Goal: Task Accomplishment & Management: Manage account settings

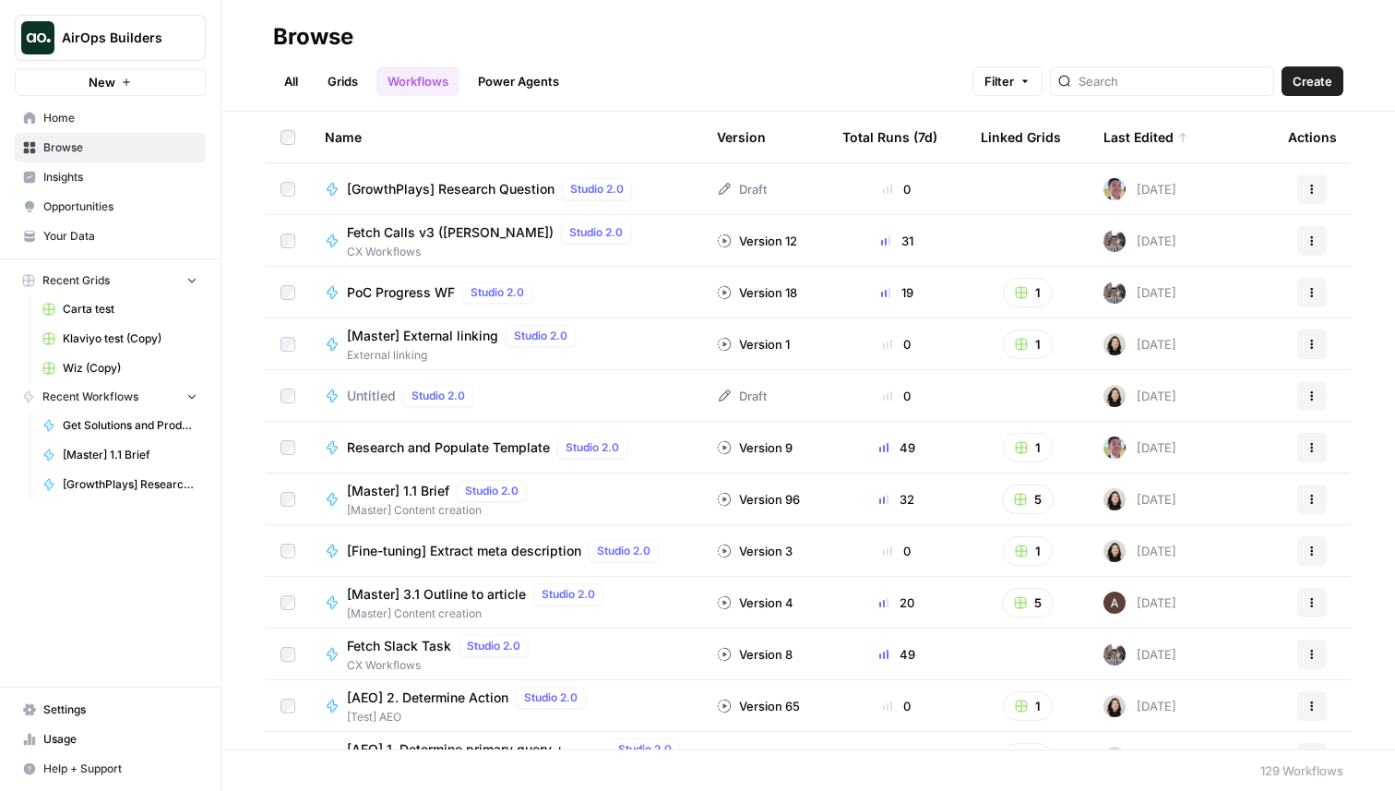
click at [438, 228] on span "Fetch Calls v3 (Anton)" at bounding box center [450, 232] width 207 height 18
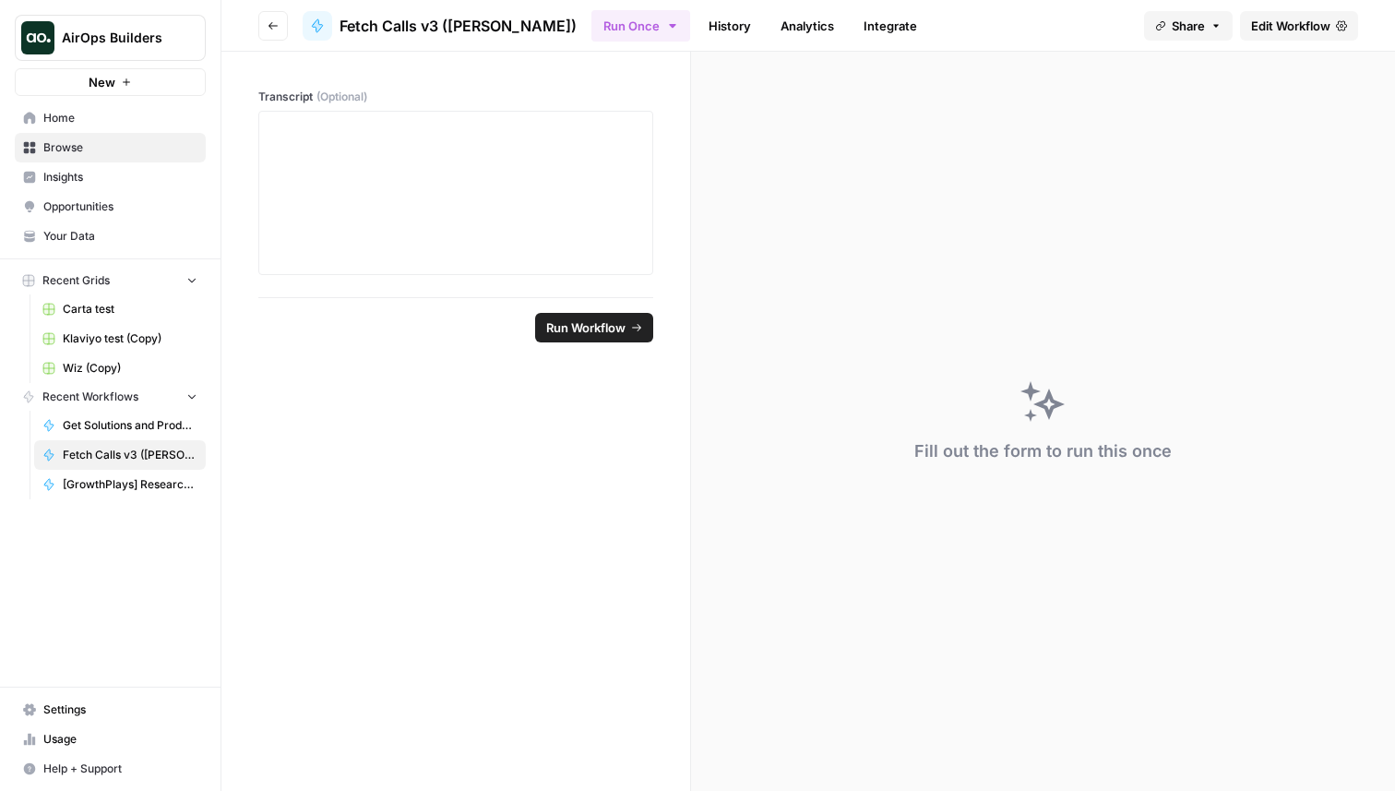
click at [1296, 19] on span "Edit Workflow" at bounding box center [1290, 26] width 79 height 18
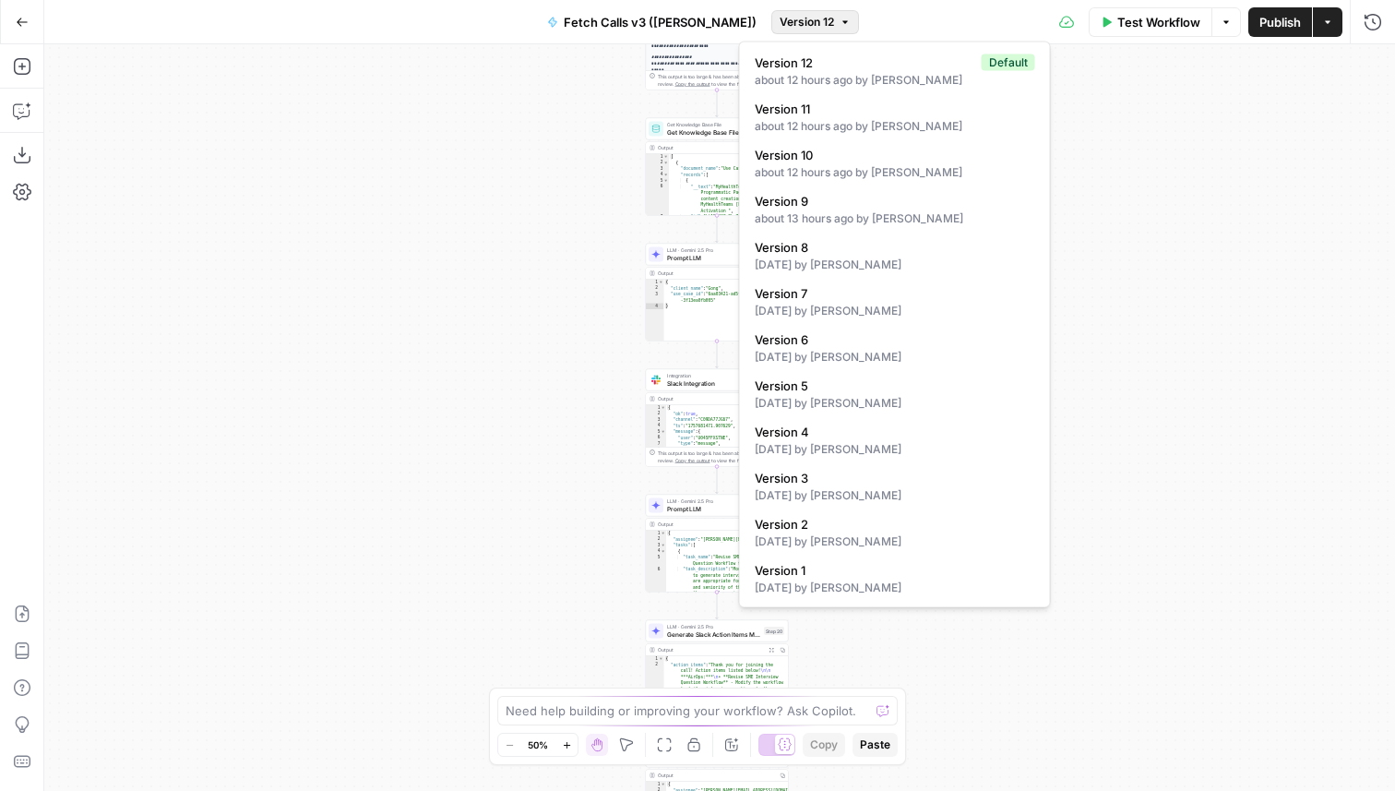
click at [780, 19] on span "Version 12" at bounding box center [807, 22] width 54 height 17
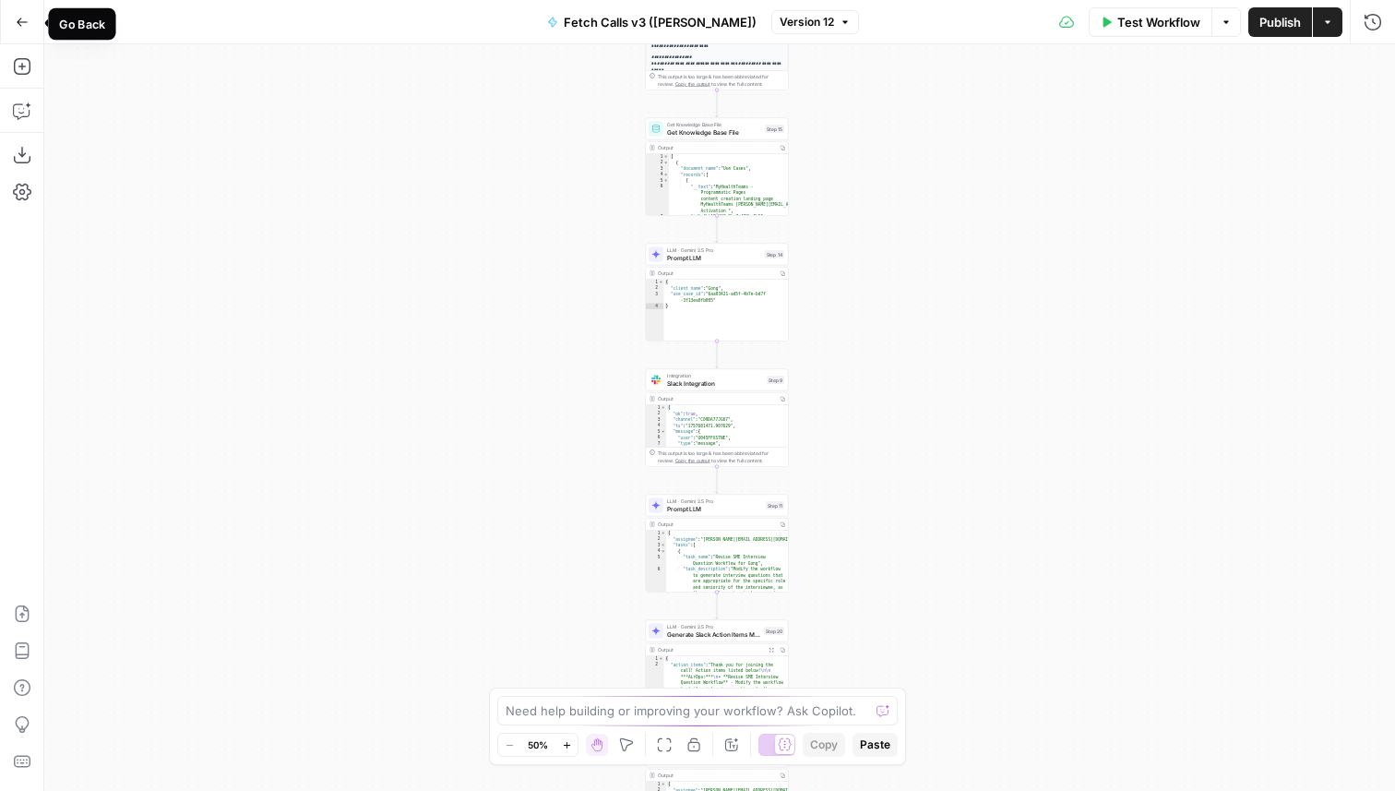
click at [17, 16] on icon "button" at bounding box center [22, 22] width 13 height 13
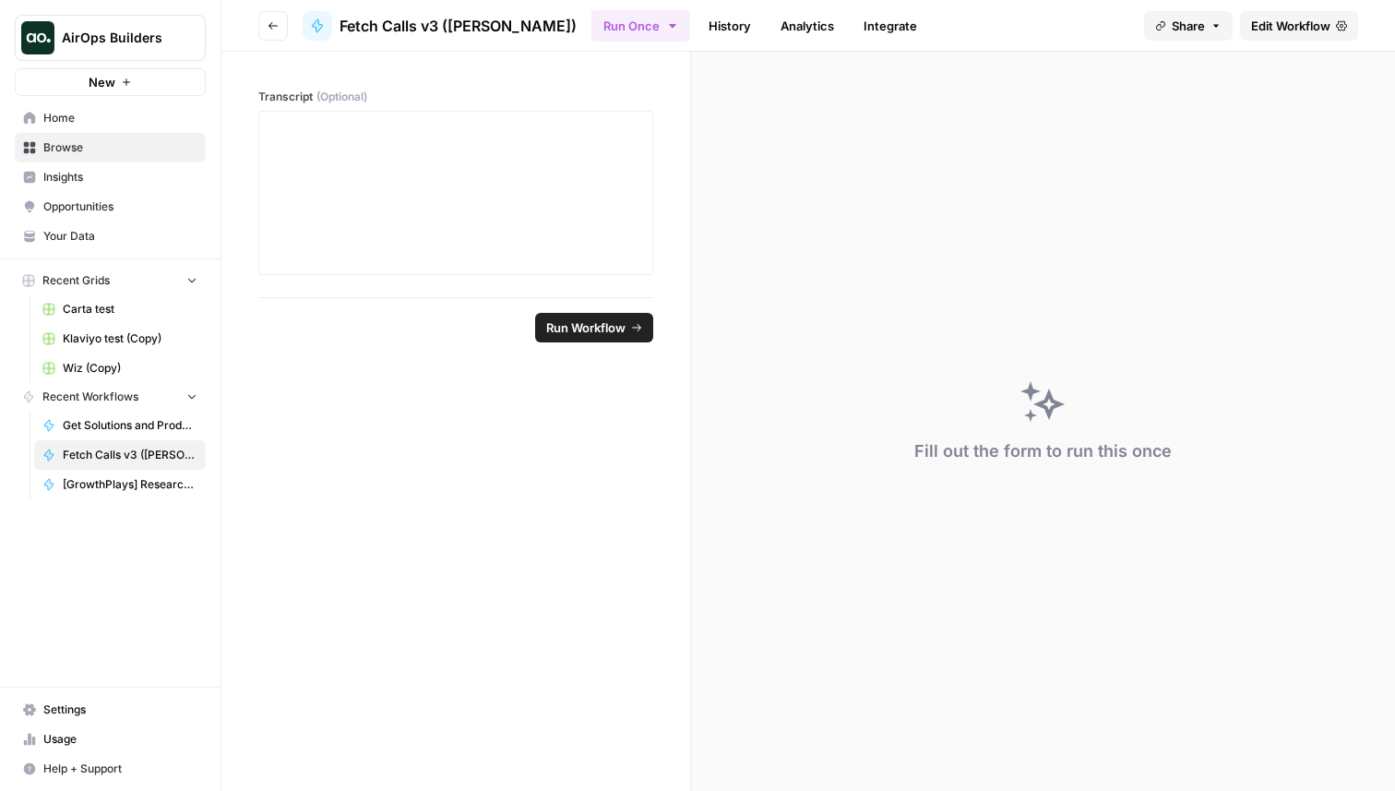
click at [282, 18] on button "Go back" at bounding box center [273, 26] width 30 height 30
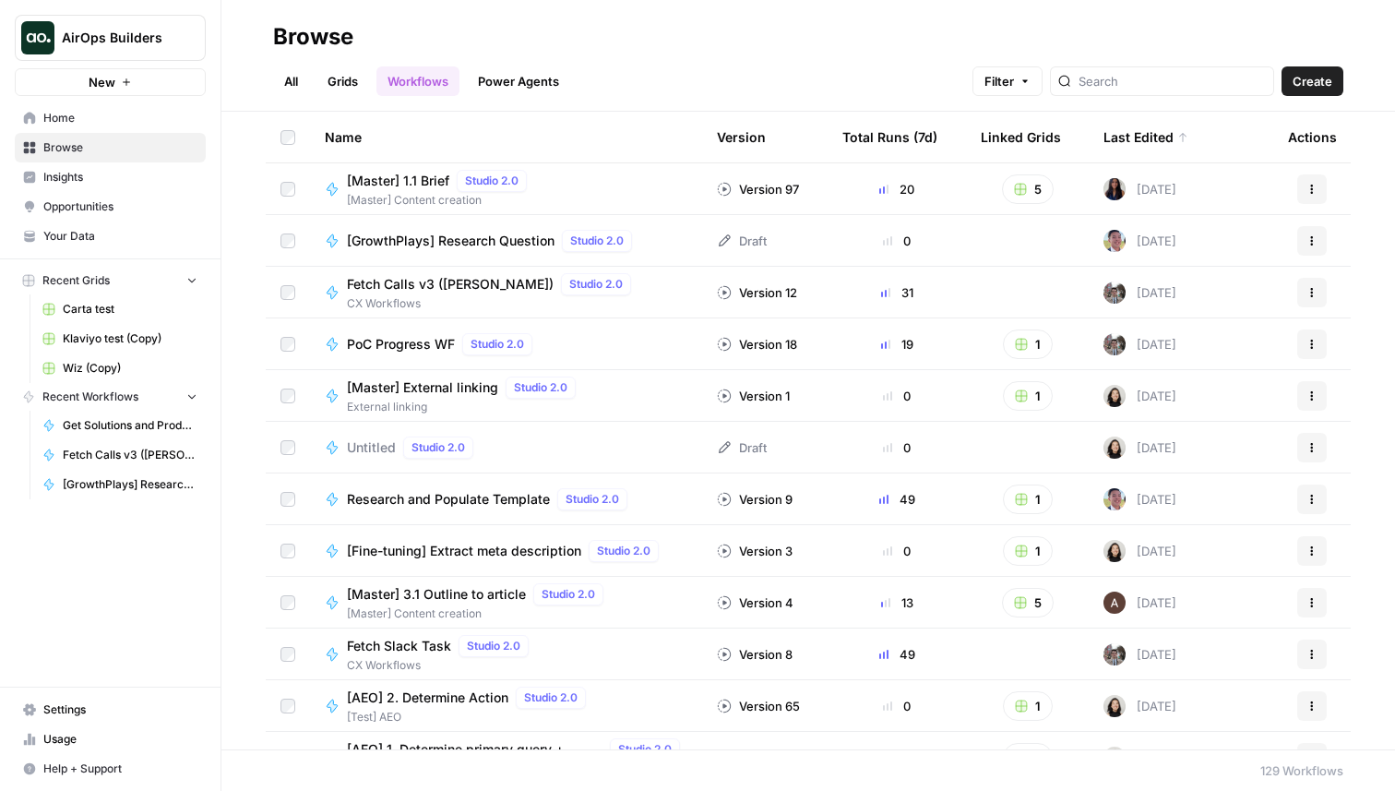
click at [340, 84] on link "Grids" at bounding box center [343, 81] width 53 height 30
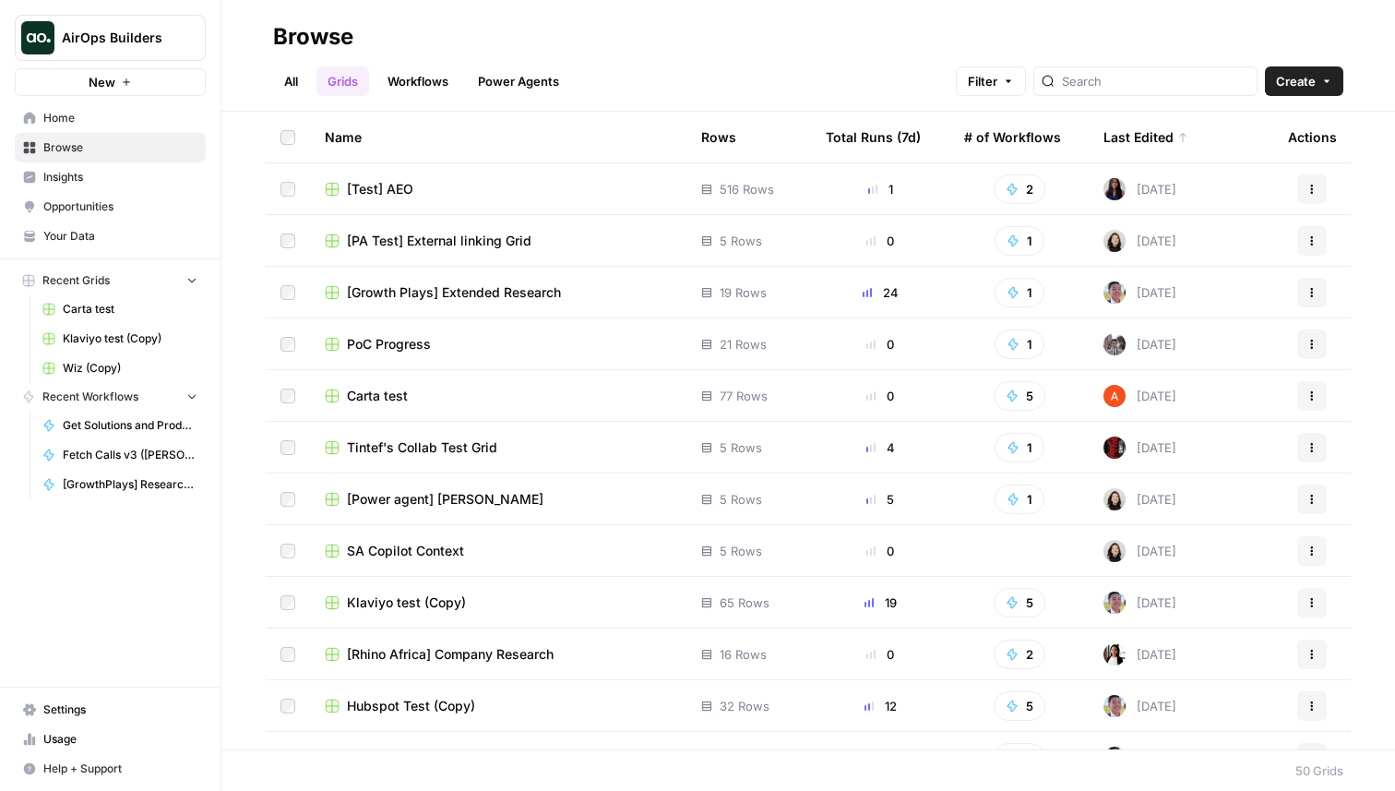
click at [502, 297] on span "[Growth Plays] Extended Research" at bounding box center [454, 292] width 214 height 18
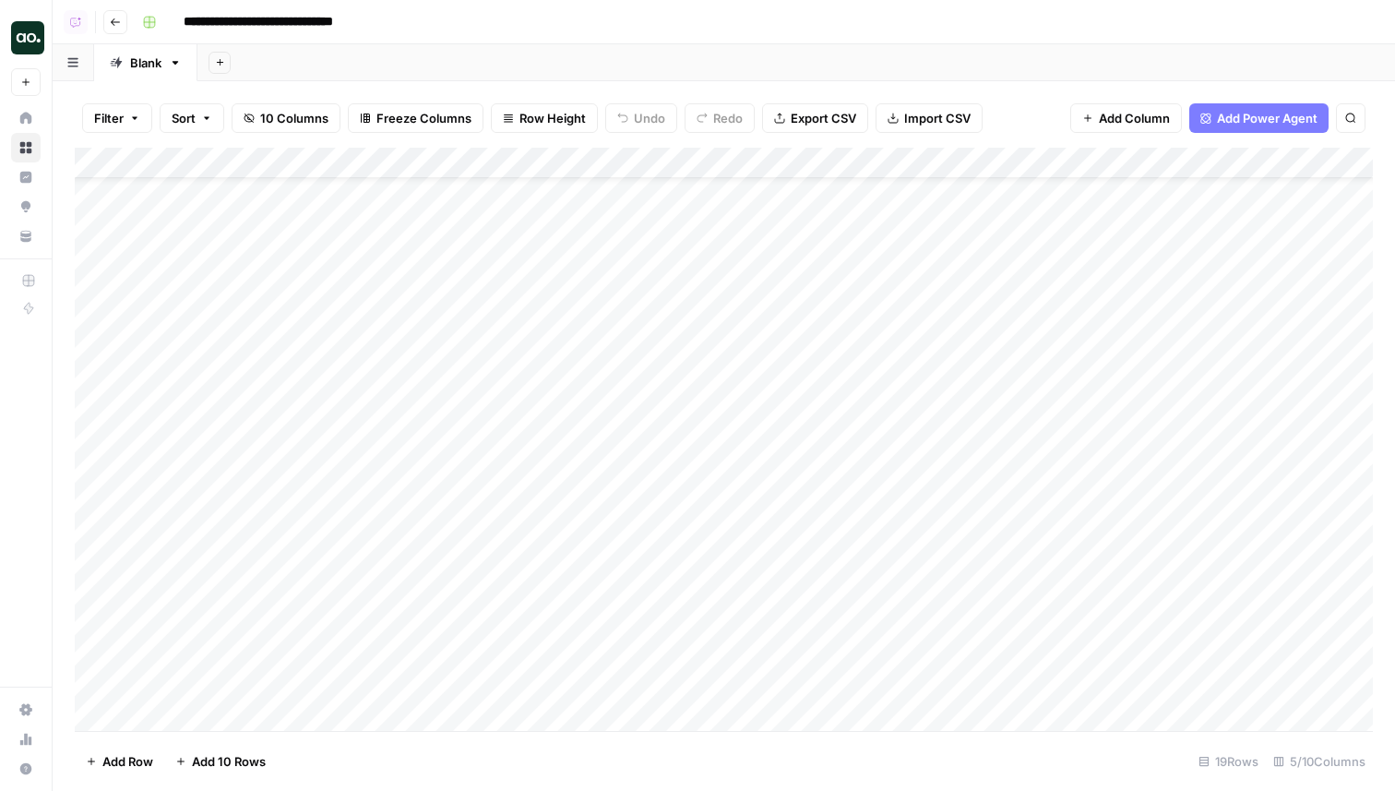
scroll to position [74, 0]
click at [236, 711] on div "Add Column" at bounding box center [724, 439] width 1298 height 583
drag, startPoint x: 262, startPoint y: 682, endPoint x: 101, endPoint y: 691, distance: 161.7
click at [101, 691] on body "**********" at bounding box center [697, 395] width 1395 height 791
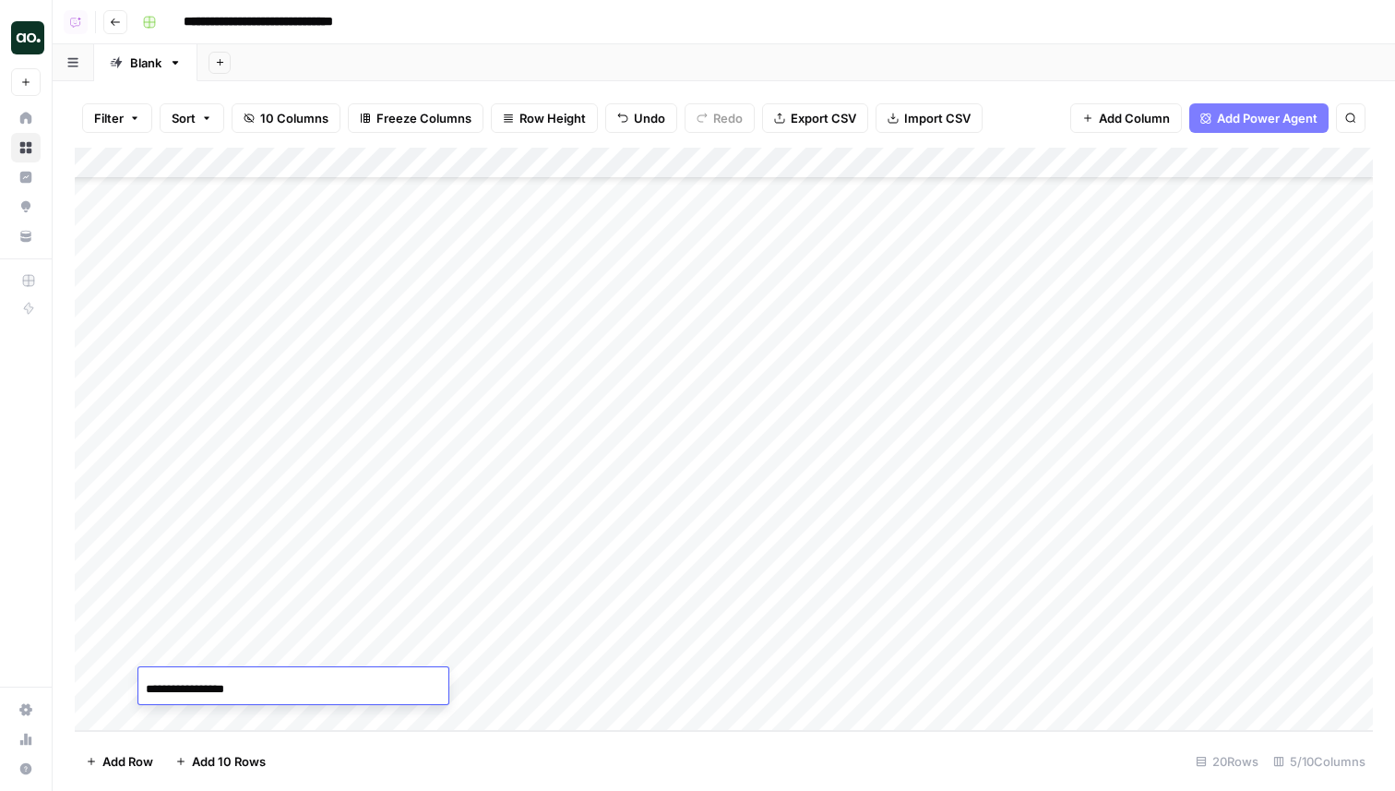
paste input "**********"
type input "**********"
click at [588, 676] on div "Add Column" at bounding box center [724, 439] width 1298 height 583
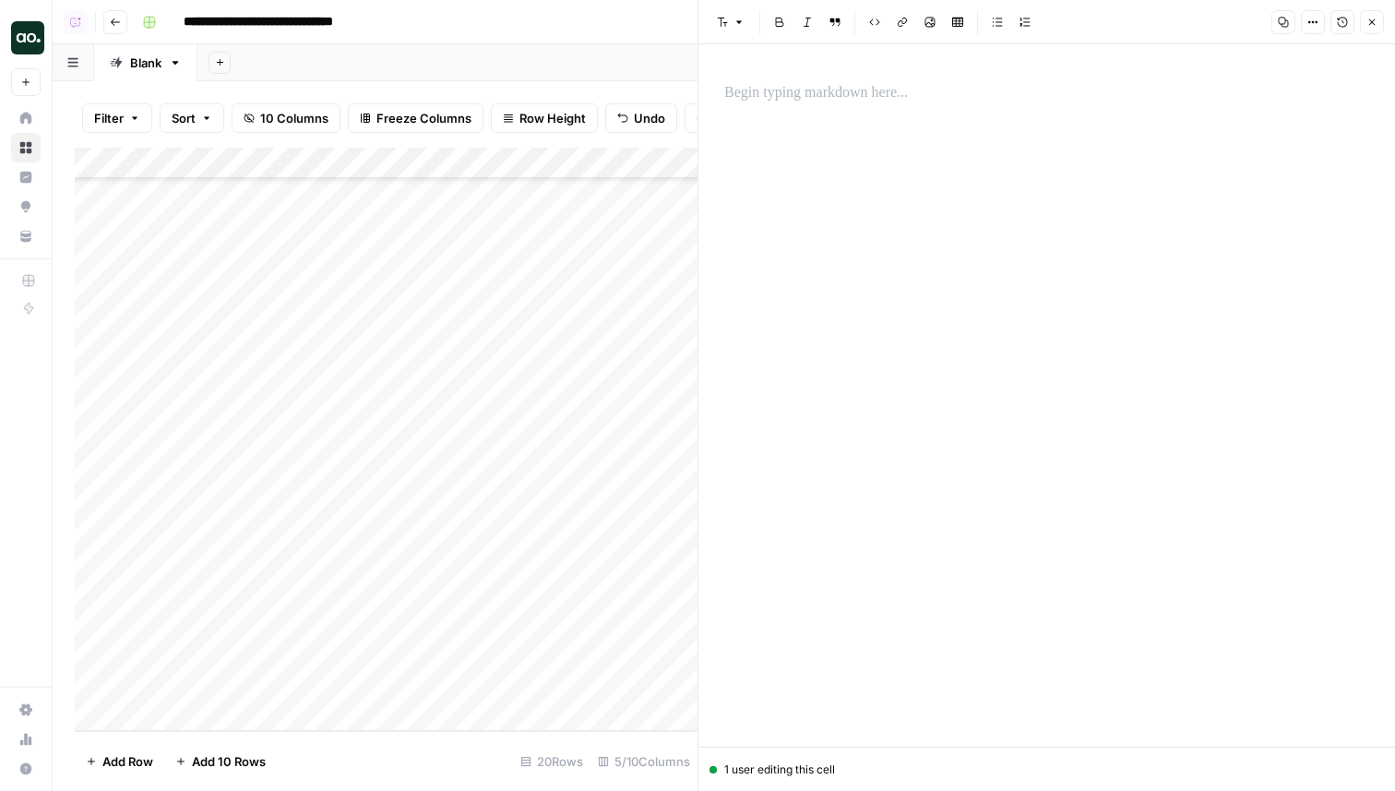
click at [893, 118] on div at bounding box center [1046, 395] width 667 height 702
click at [857, 93] on p at bounding box center [1046, 93] width 645 height 24
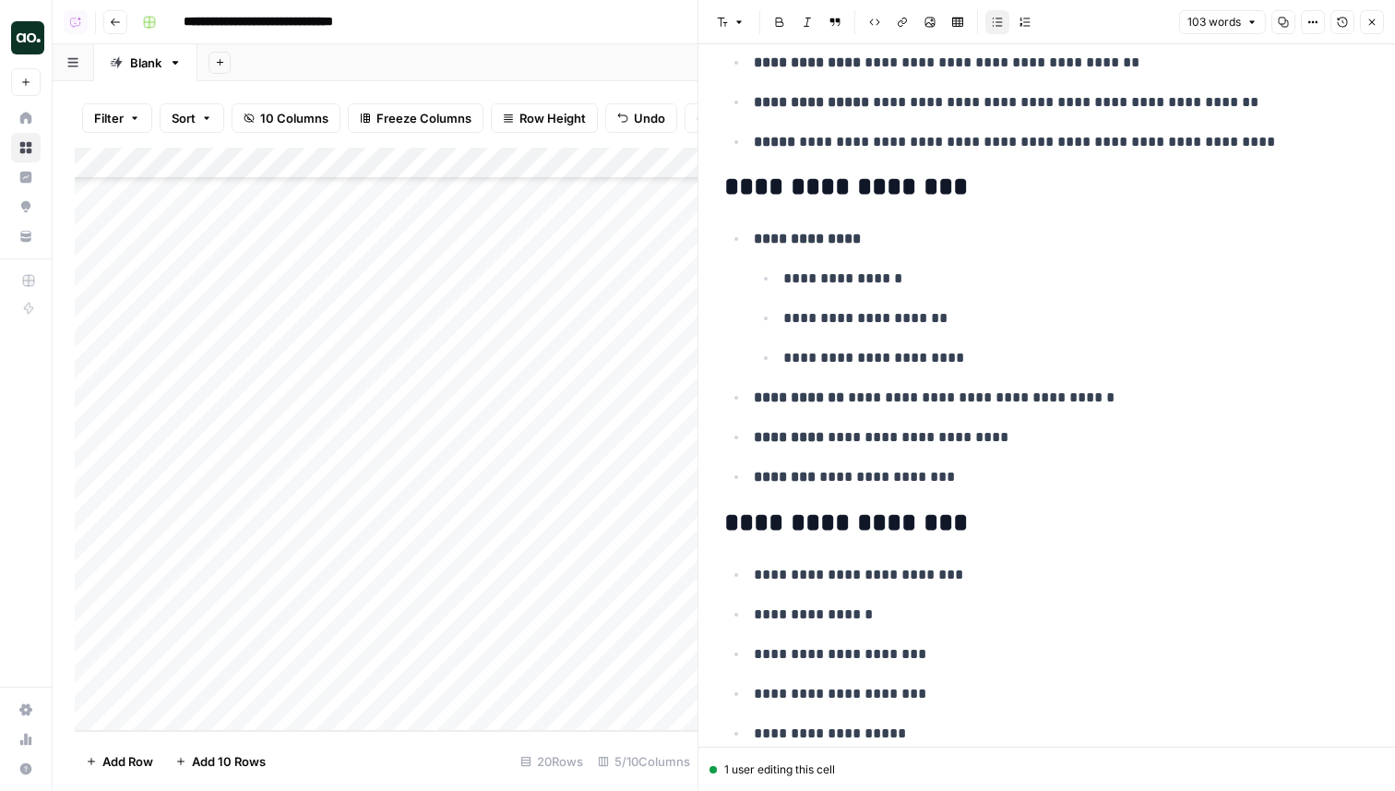
click at [1377, 22] on span "Close" at bounding box center [1377, 22] width 1 height 1
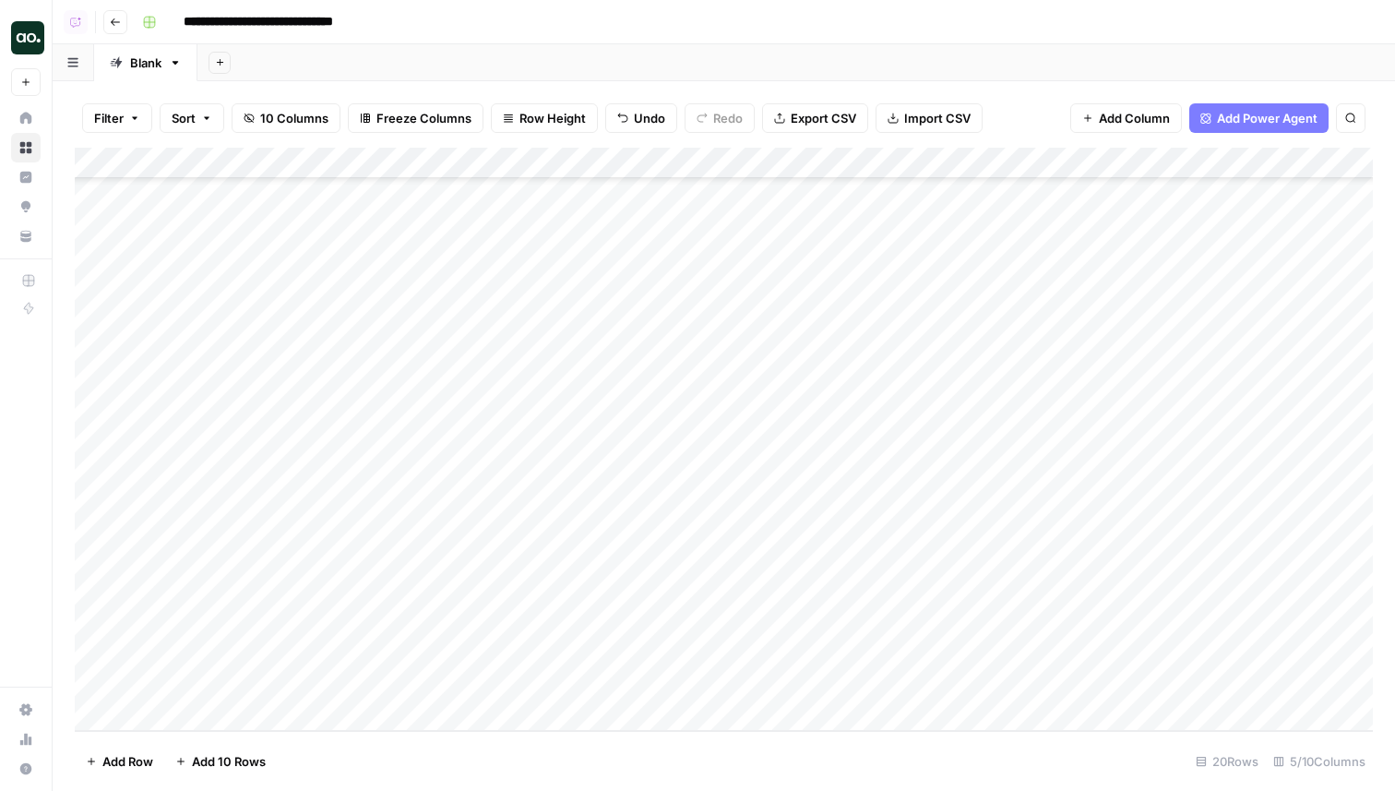
click at [1005, 684] on div "Add Column" at bounding box center [724, 439] width 1298 height 583
click at [1165, 685] on div "Add Column" at bounding box center [724, 439] width 1298 height 583
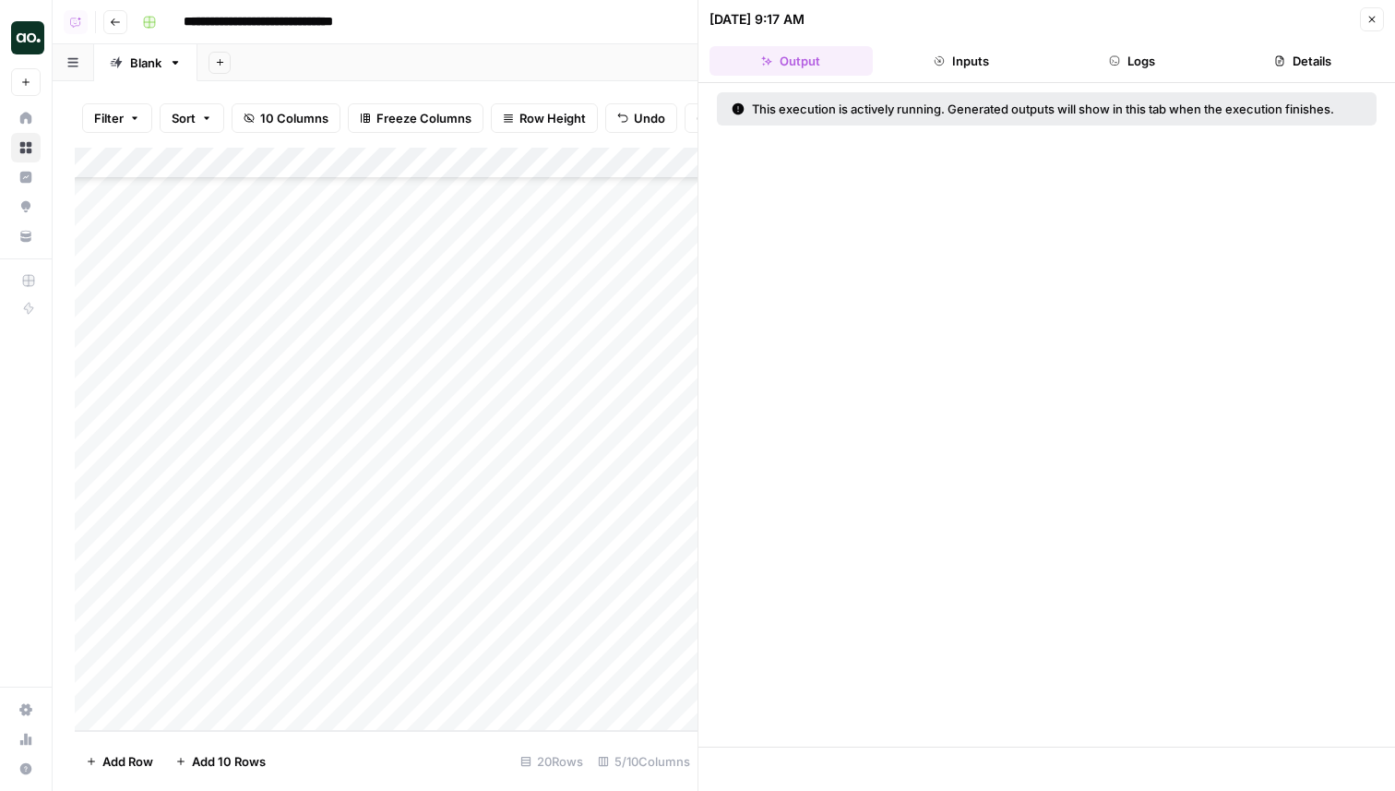
click at [1136, 66] on button "Logs" at bounding box center [1132, 61] width 163 height 30
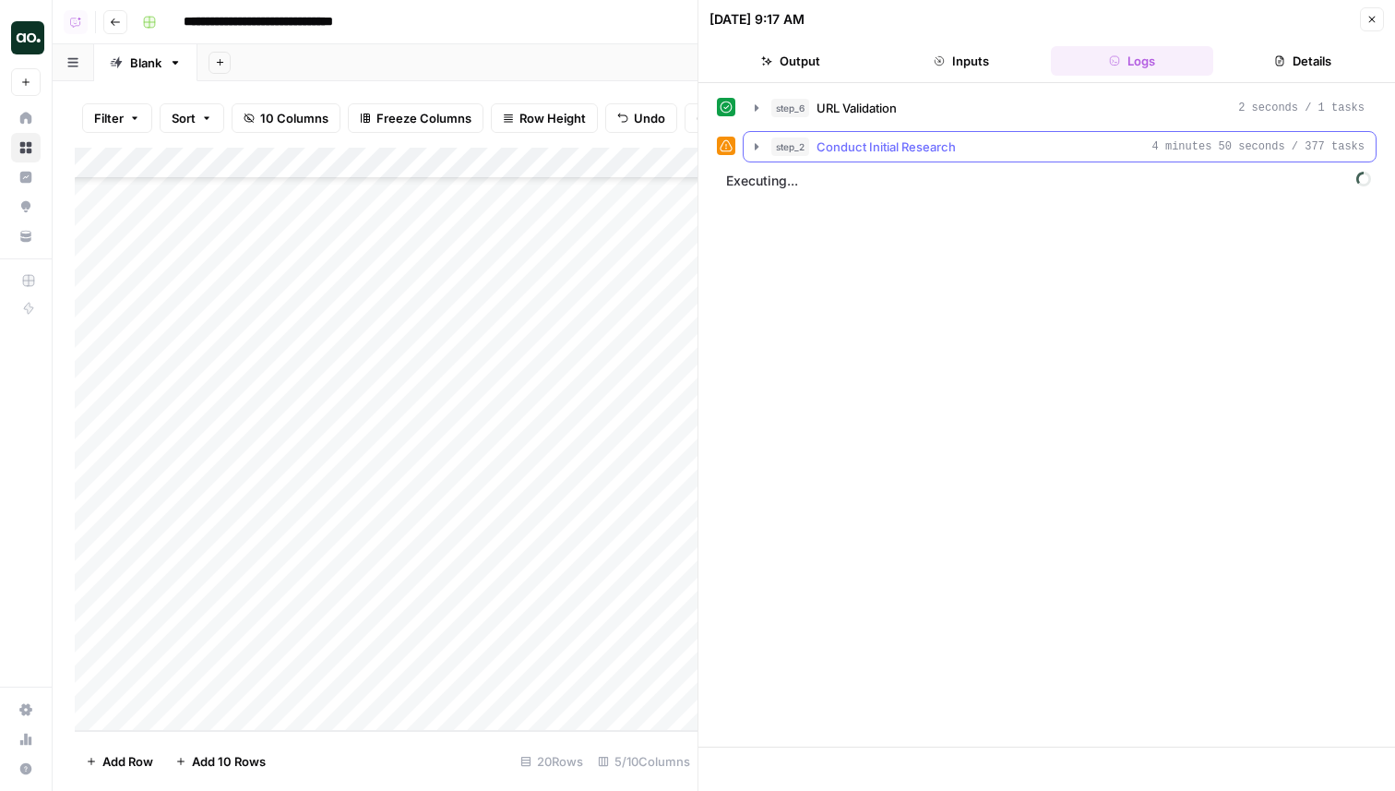
click at [978, 150] on div "step_2 Conduct Initial Research 4 minutes 50 seconds / 377 tasks" at bounding box center [1067, 146] width 593 height 18
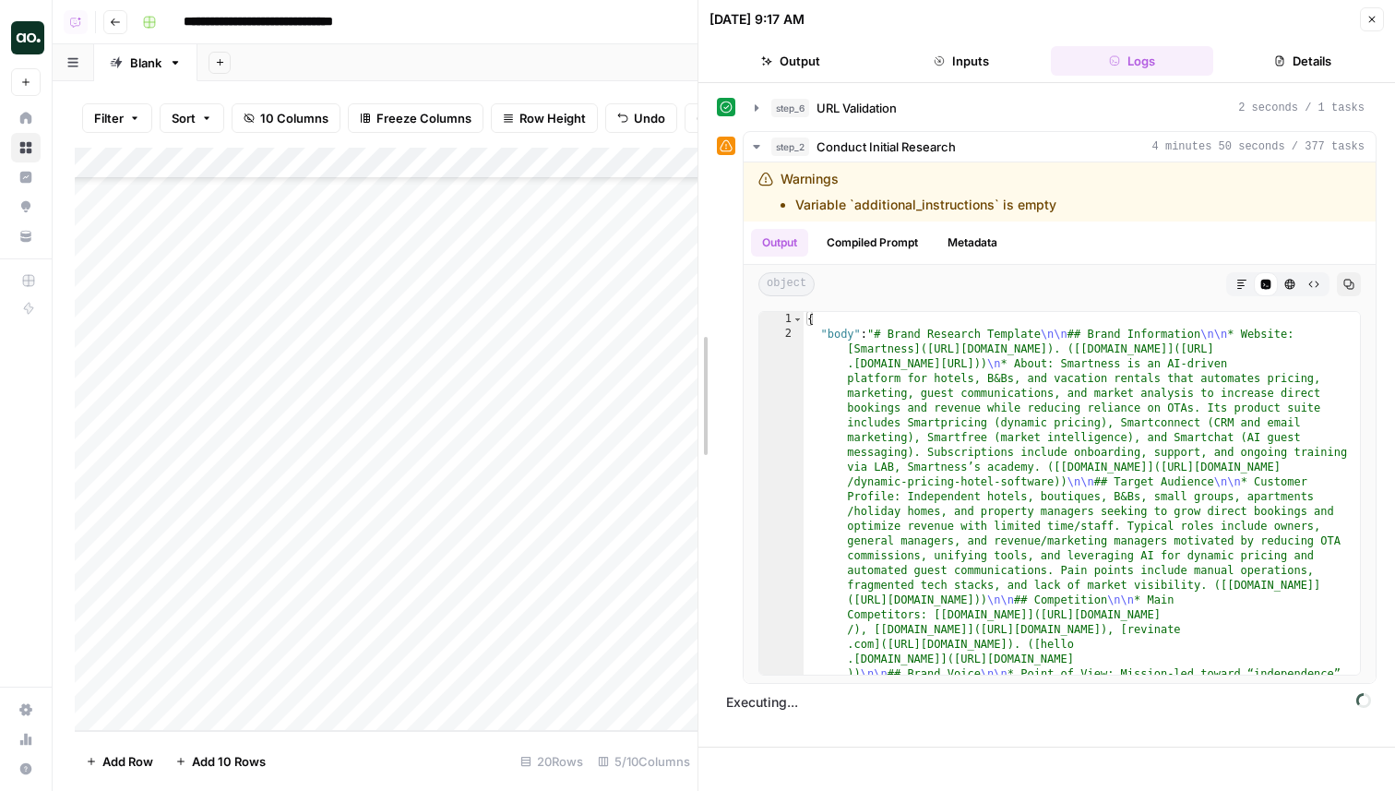
drag, startPoint x: 699, startPoint y: 335, endPoint x: 392, endPoint y: 323, distance: 307.5
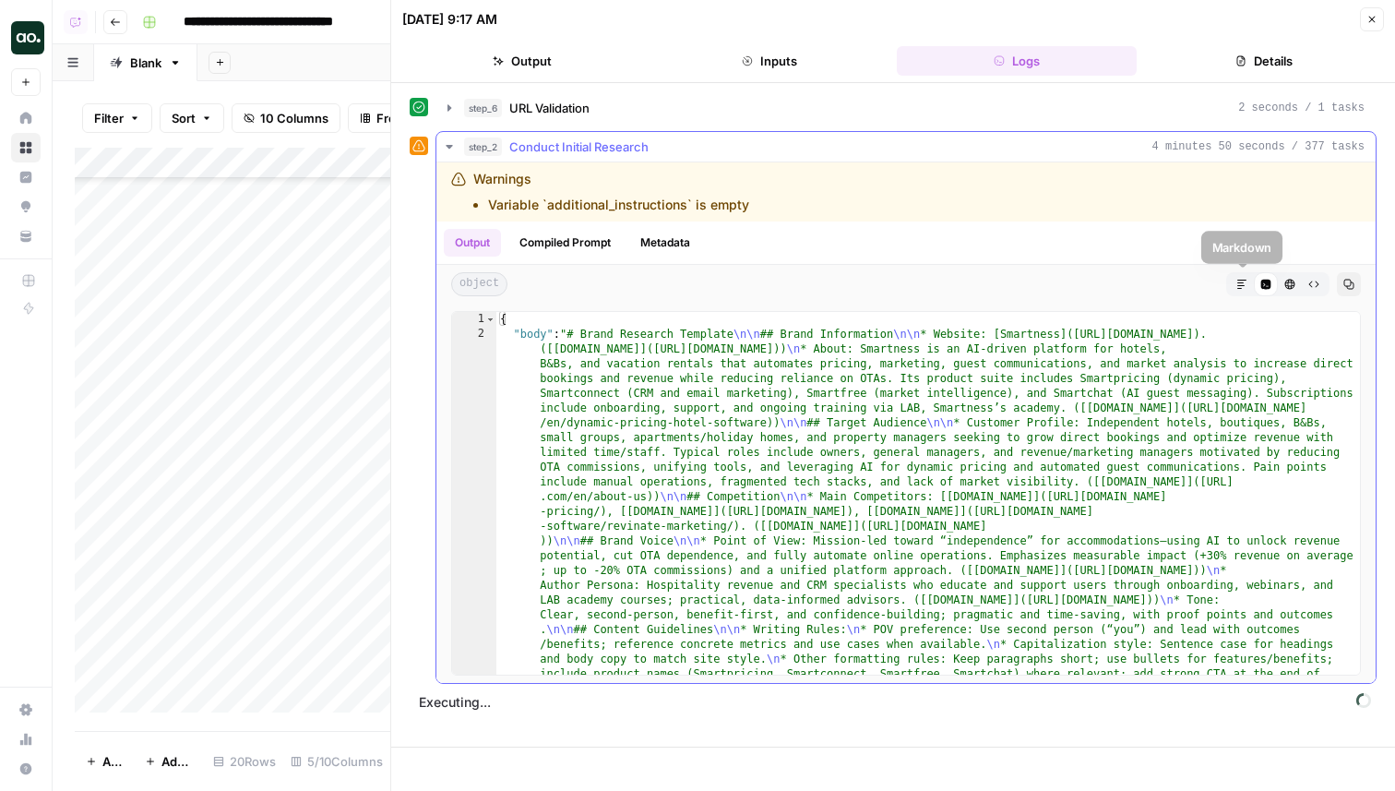
click at [1249, 287] on button "Markdown" at bounding box center [1242, 284] width 24 height 24
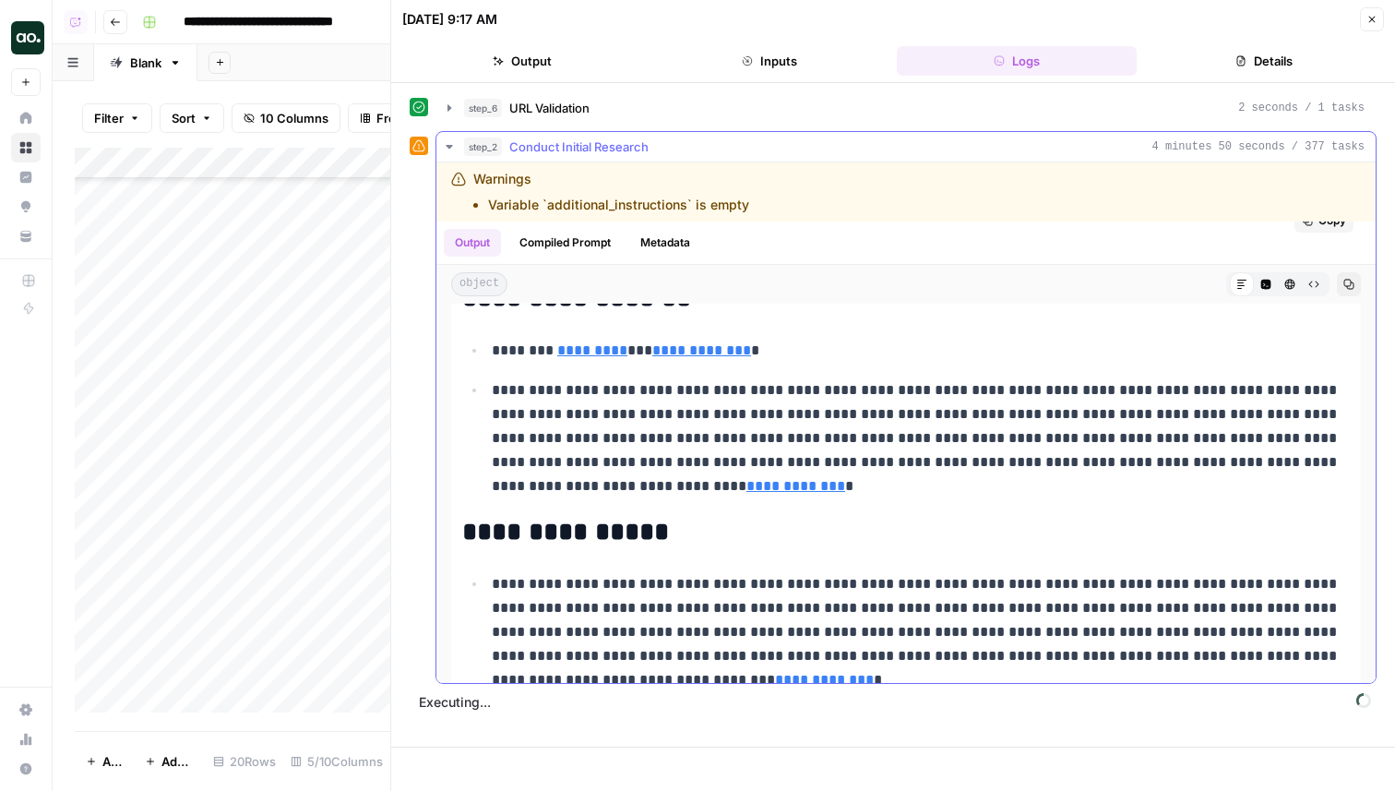
scroll to position [175, 0]
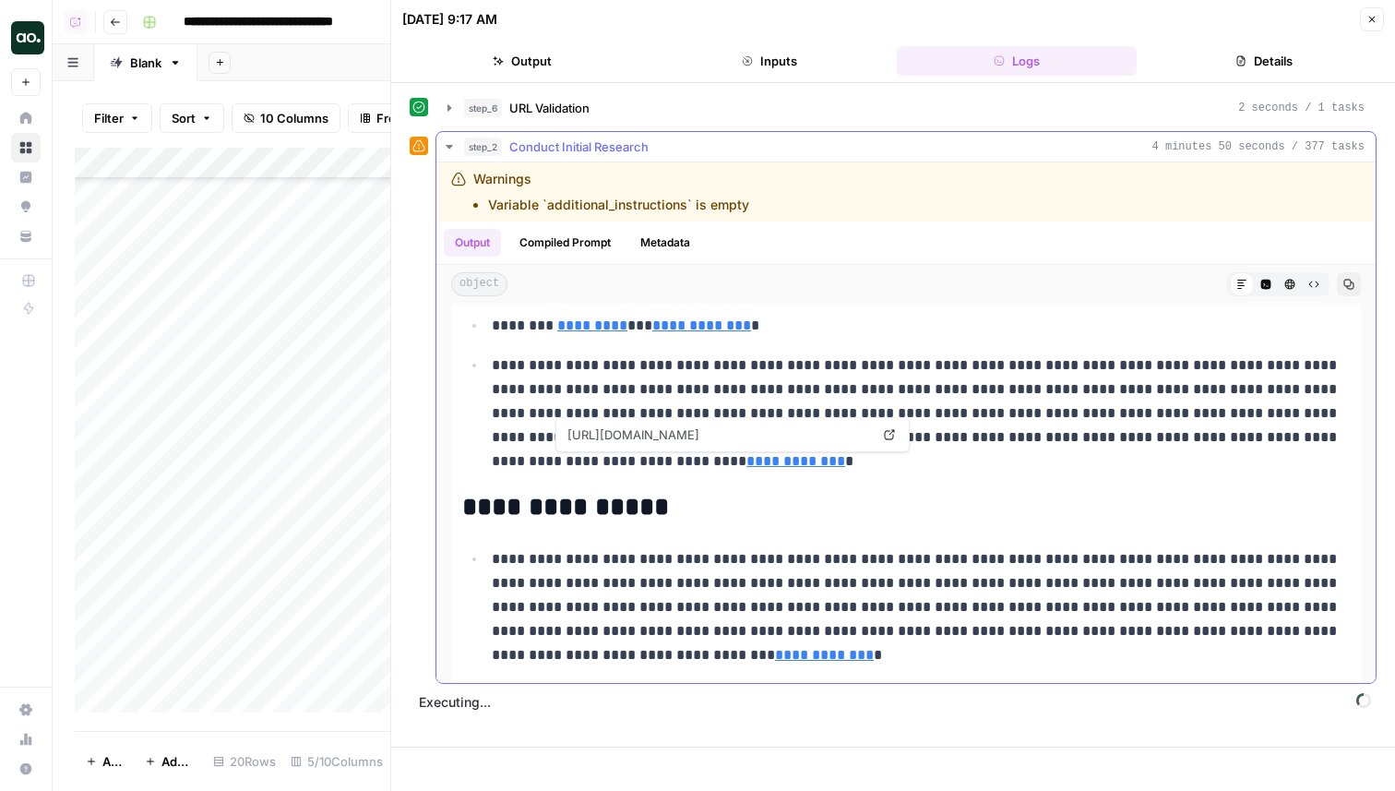
click at [890, 436] on icon at bounding box center [889, 434] width 11 height 11
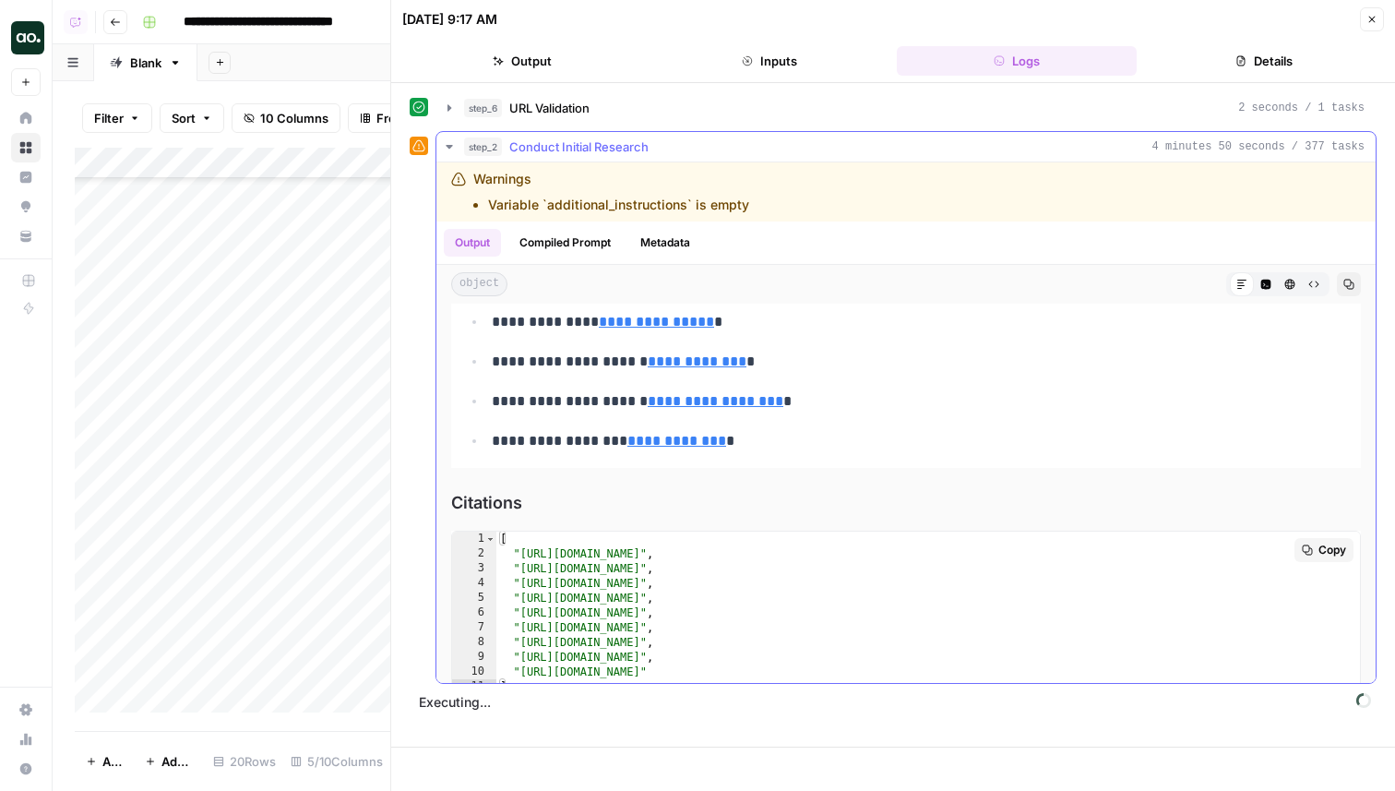
scroll to position [1416, 0]
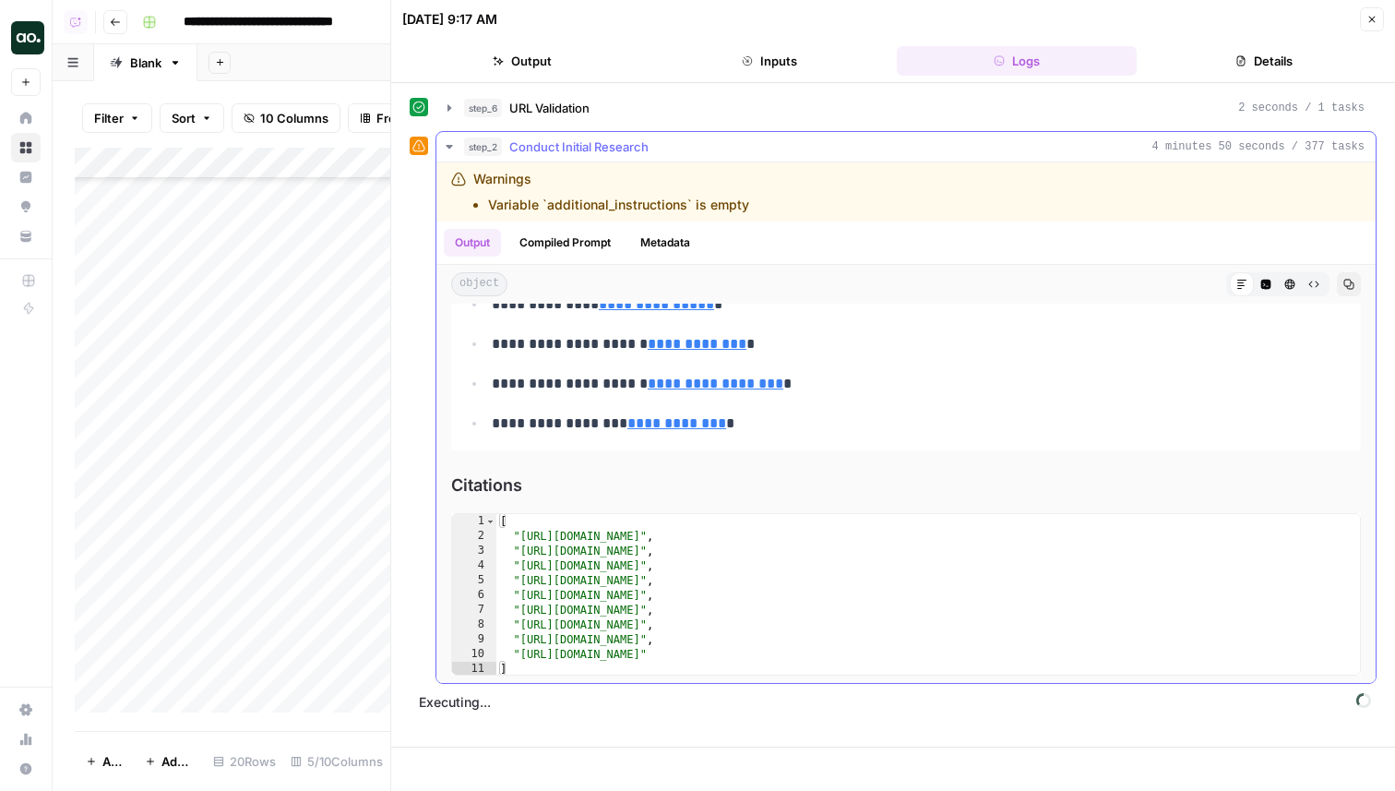
click at [841, 157] on button "step_2 Conduct Initial Research 4 minutes 50 seconds / 377 tasks" at bounding box center [905, 147] width 939 height 30
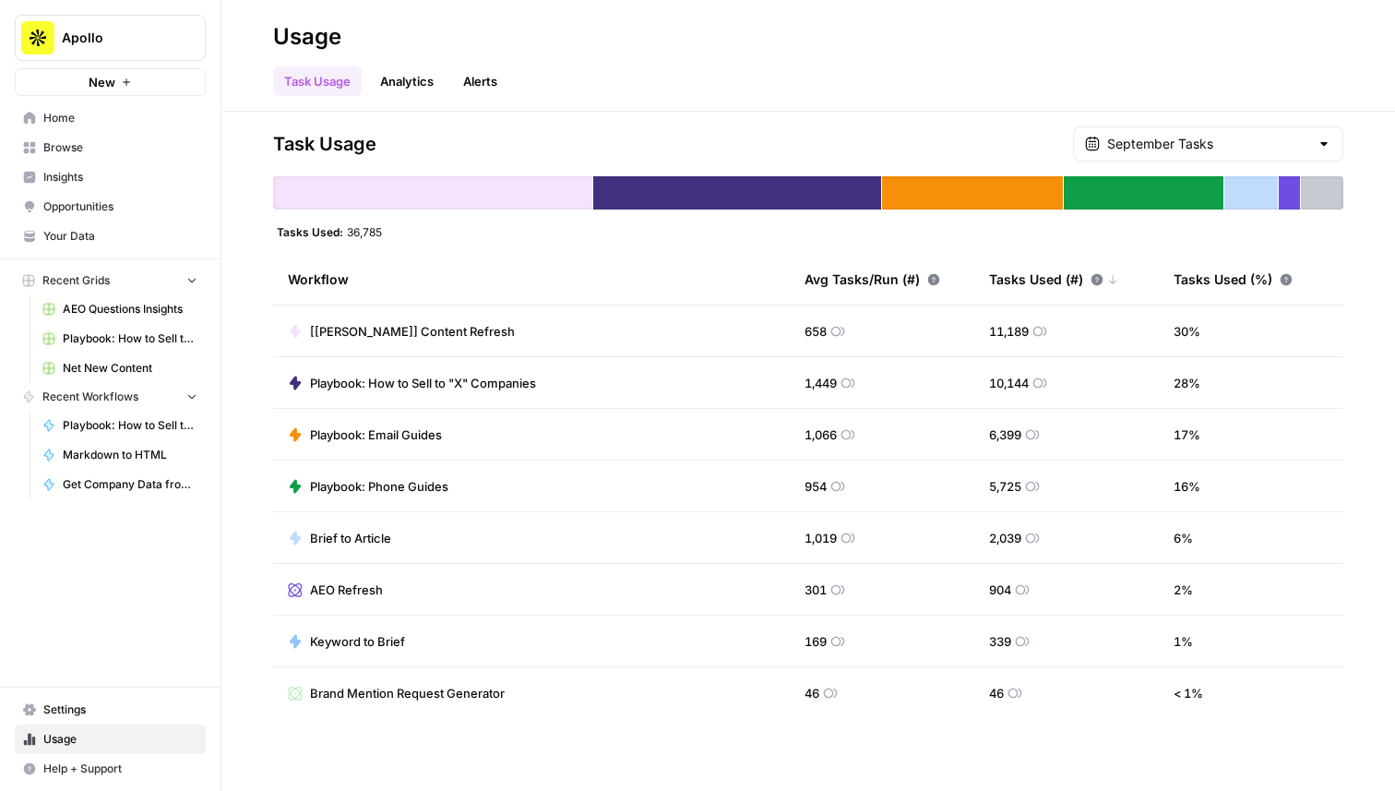
click at [131, 45] on span "Apollo" at bounding box center [118, 38] width 112 height 18
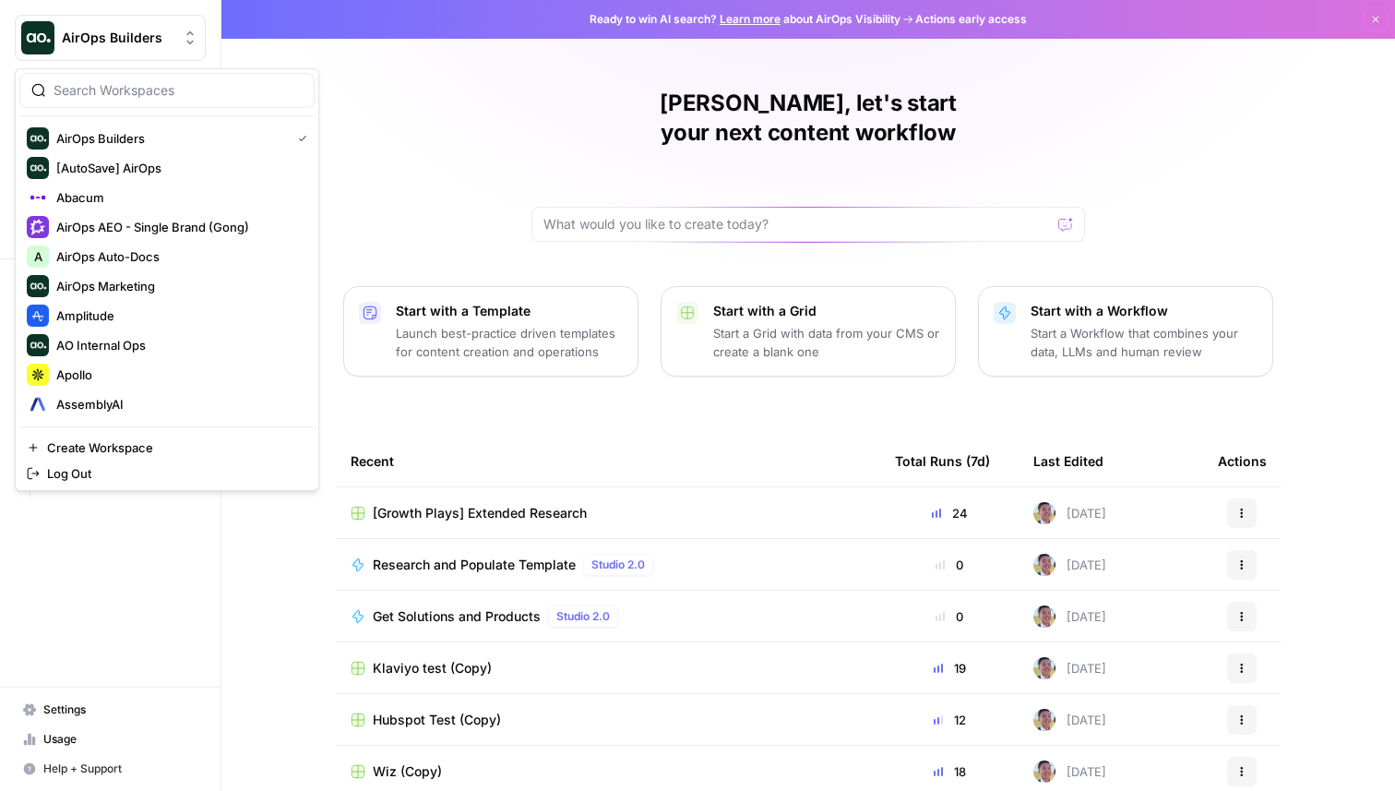
click at [121, 43] on span "AirOps Builders" at bounding box center [118, 38] width 112 height 18
click at [138, 321] on span "Amplitude" at bounding box center [178, 315] width 244 height 18
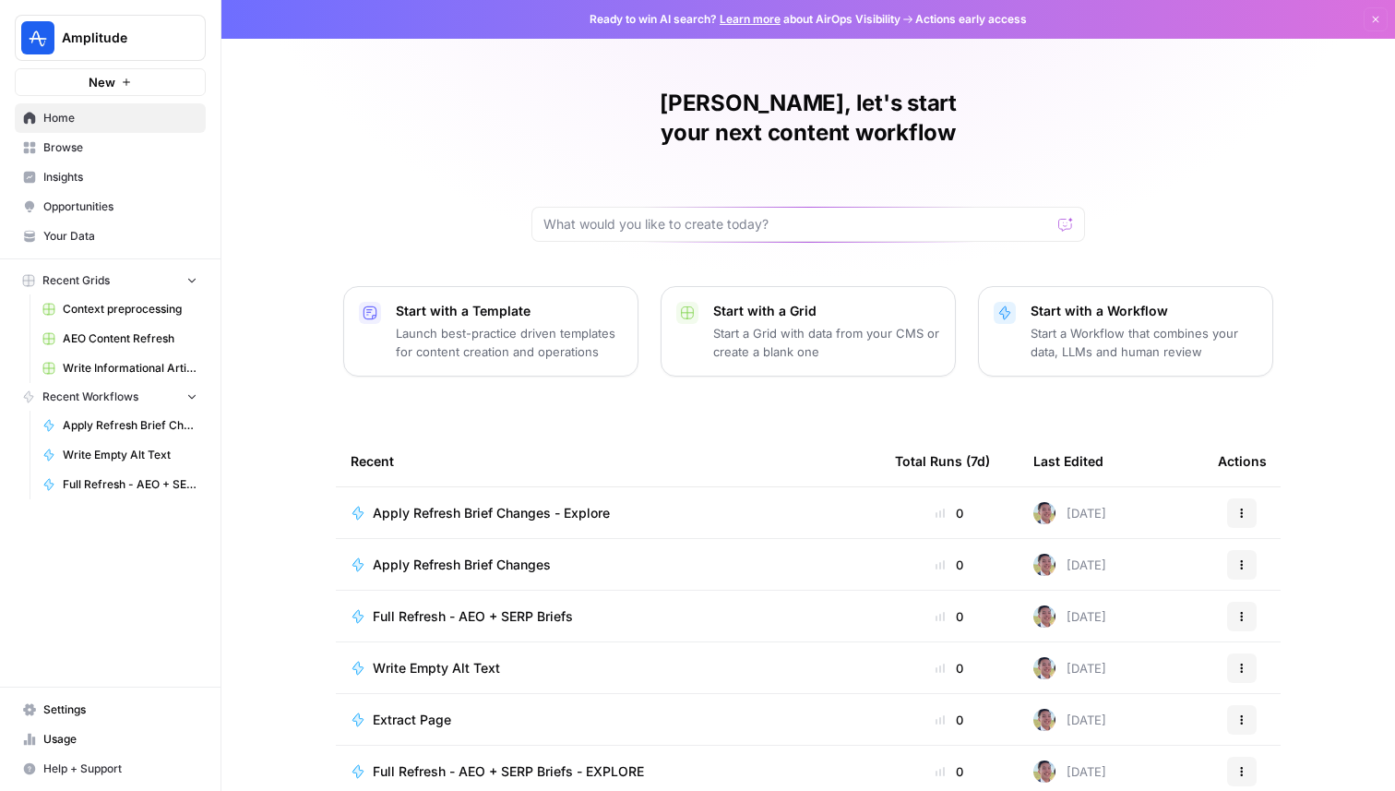
click at [117, 149] on span "Browse" at bounding box center [120, 147] width 154 height 17
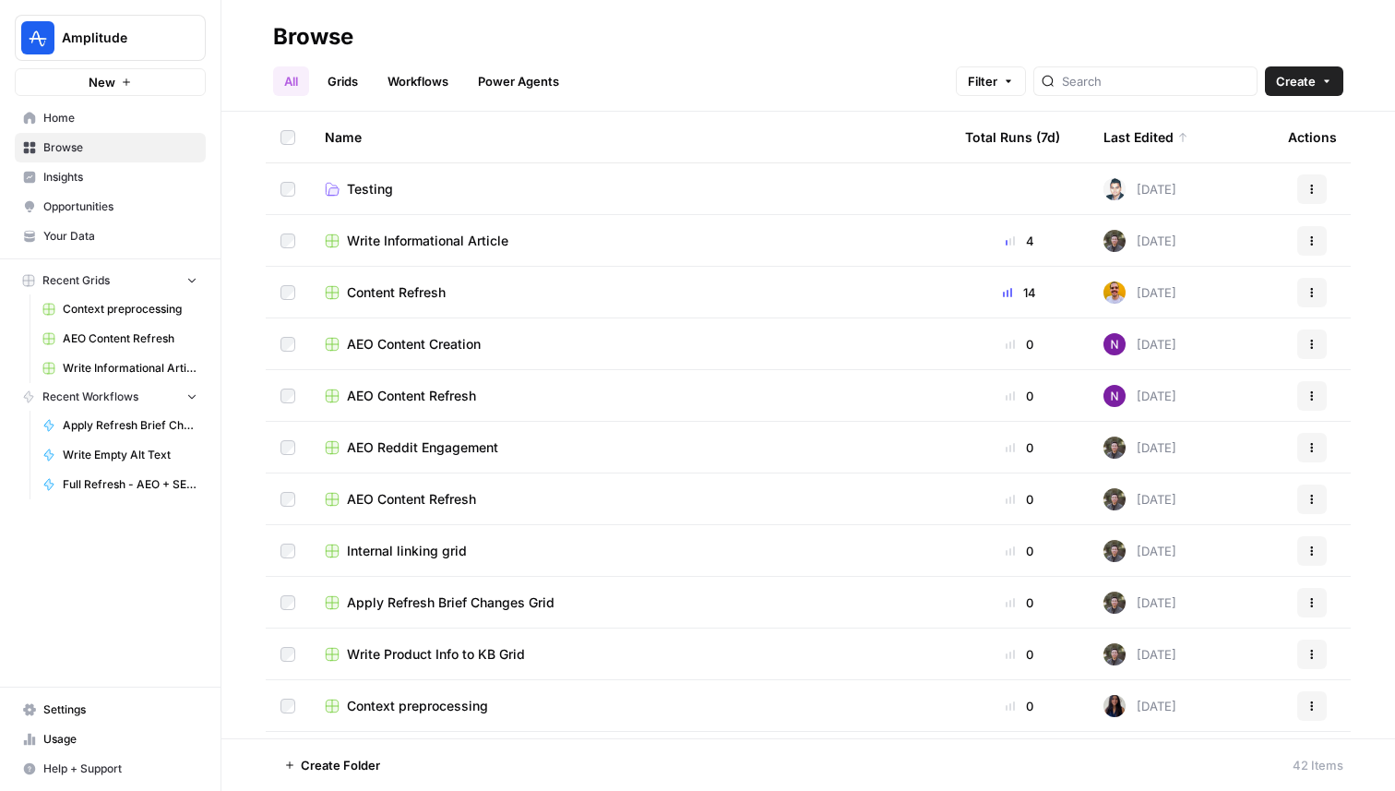
click at [419, 293] on span "Content Refresh" at bounding box center [396, 292] width 99 height 18
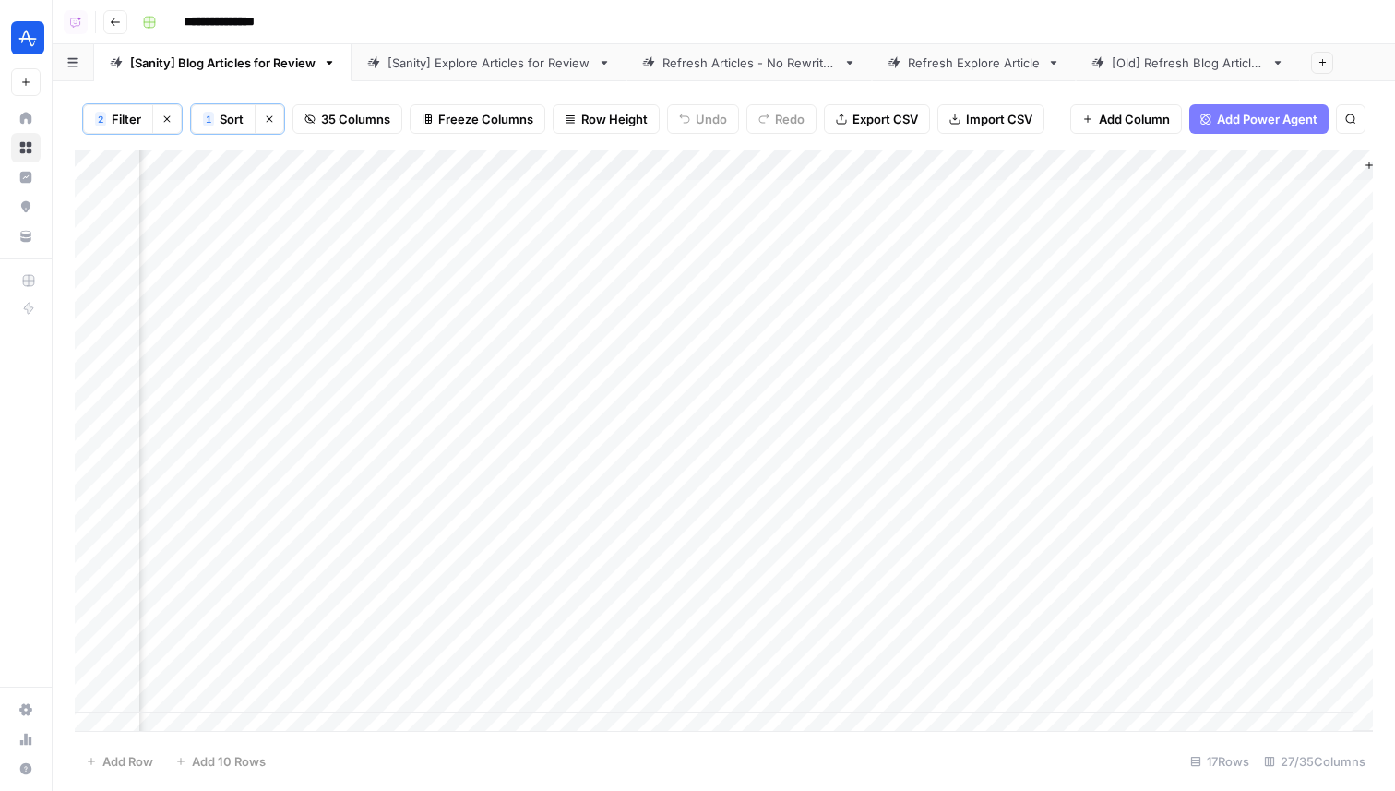
scroll to position [0, 4839]
click at [1222, 193] on div "Add Column" at bounding box center [724, 439] width 1298 height 581
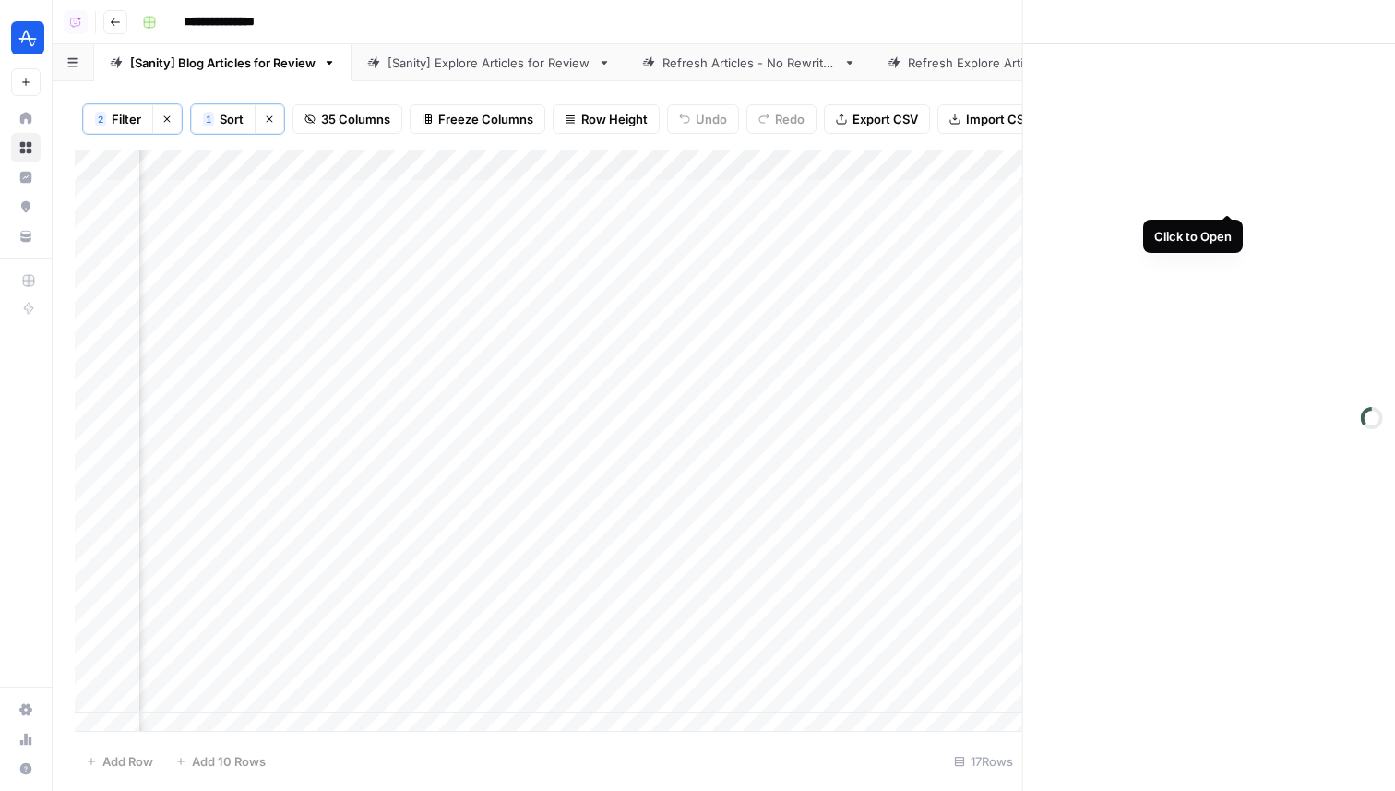
scroll to position [0, 4832]
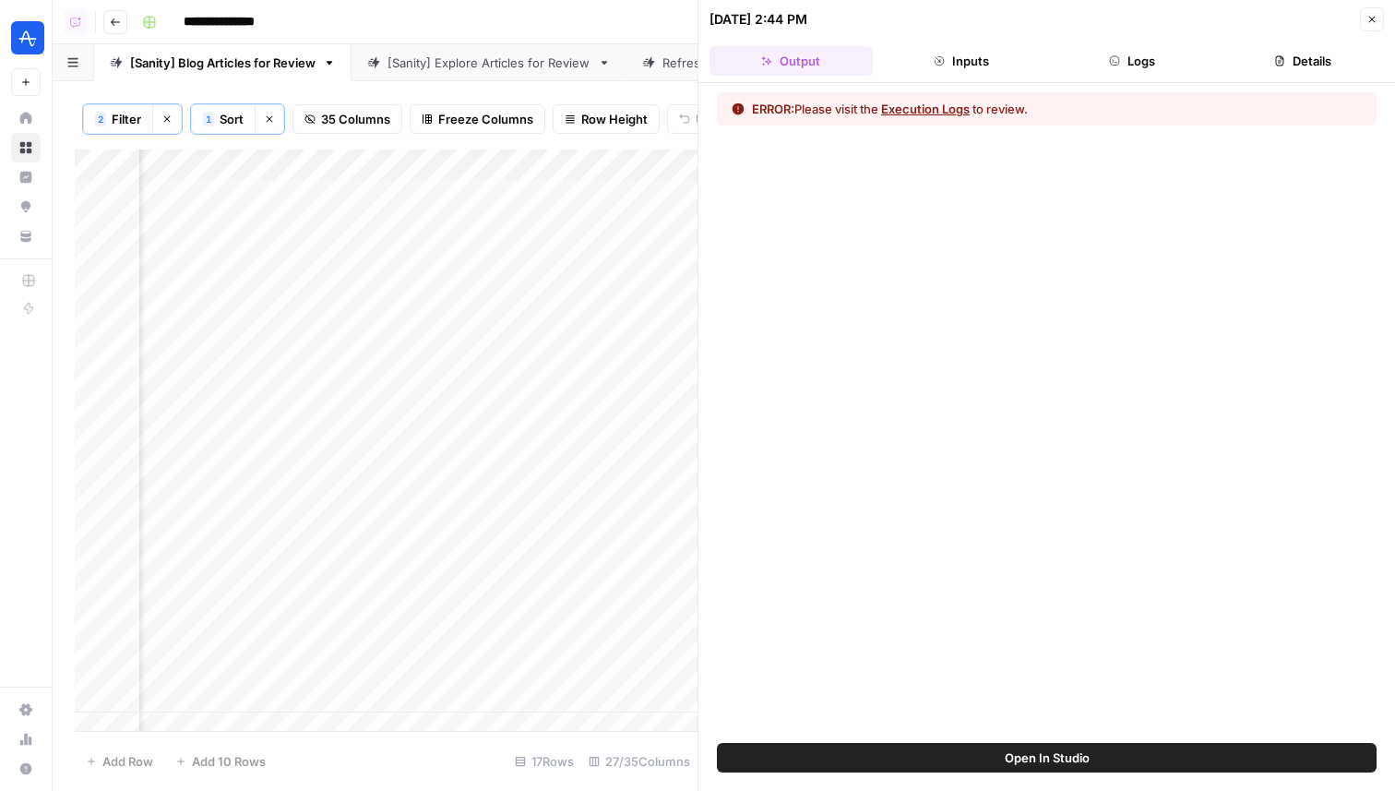
click at [1140, 51] on button "Logs" at bounding box center [1132, 61] width 163 height 30
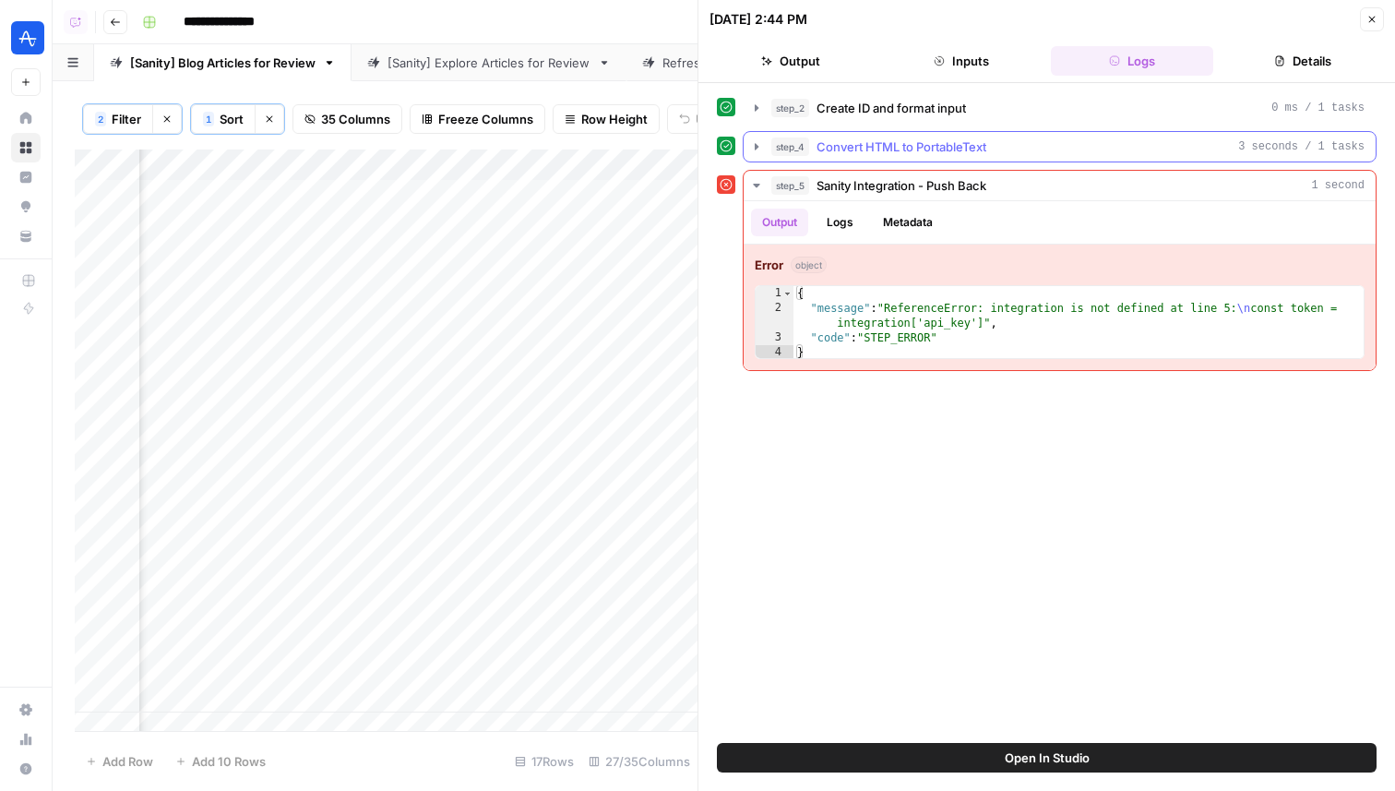
click at [937, 148] on span "Convert HTML to PortableText" at bounding box center [902, 146] width 170 height 18
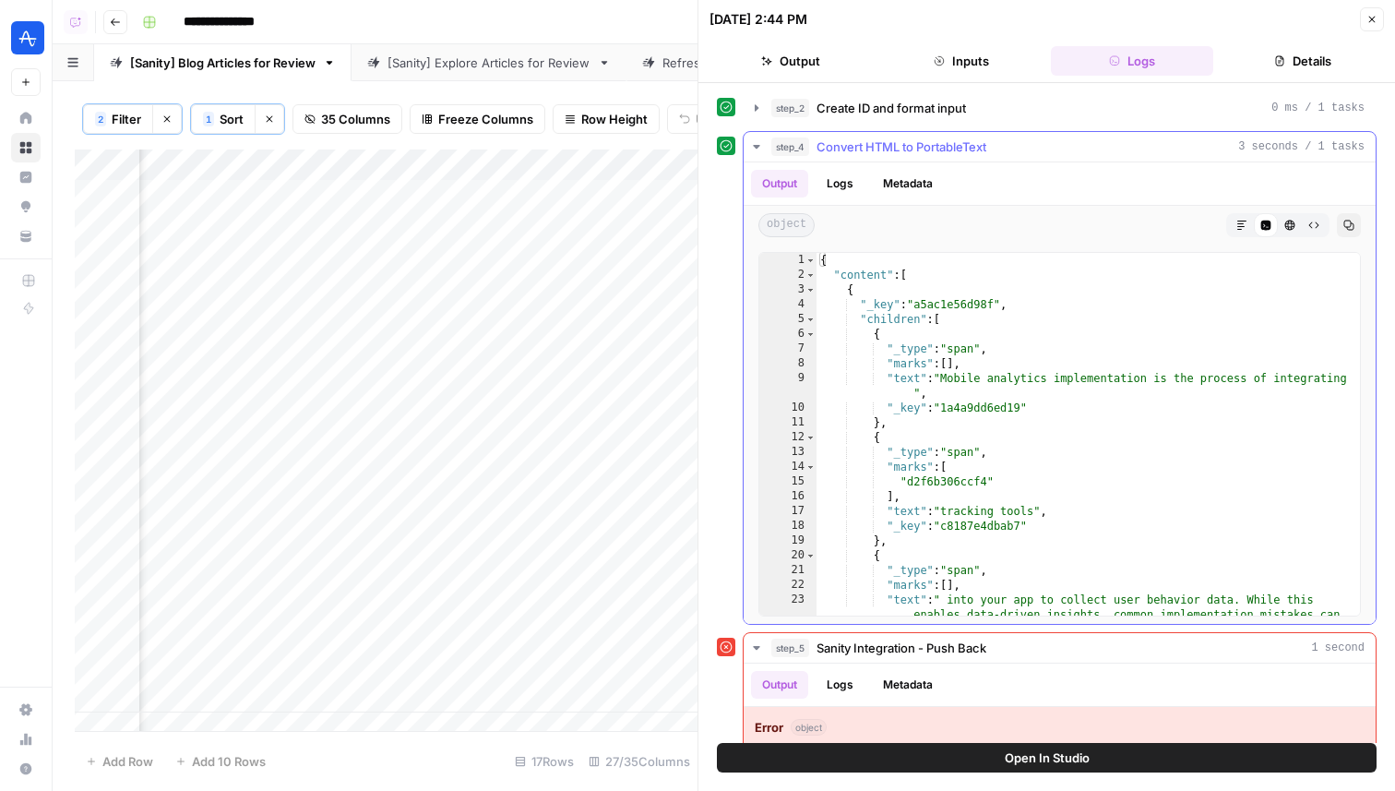
click at [934, 147] on span "Convert HTML to PortableText" at bounding box center [902, 146] width 170 height 18
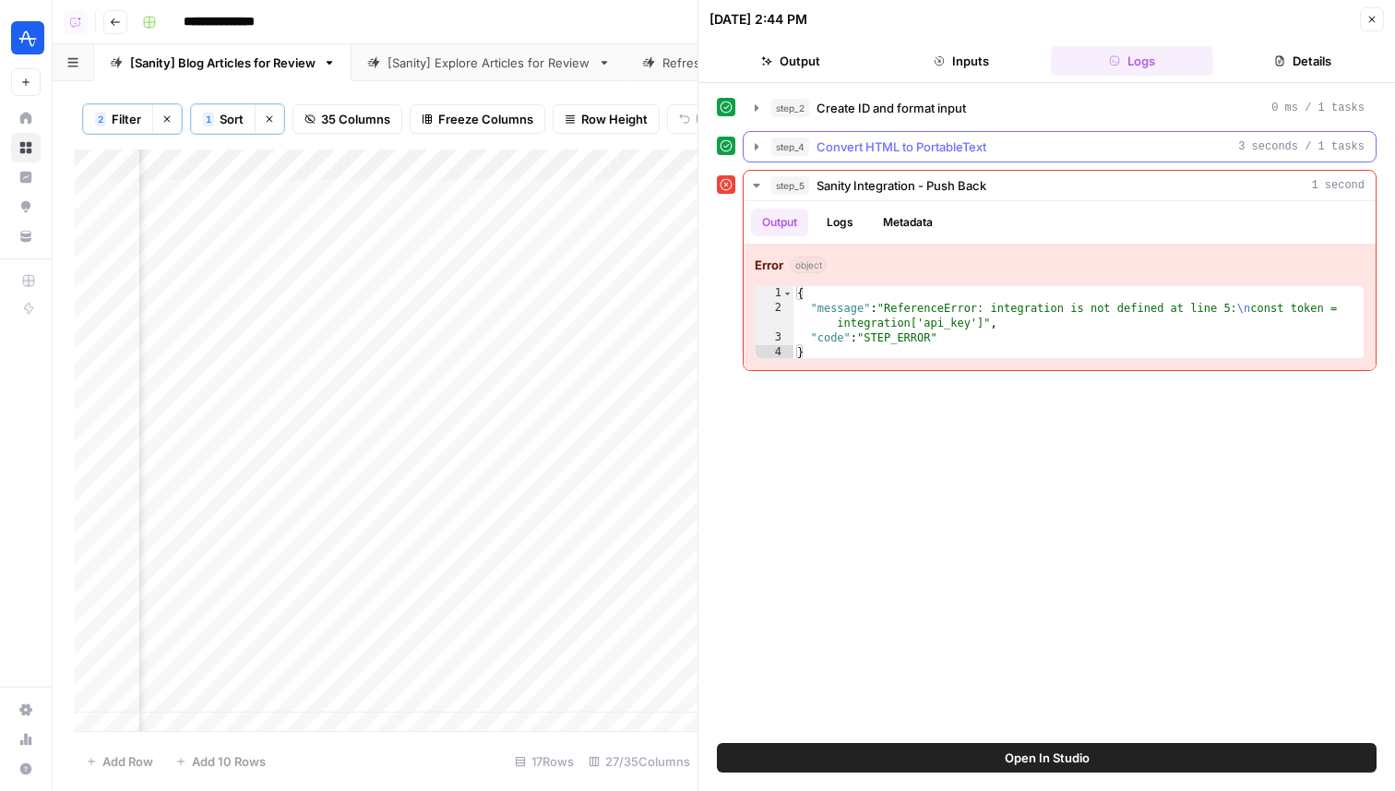
click at [940, 149] on span "Convert HTML to PortableText" at bounding box center [902, 146] width 170 height 18
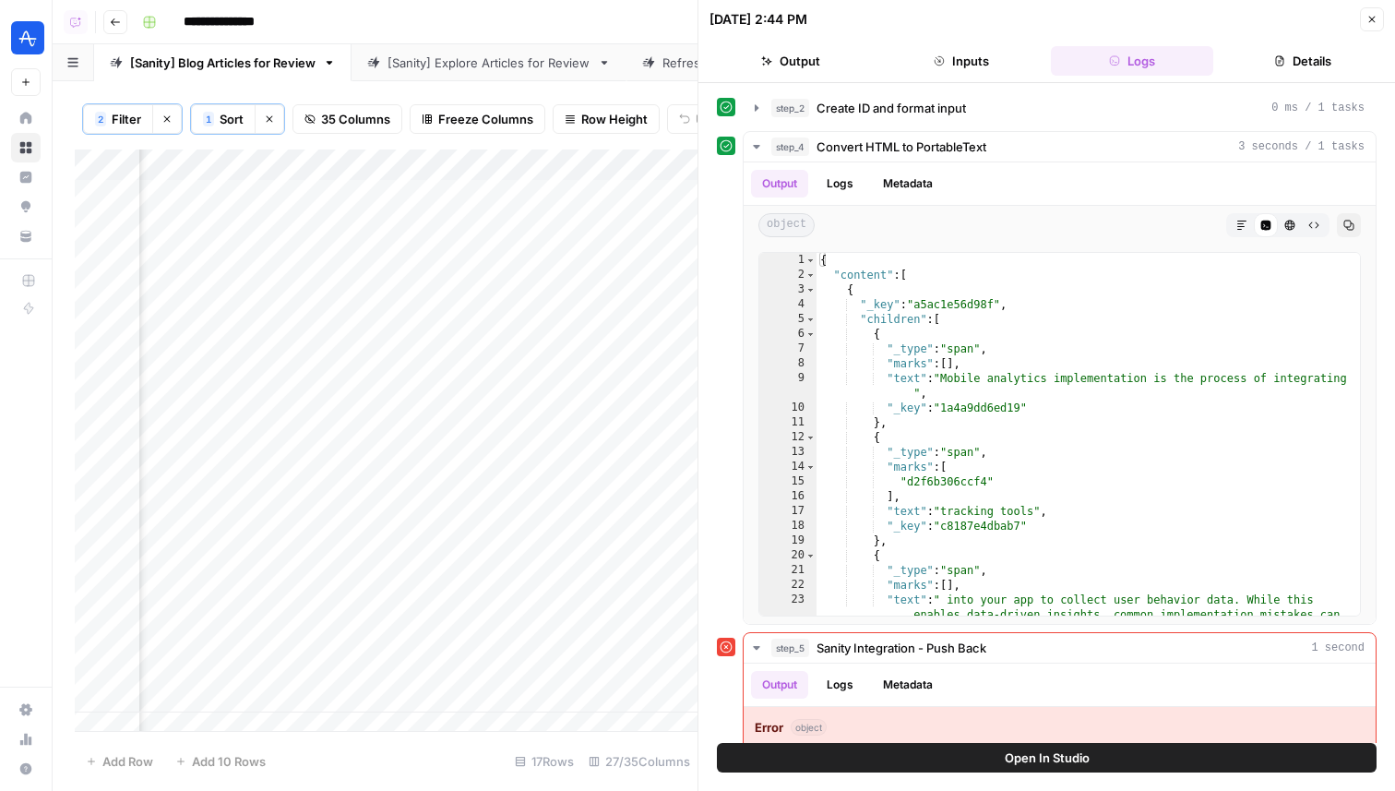
click at [1032, 753] on span "Open In Studio" at bounding box center [1047, 757] width 85 height 18
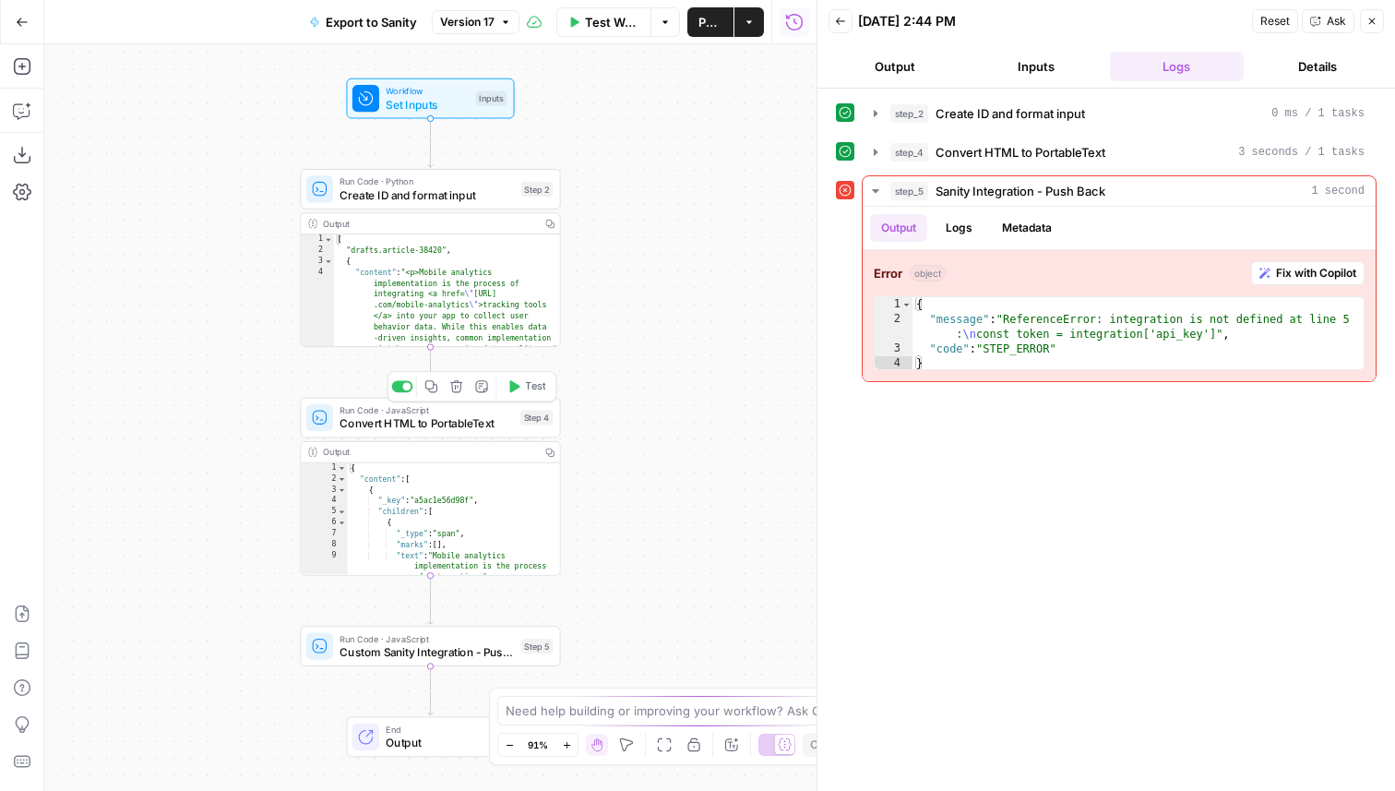
click at [462, 425] on span "Convert HTML to PortableText" at bounding box center [426, 423] width 173 height 17
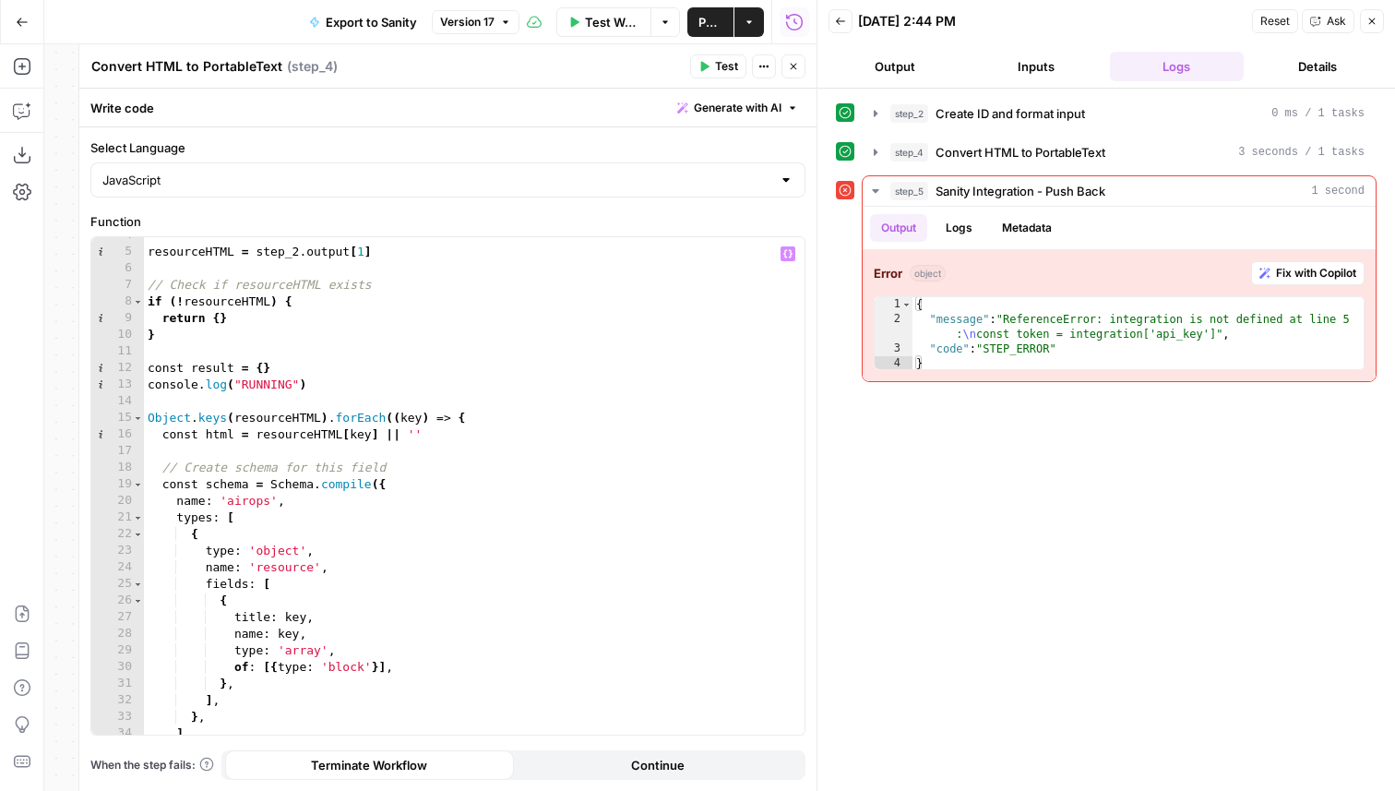
scroll to position [8, 0]
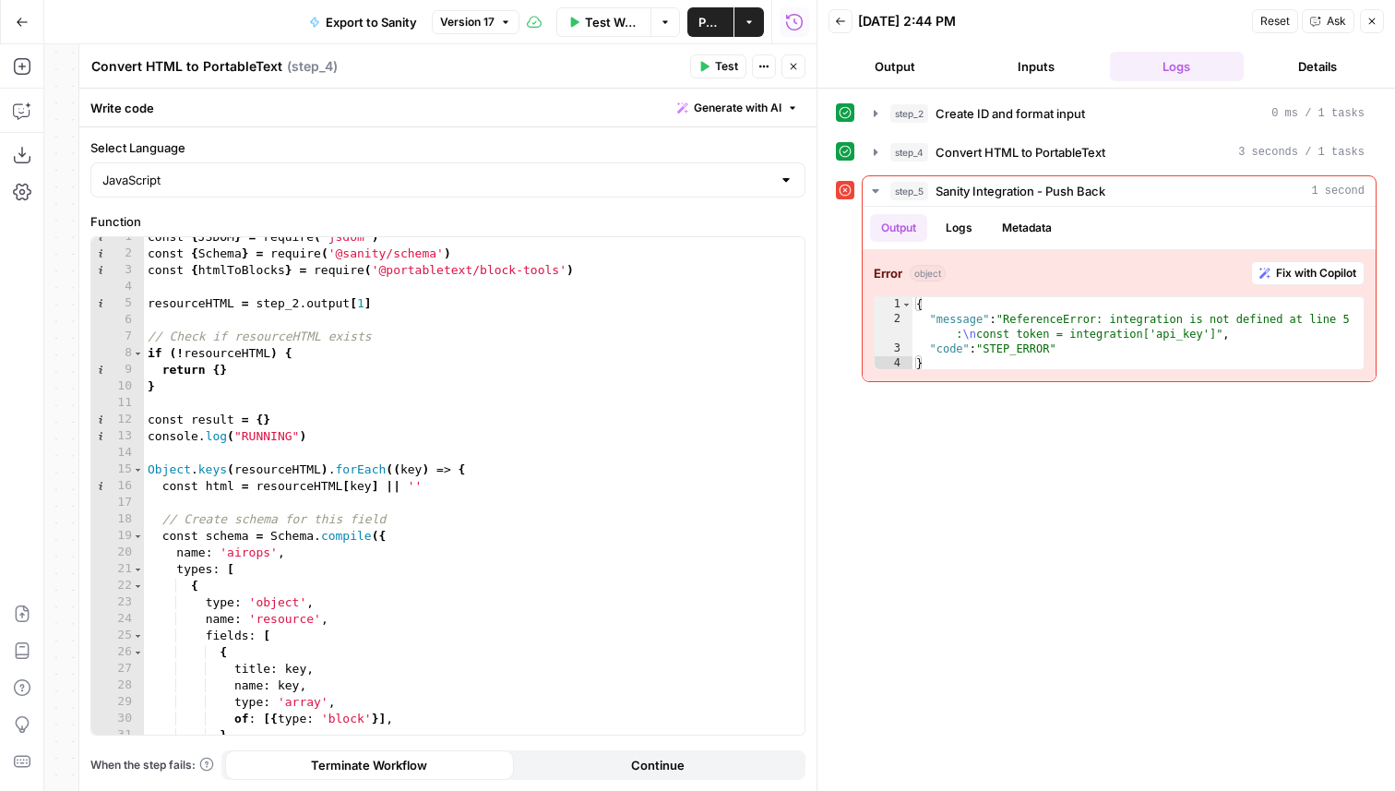
click at [796, 66] on icon "button" at bounding box center [793, 66] width 11 height 11
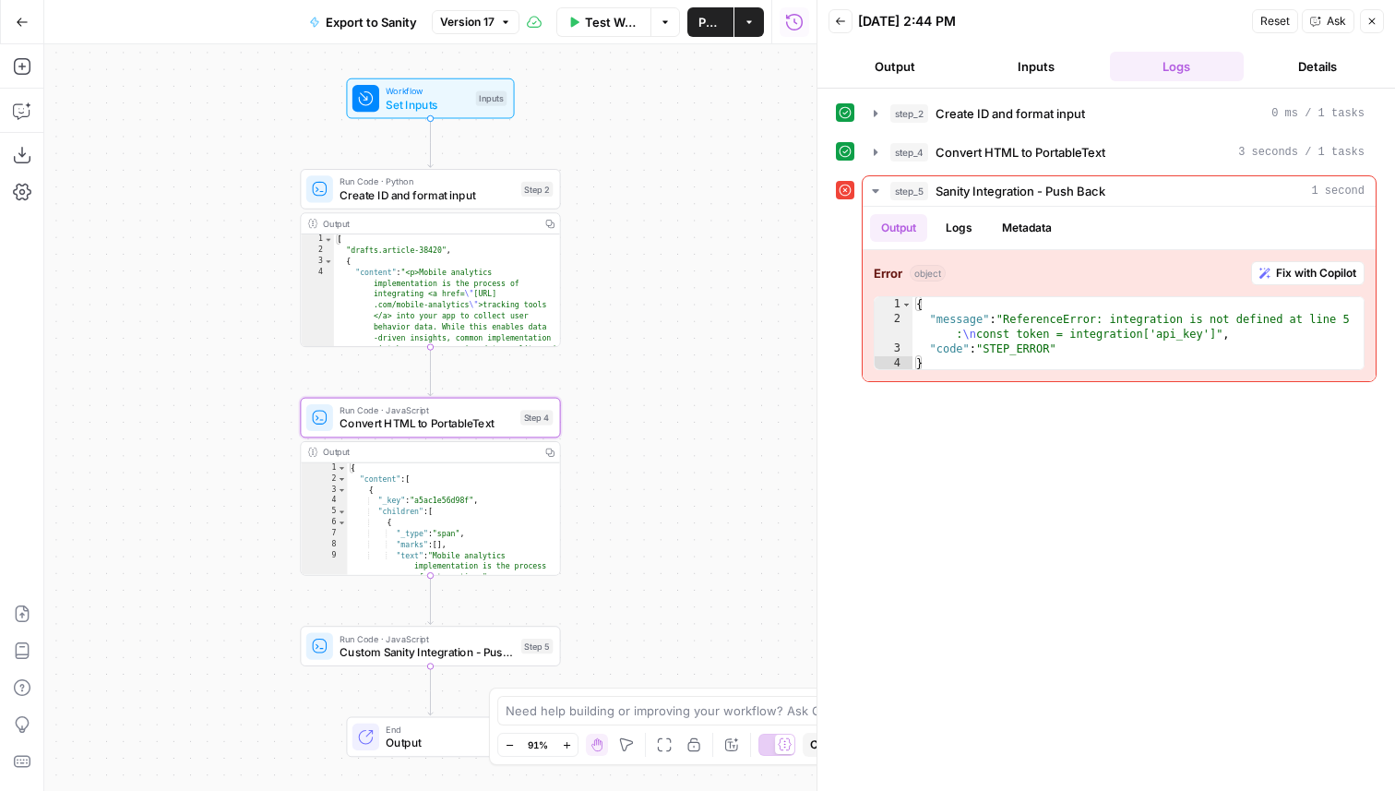
click at [496, 201] on span "Create ID and format input" at bounding box center [427, 194] width 174 height 17
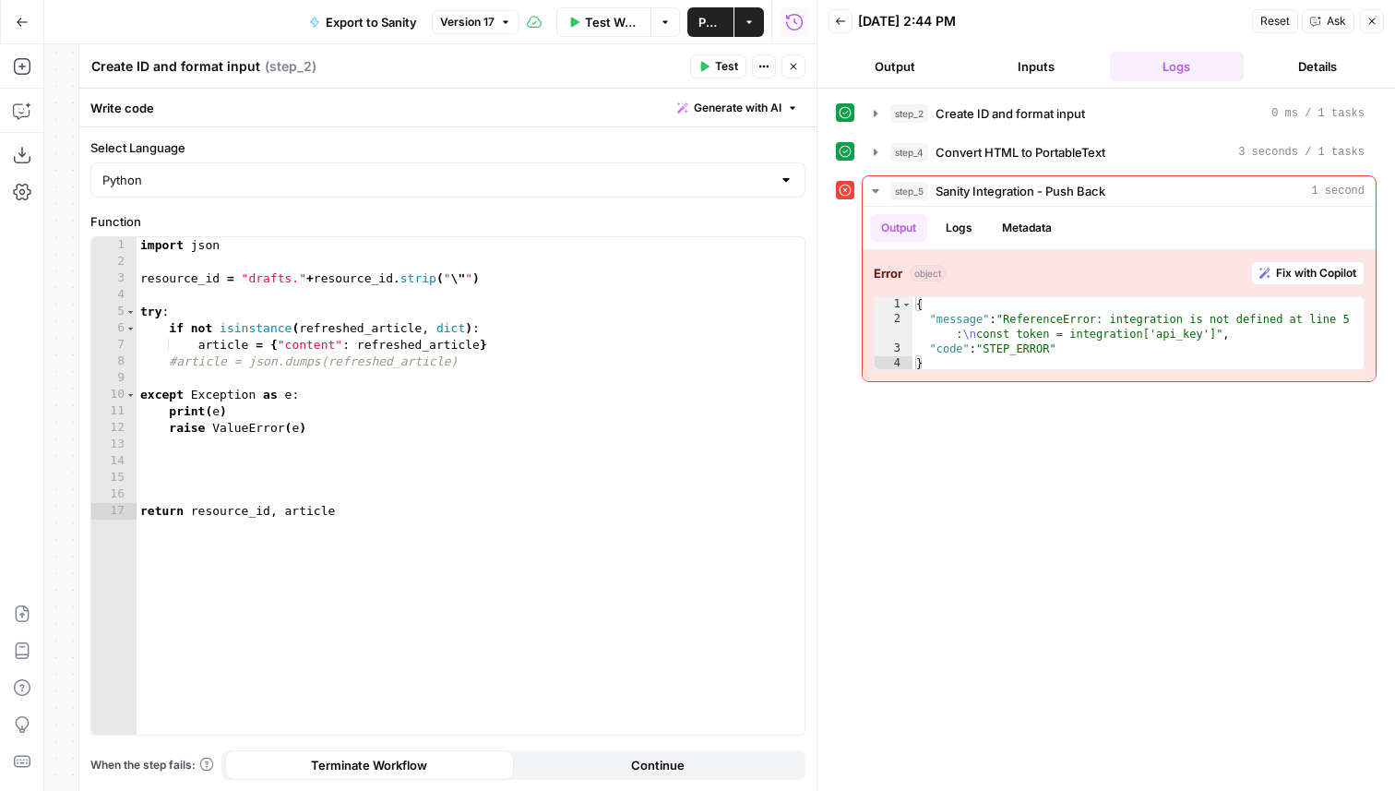
click at [790, 68] on icon "button" at bounding box center [793, 66] width 11 height 11
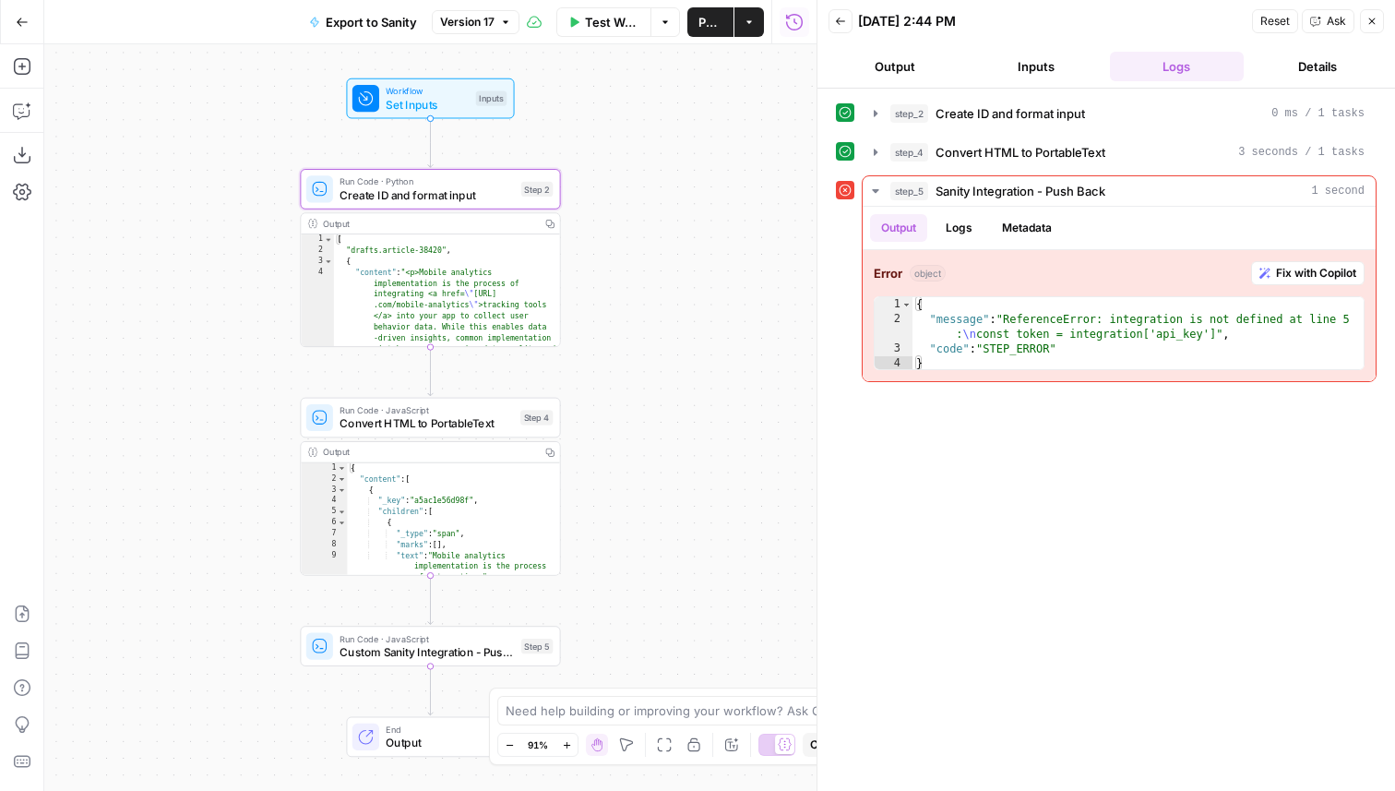
click at [479, 648] on span "Custom Sanity Integration - Push Back" at bounding box center [427, 651] width 174 height 17
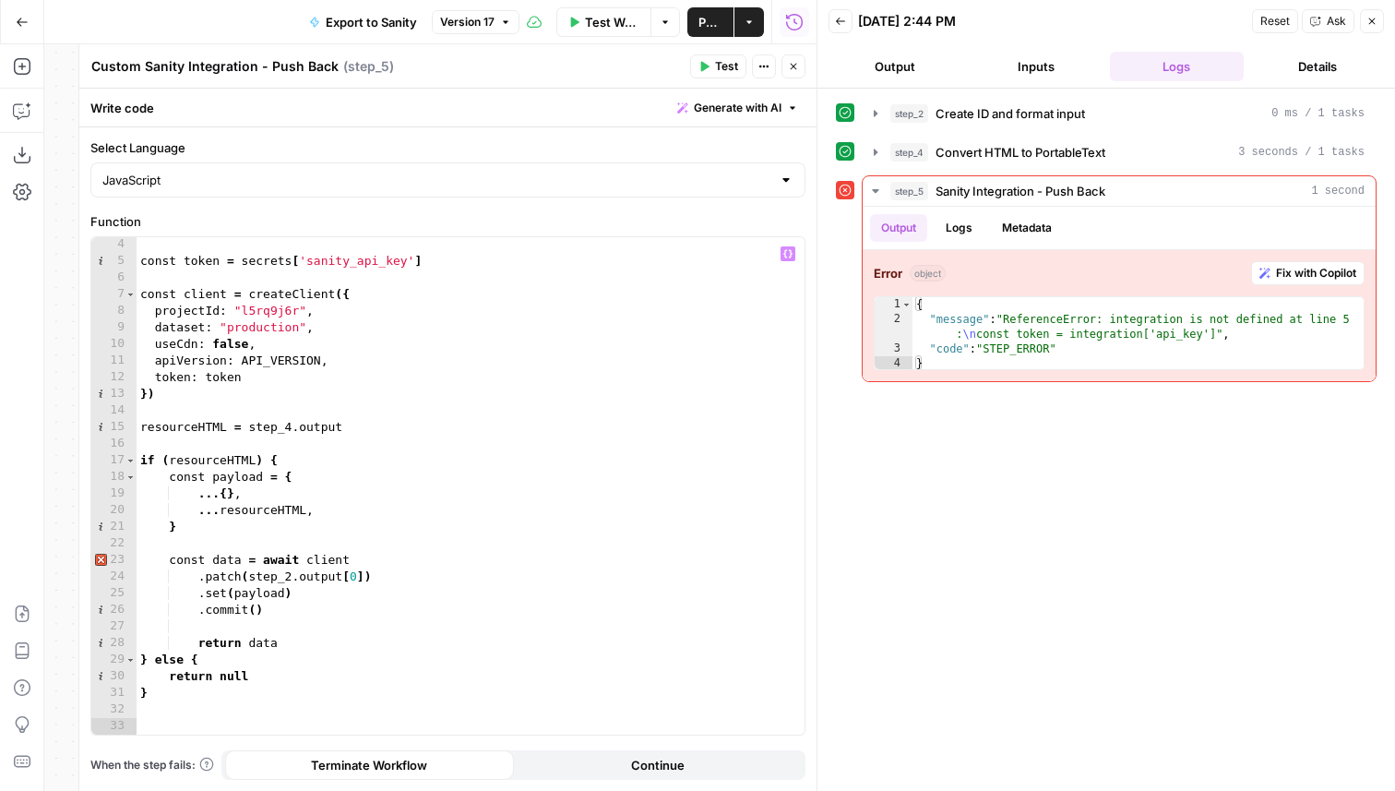
scroll to position [0, 0]
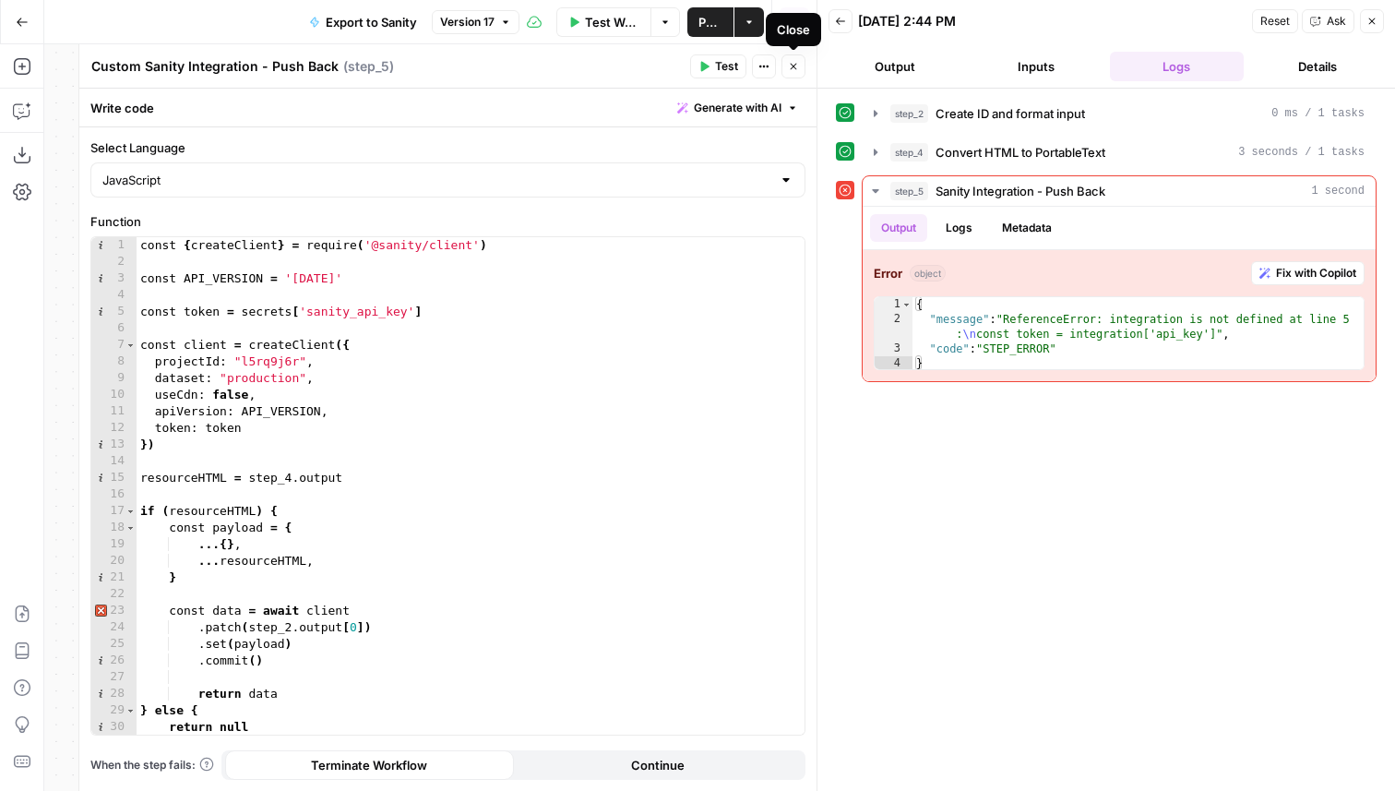
click at [798, 63] on icon "button" at bounding box center [793, 66] width 11 height 11
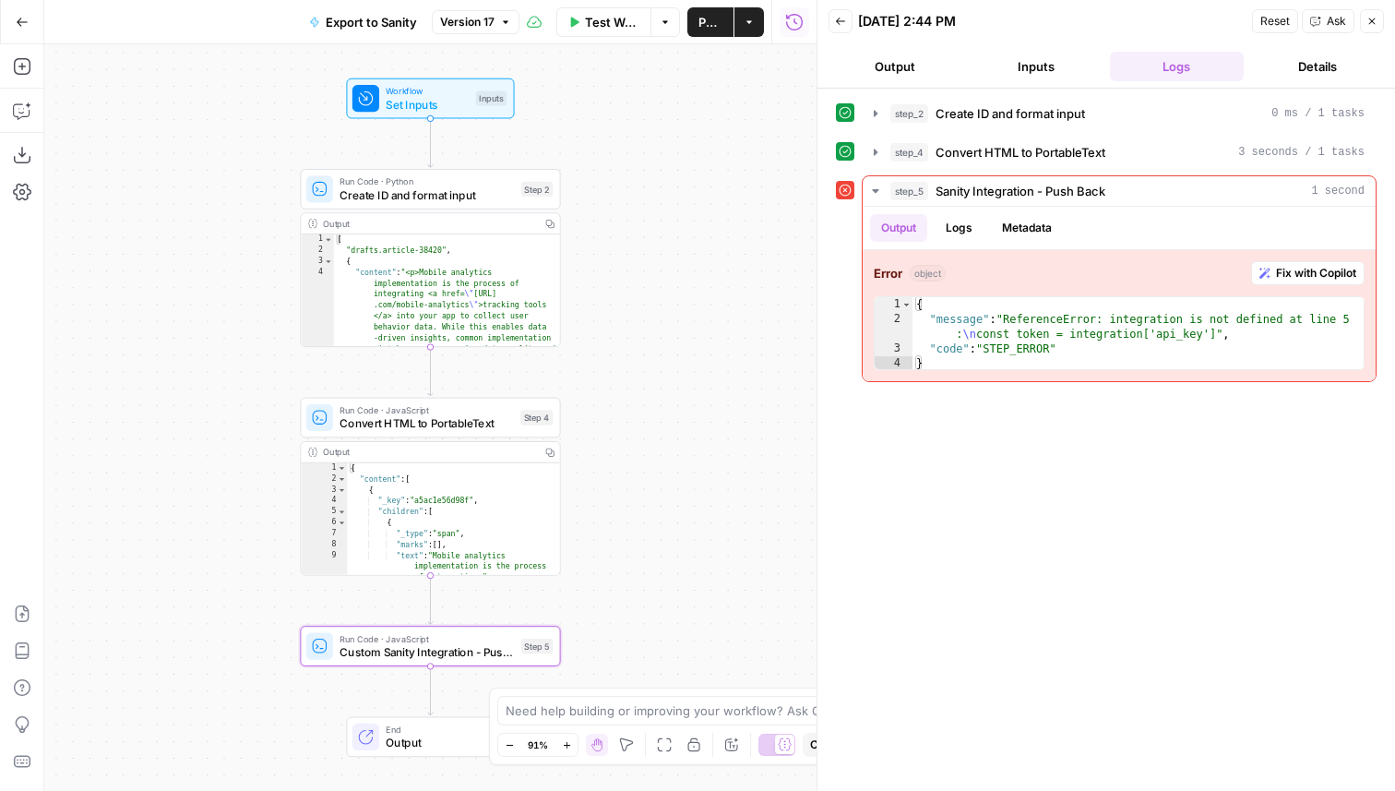
click at [23, 31] on button "Go Back" at bounding box center [22, 22] width 33 height 33
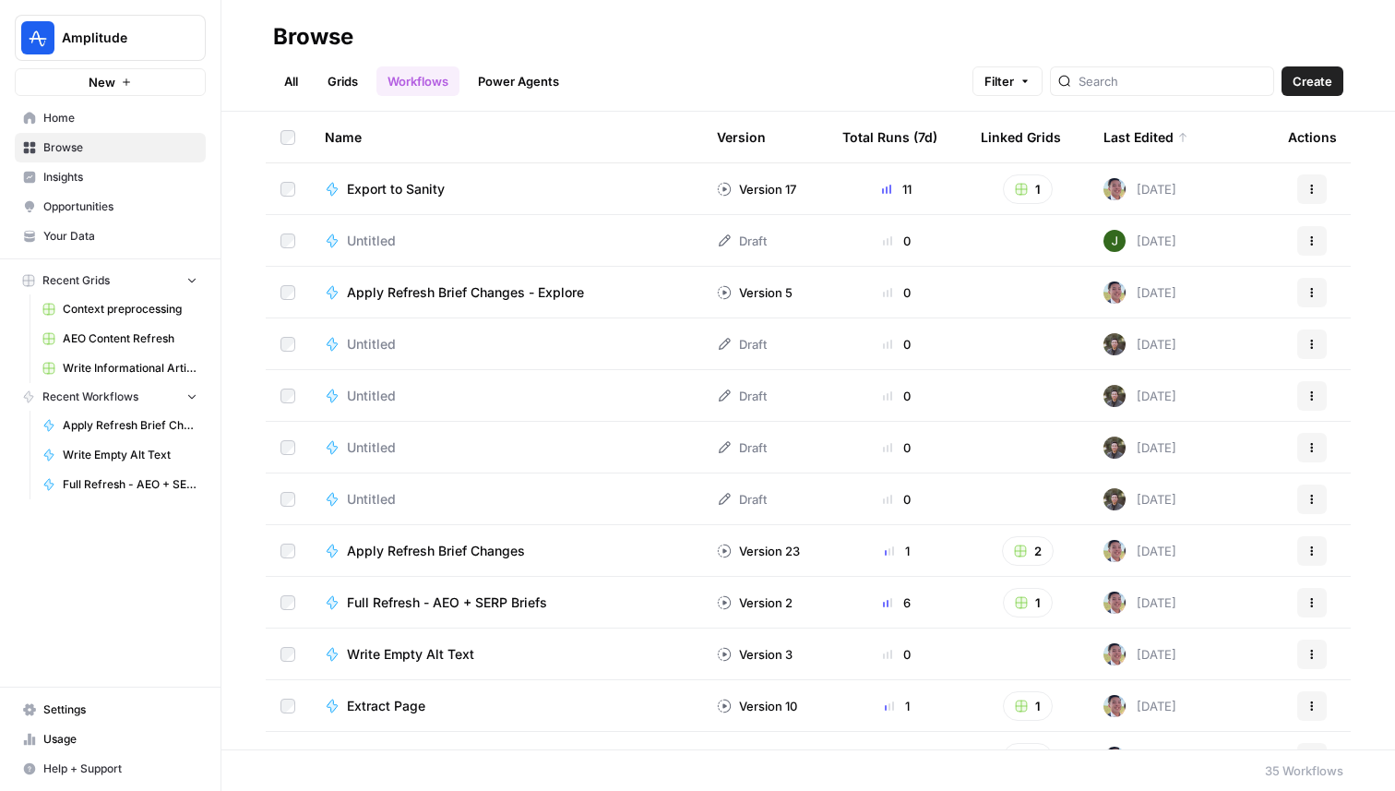
click at [92, 699] on link "Settings" at bounding box center [110, 710] width 191 height 30
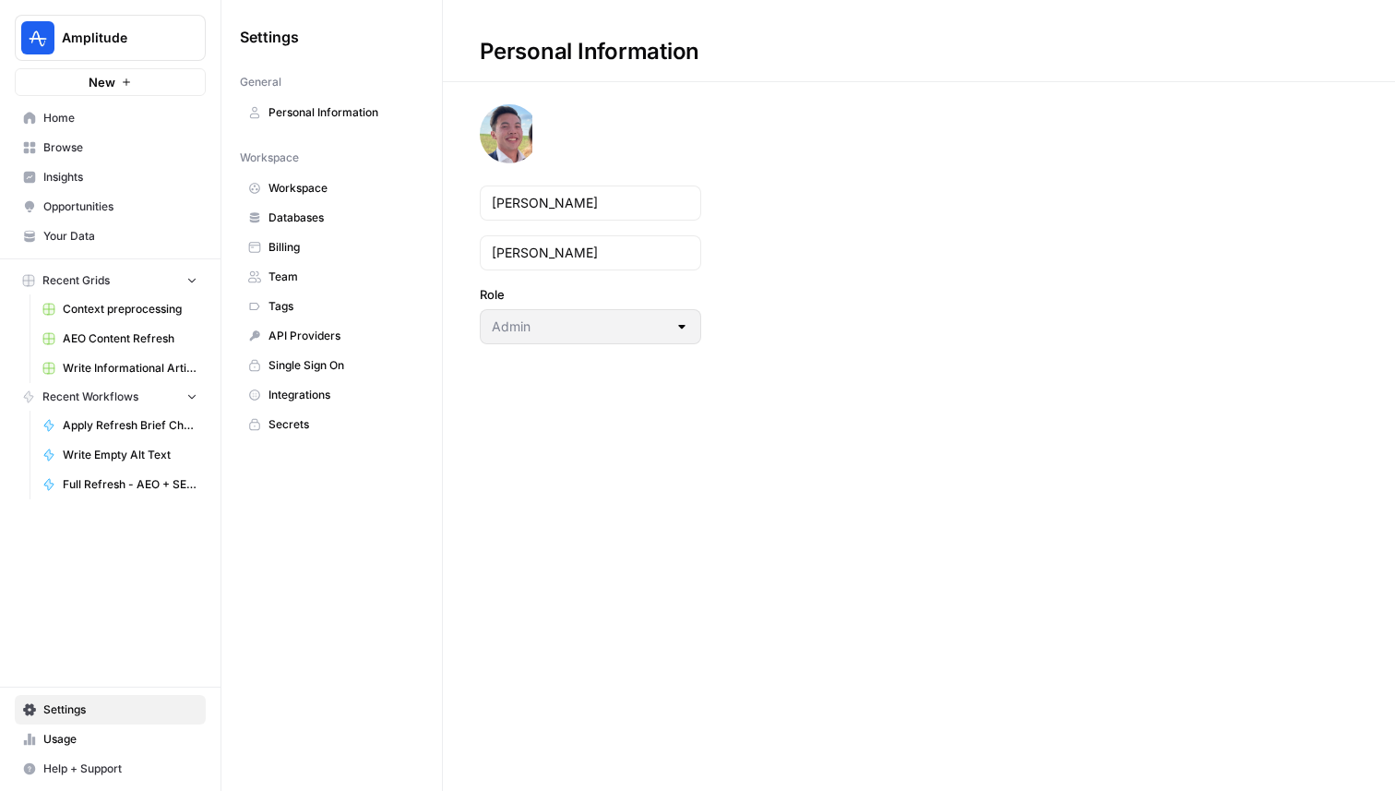
click at [336, 402] on span "Integrations" at bounding box center [342, 395] width 147 height 17
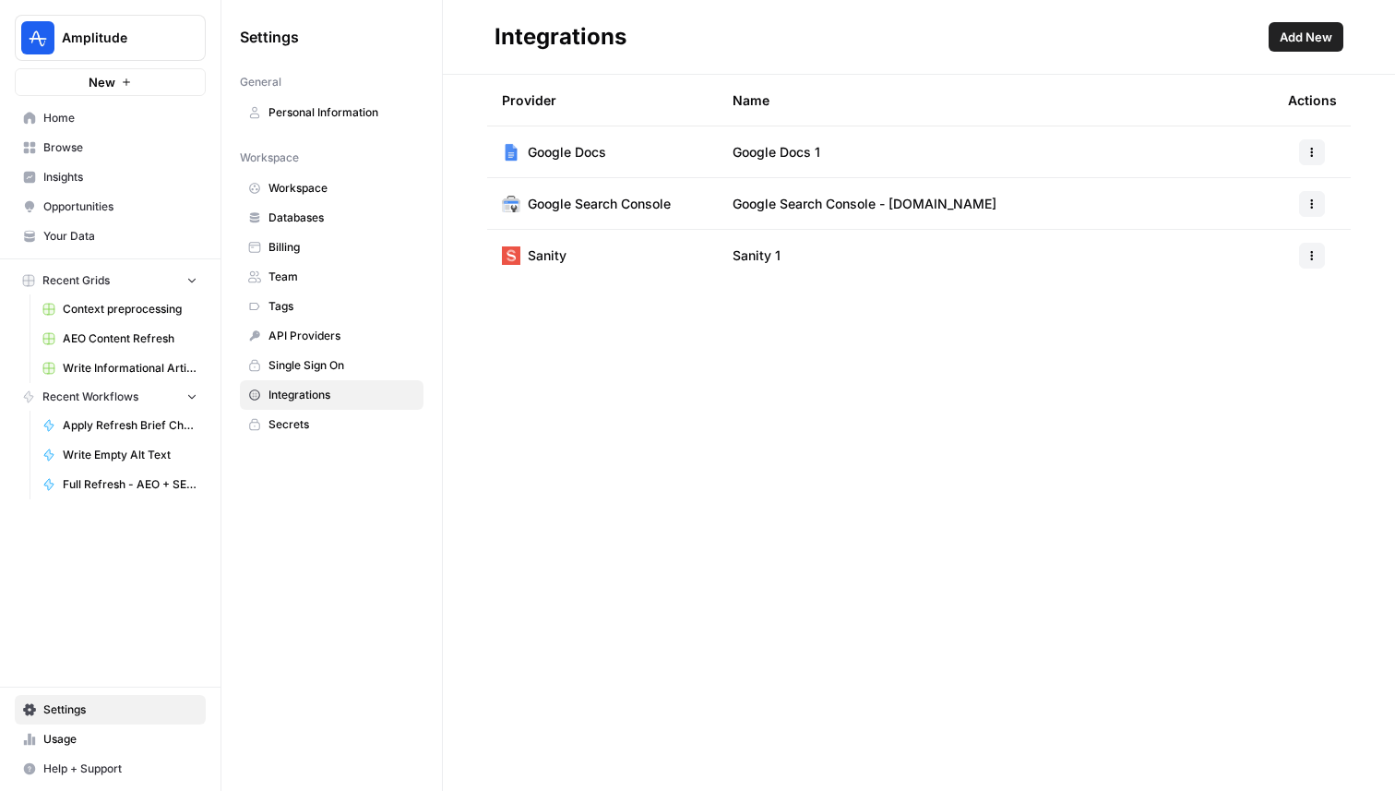
click at [85, 112] on span "Home" at bounding box center [120, 118] width 154 height 17
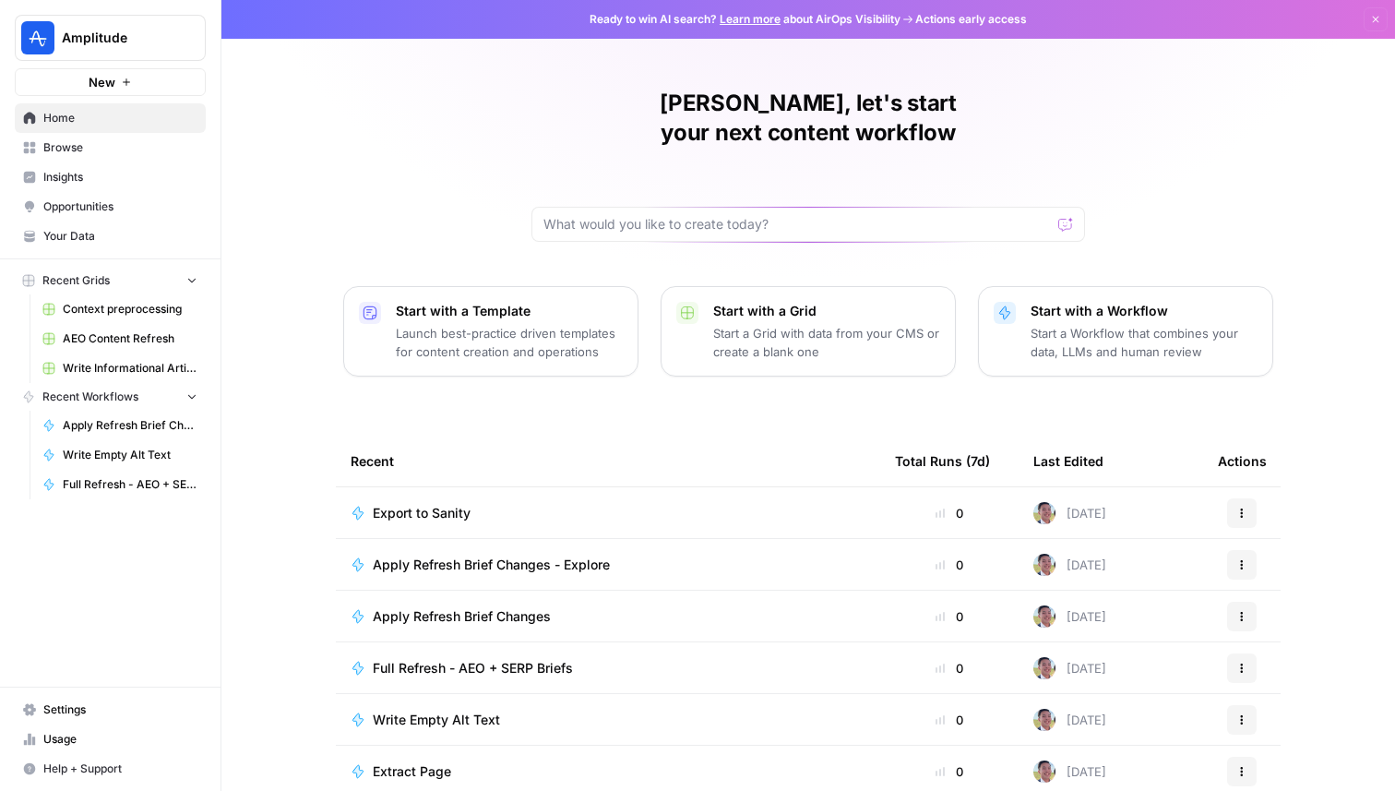
click at [90, 35] on span "Amplitude" at bounding box center [118, 38] width 112 height 18
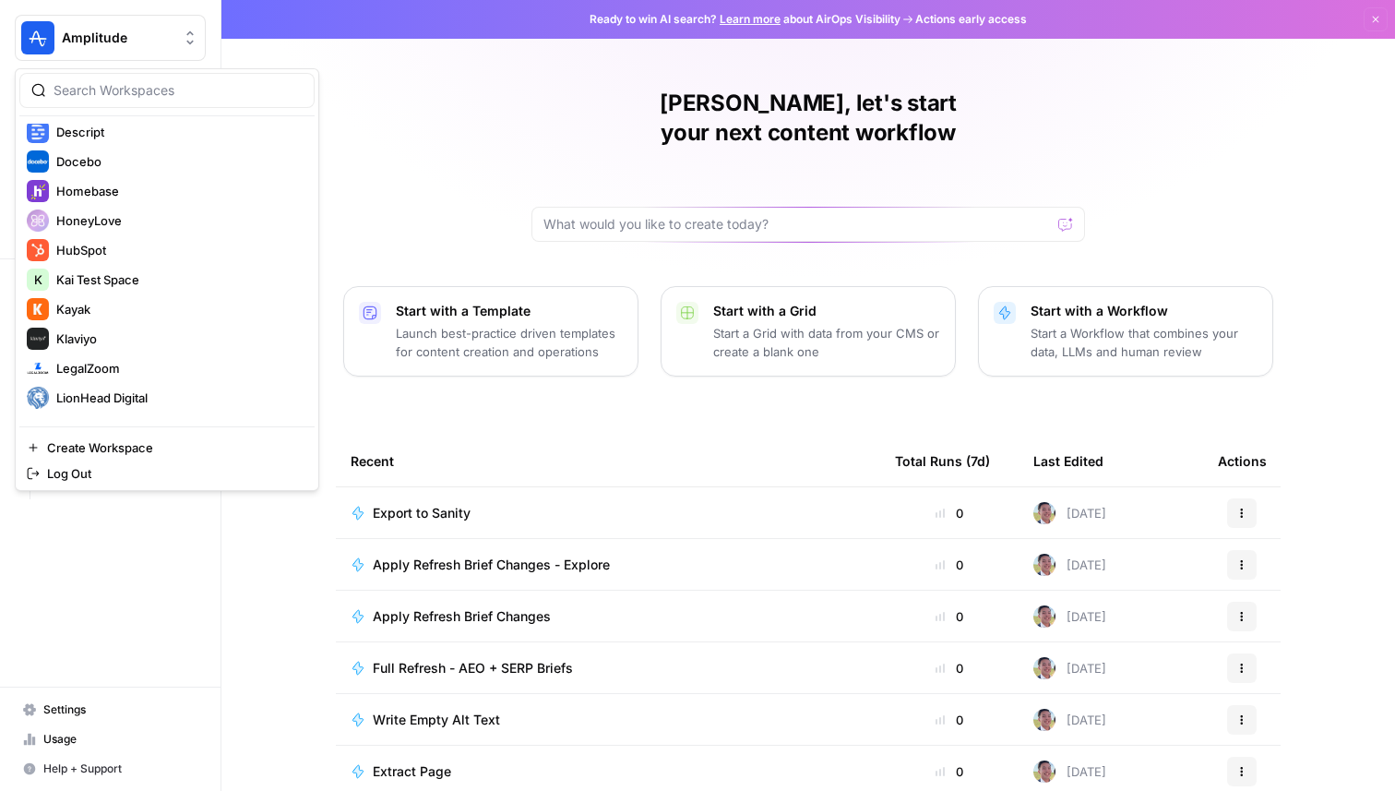
scroll to position [644, 0]
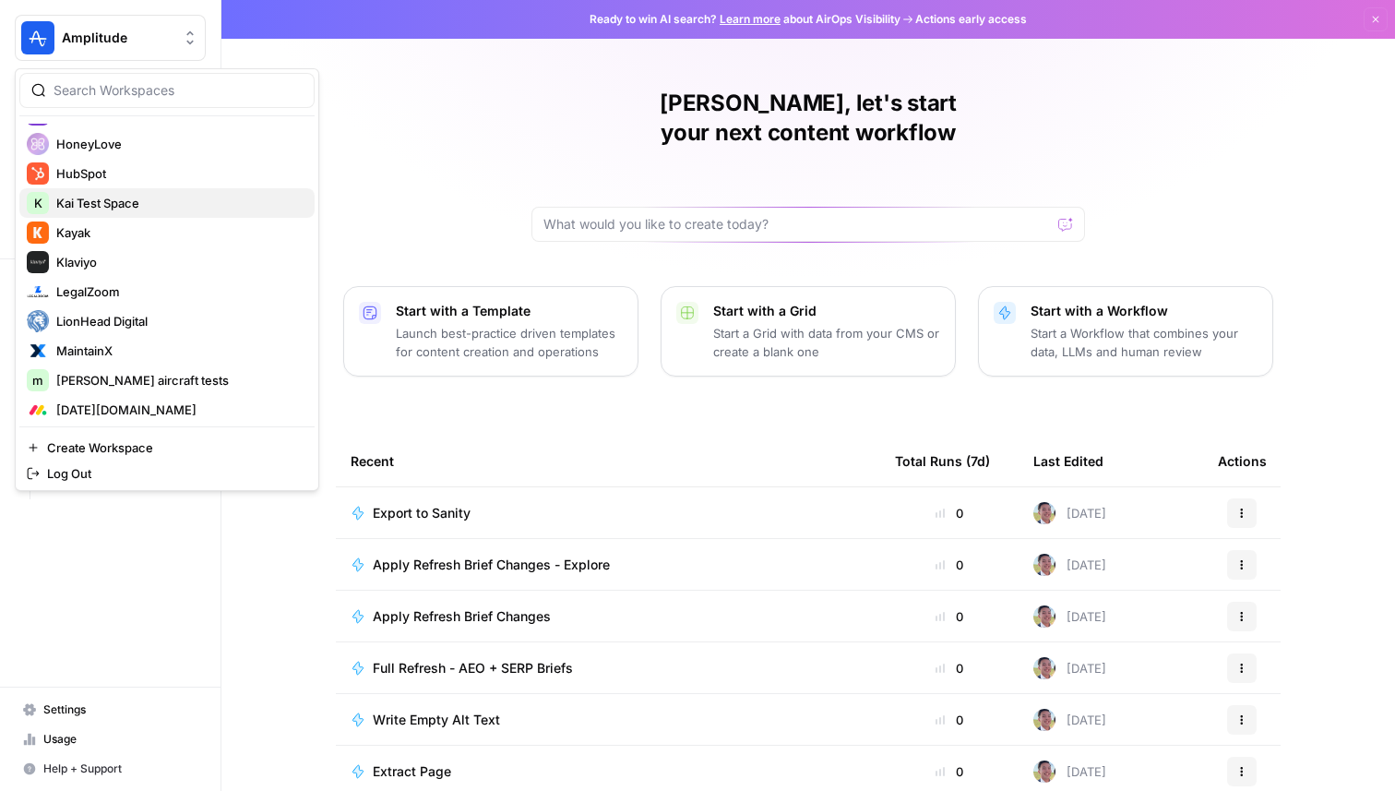
click at [129, 209] on span "Kai Test Space" at bounding box center [178, 203] width 244 height 18
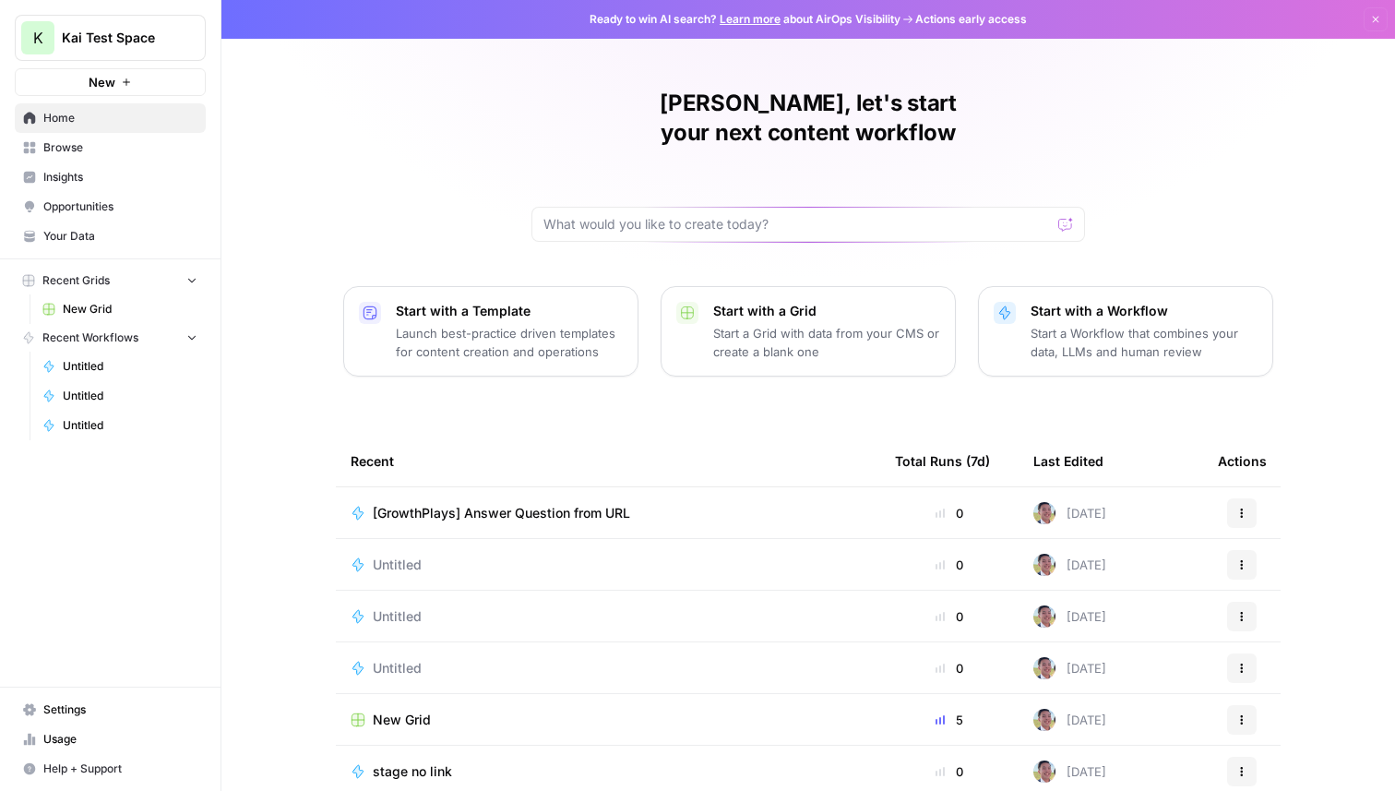
click at [113, 239] on span "Your Data" at bounding box center [120, 236] width 154 height 17
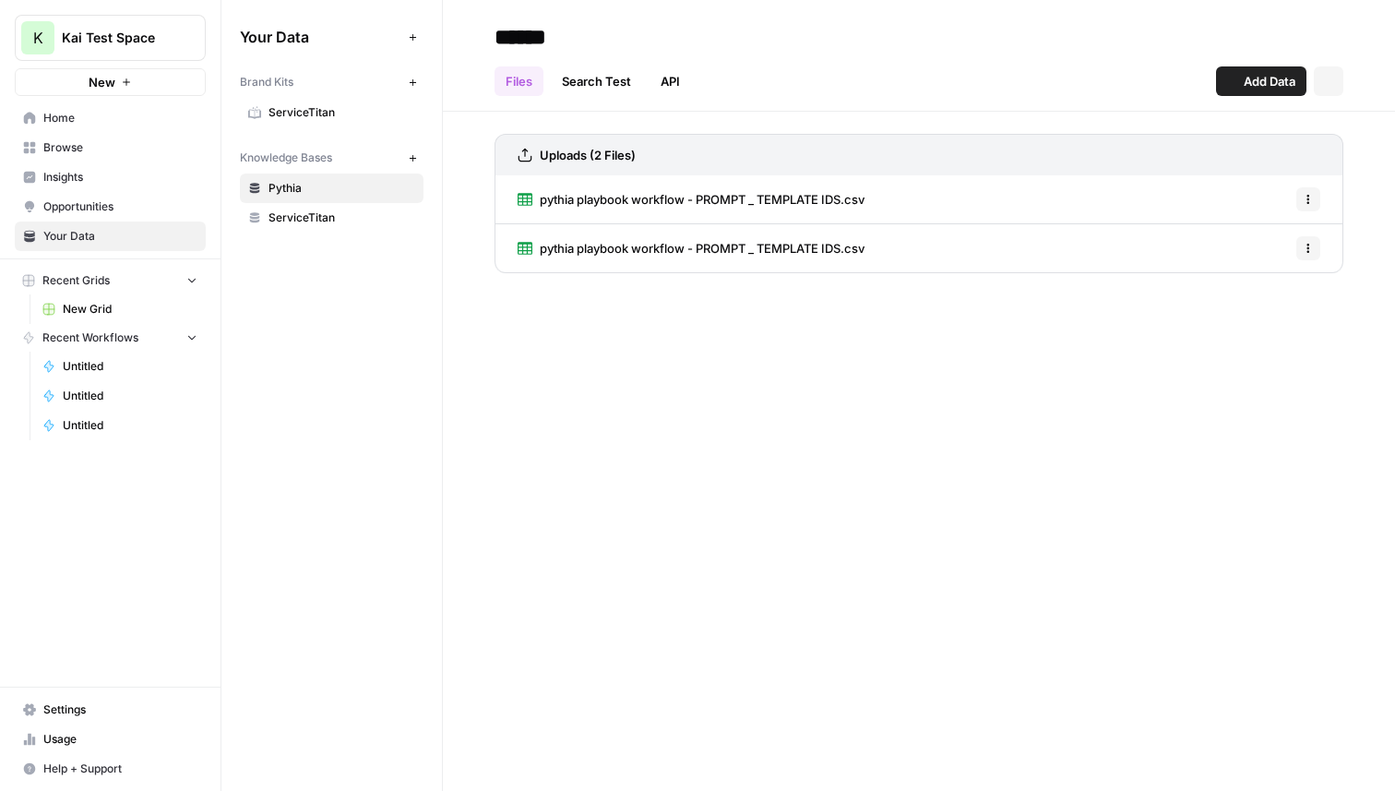
click at [113, 142] on span "Browse" at bounding box center [120, 147] width 154 height 17
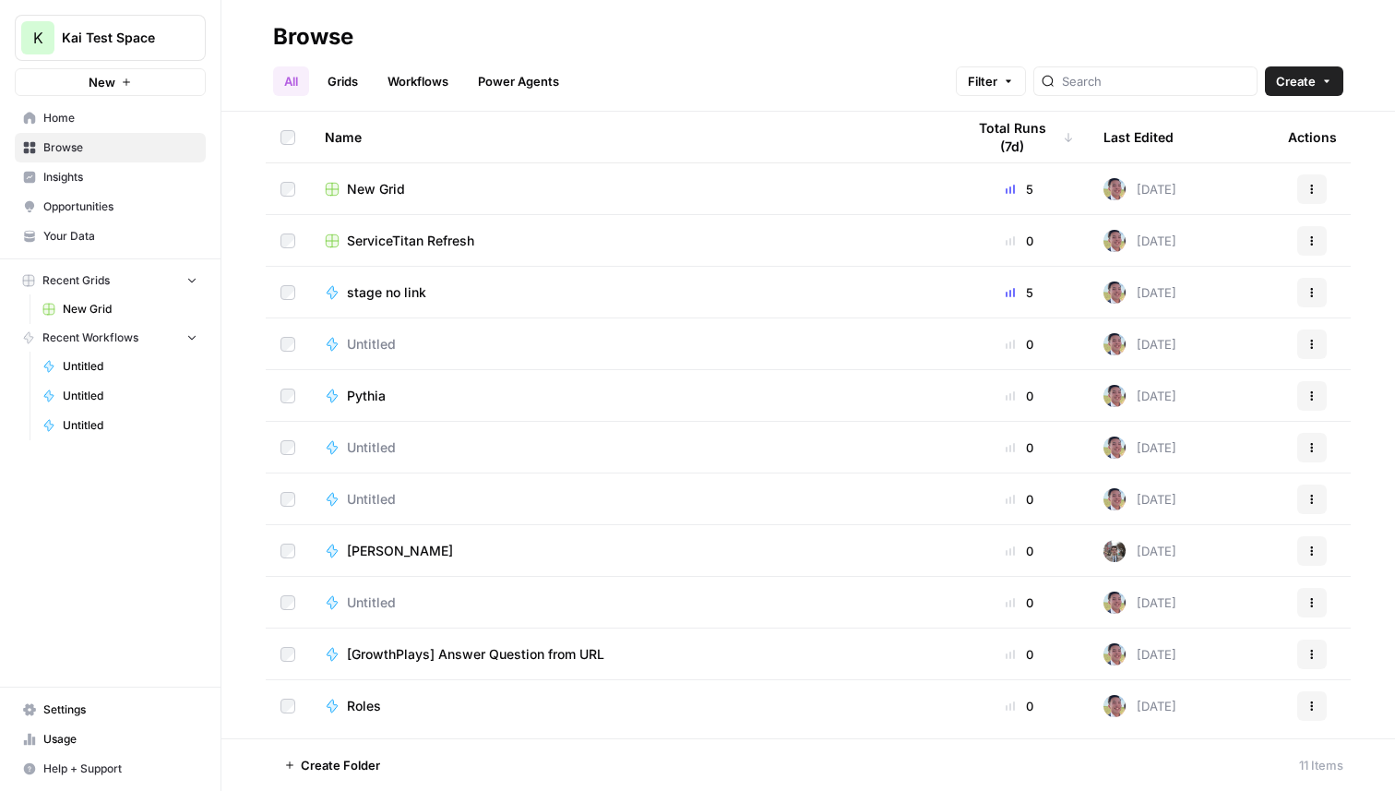
click at [108, 710] on span "Settings" at bounding box center [120, 709] width 154 height 17
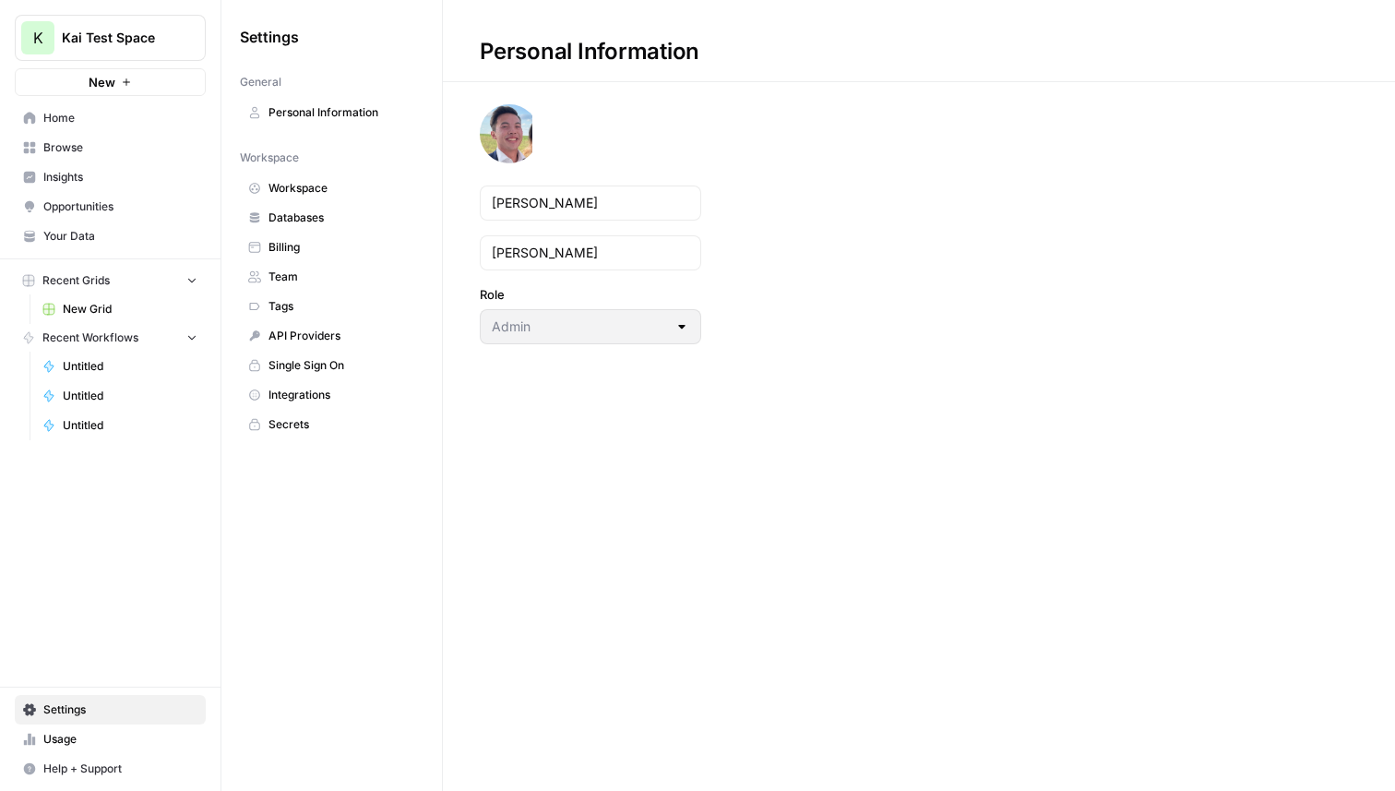
click at [324, 337] on span "API Providers" at bounding box center [342, 336] width 147 height 17
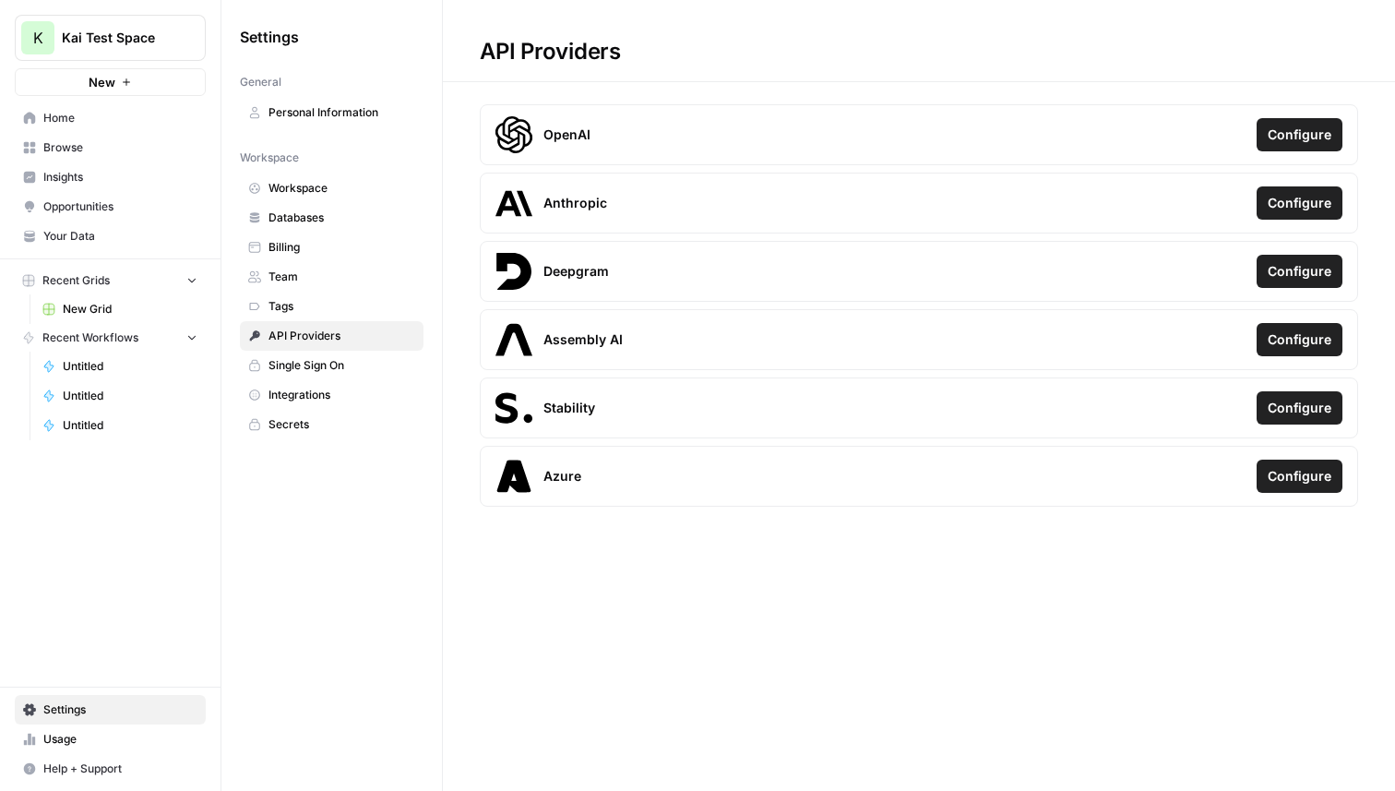
click at [311, 264] on link "Team" at bounding box center [332, 277] width 184 height 30
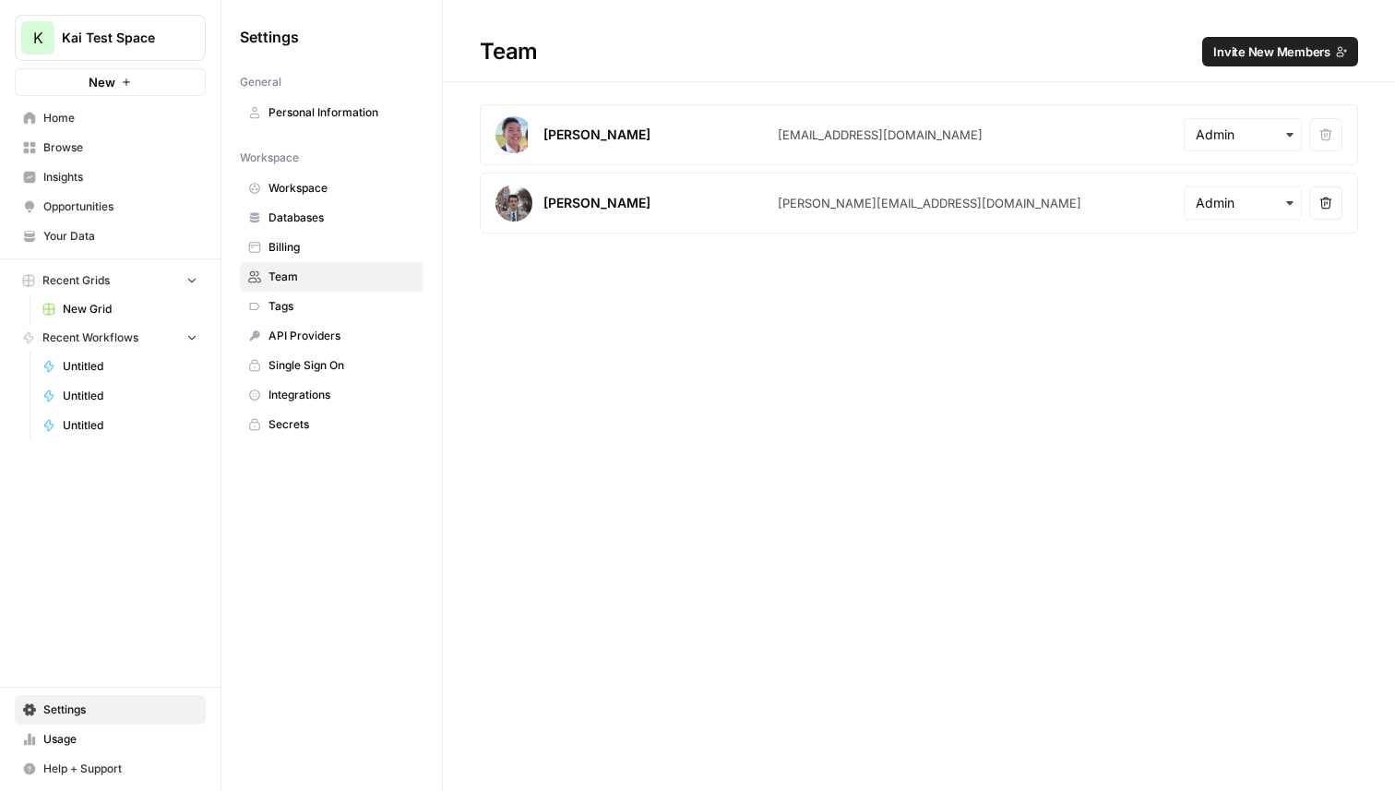
click at [311, 207] on link "Databases" at bounding box center [332, 218] width 184 height 30
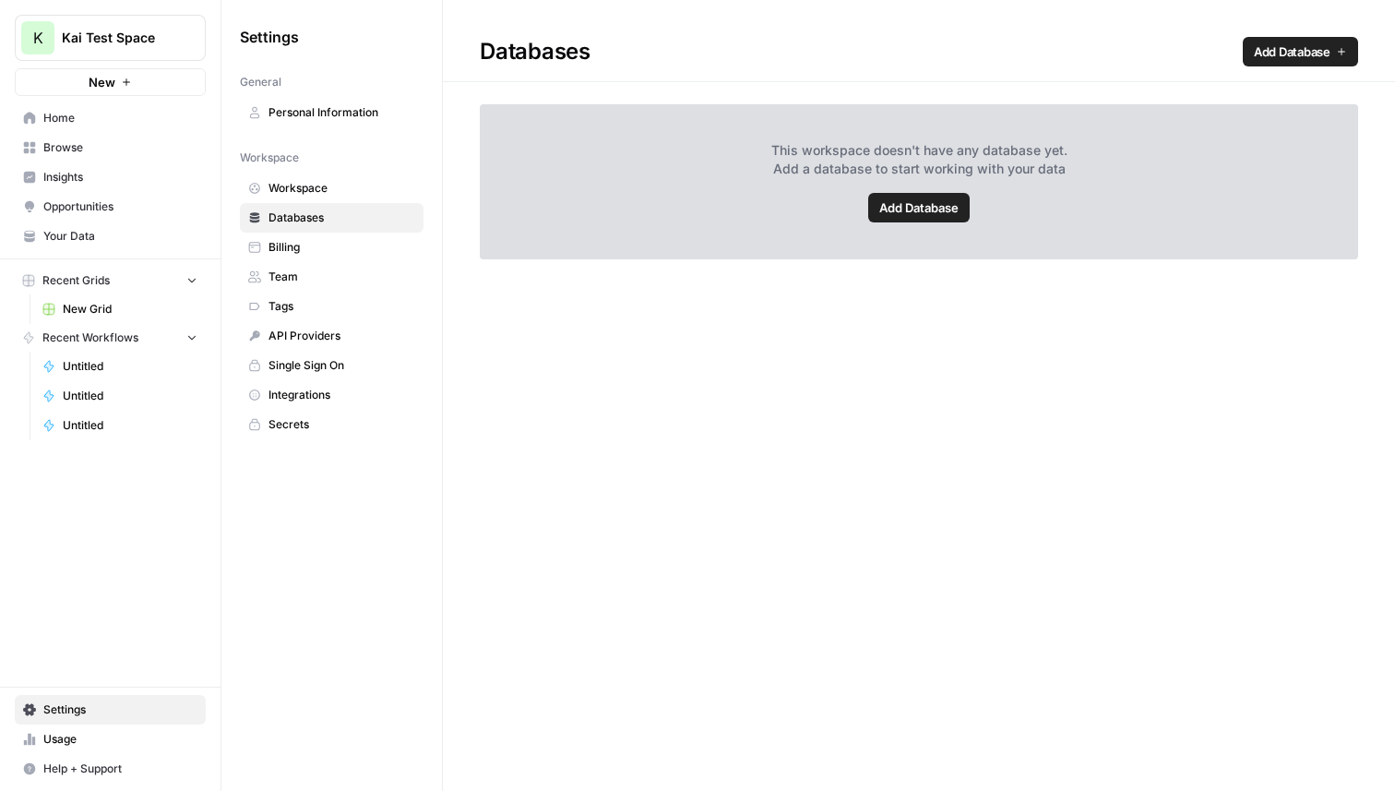
click at [318, 196] on span "Workspace" at bounding box center [342, 188] width 147 height 17
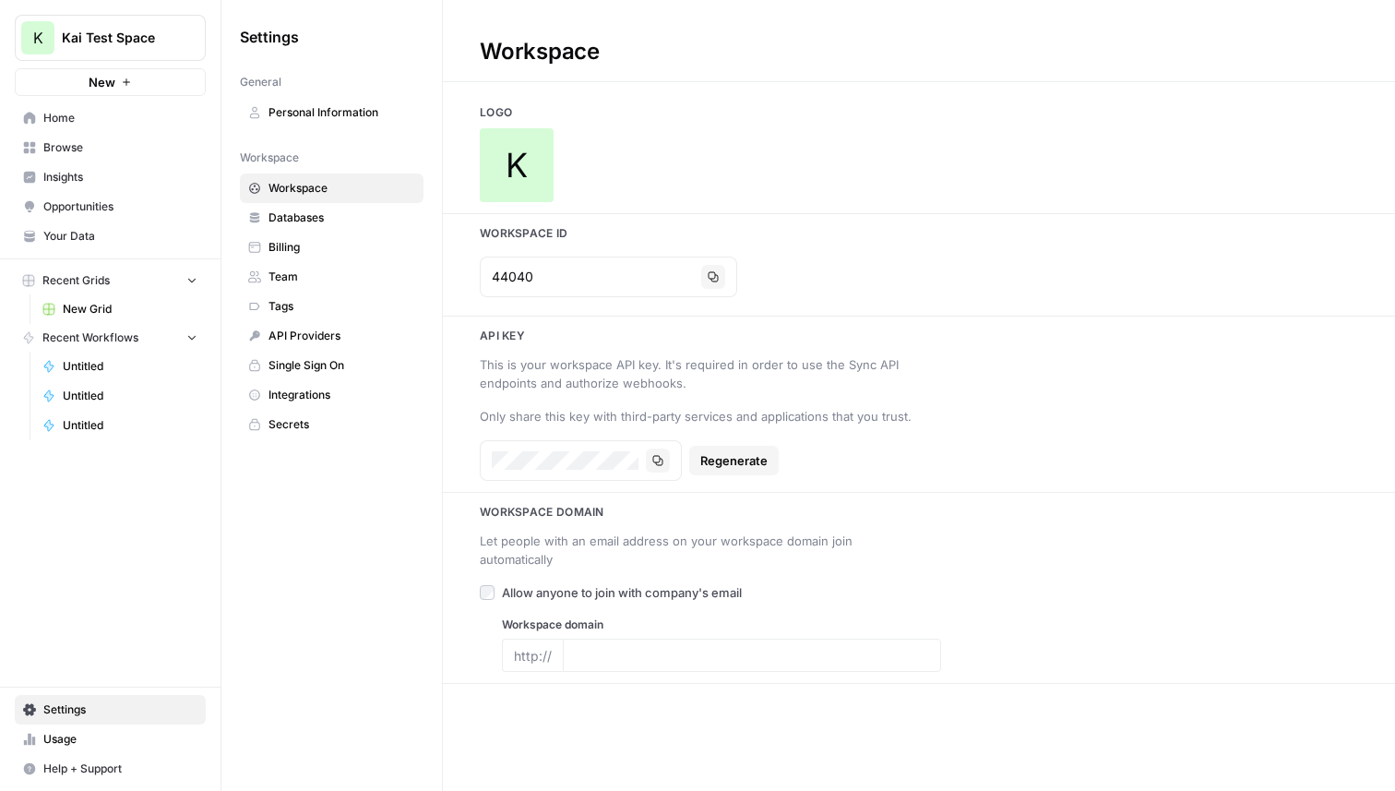
click at [290, 230] on link "Databases" at bounding box center [332, 218] width 184 height 30
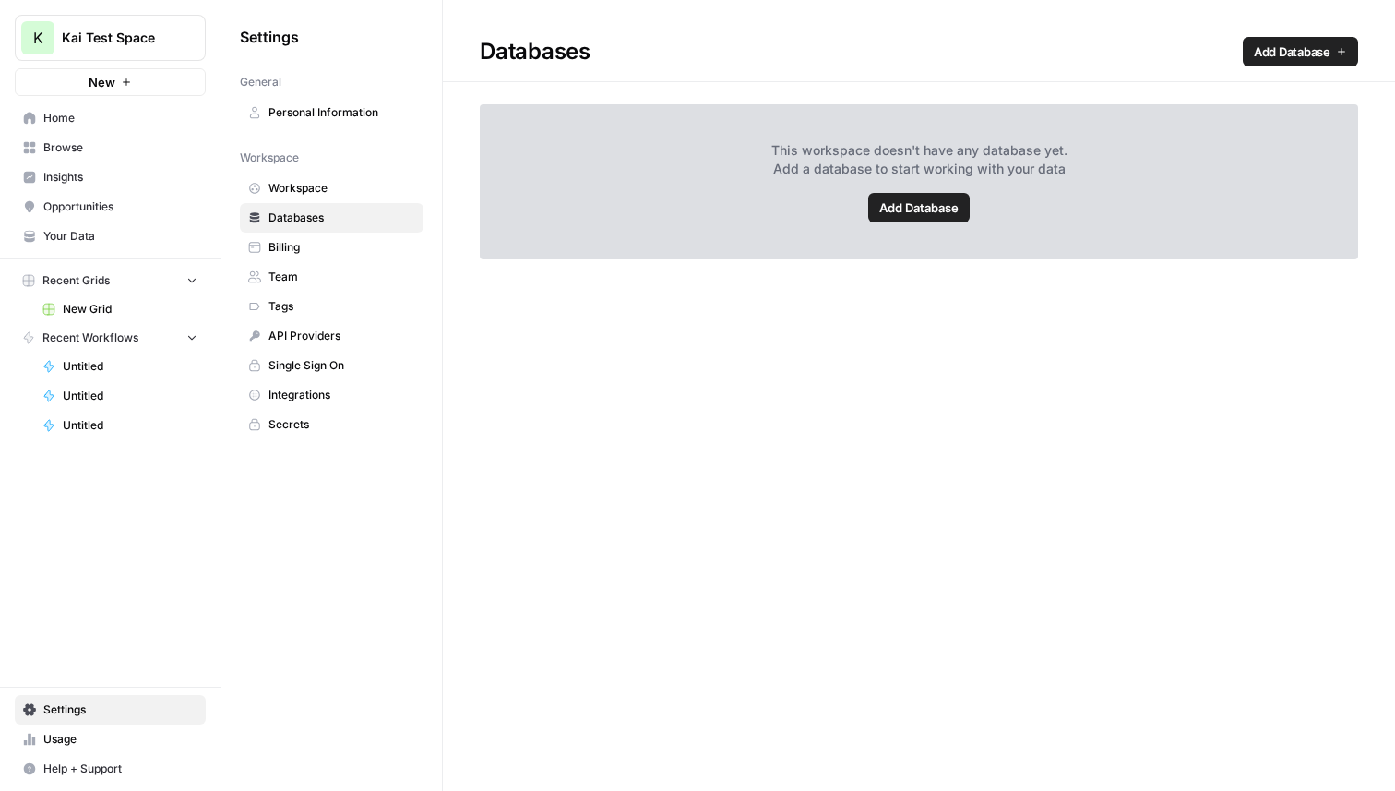
click at [293, 257] on link "Billing" at bounding box center [332, 248] width 184 height 30
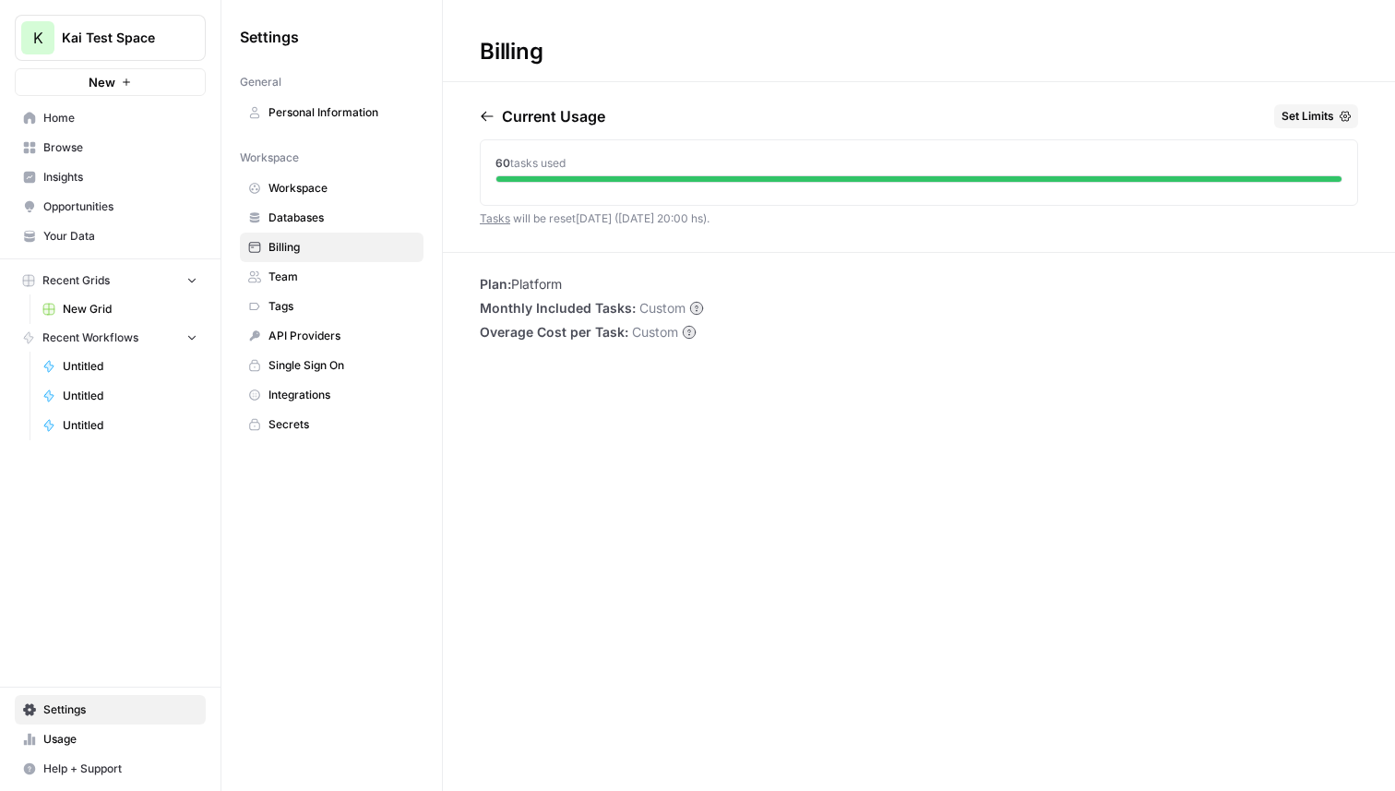
click at [316, 281] on span "Team" at bounding box center [342, 277] width 147 height 17
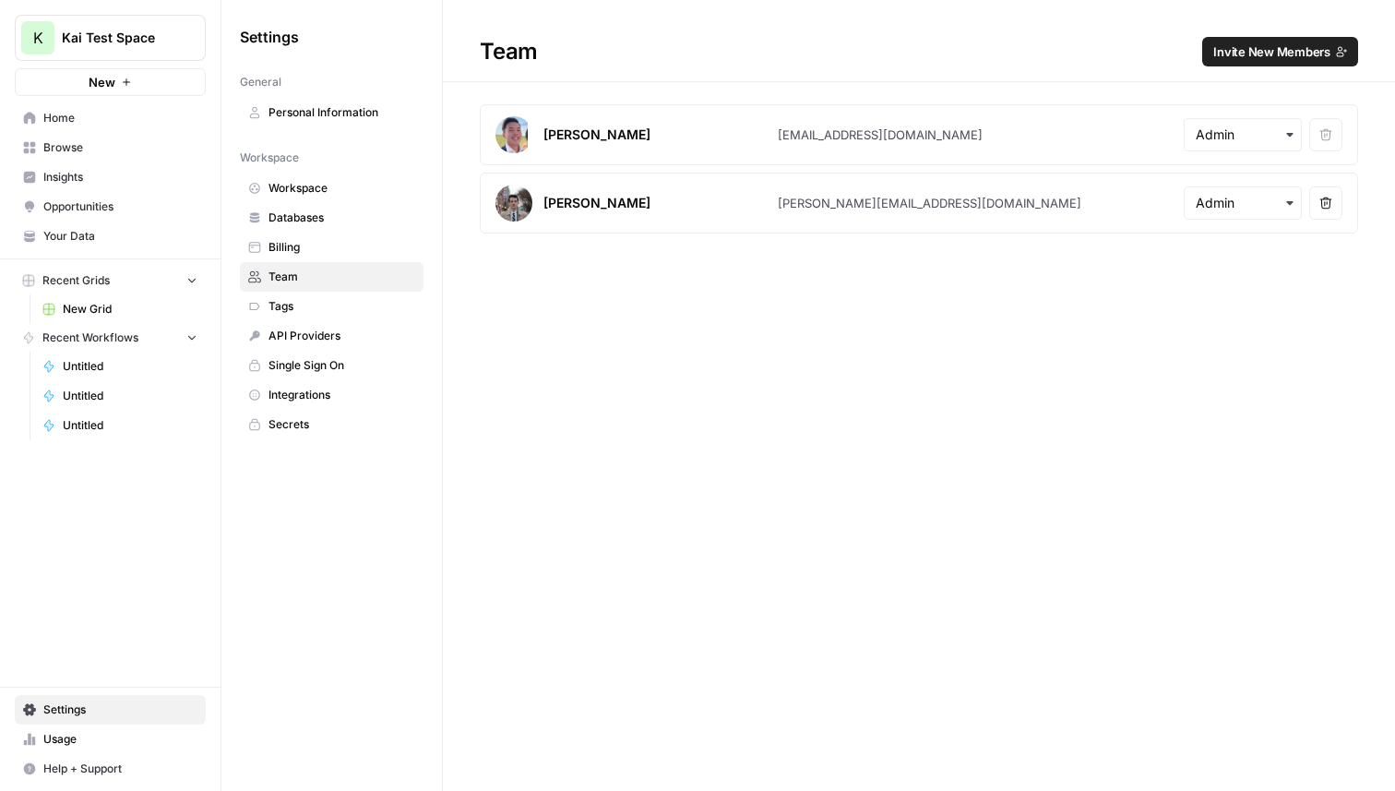
click at [317, 294] on link "Tags" at bounding box center [332, 307] width 184 height 30
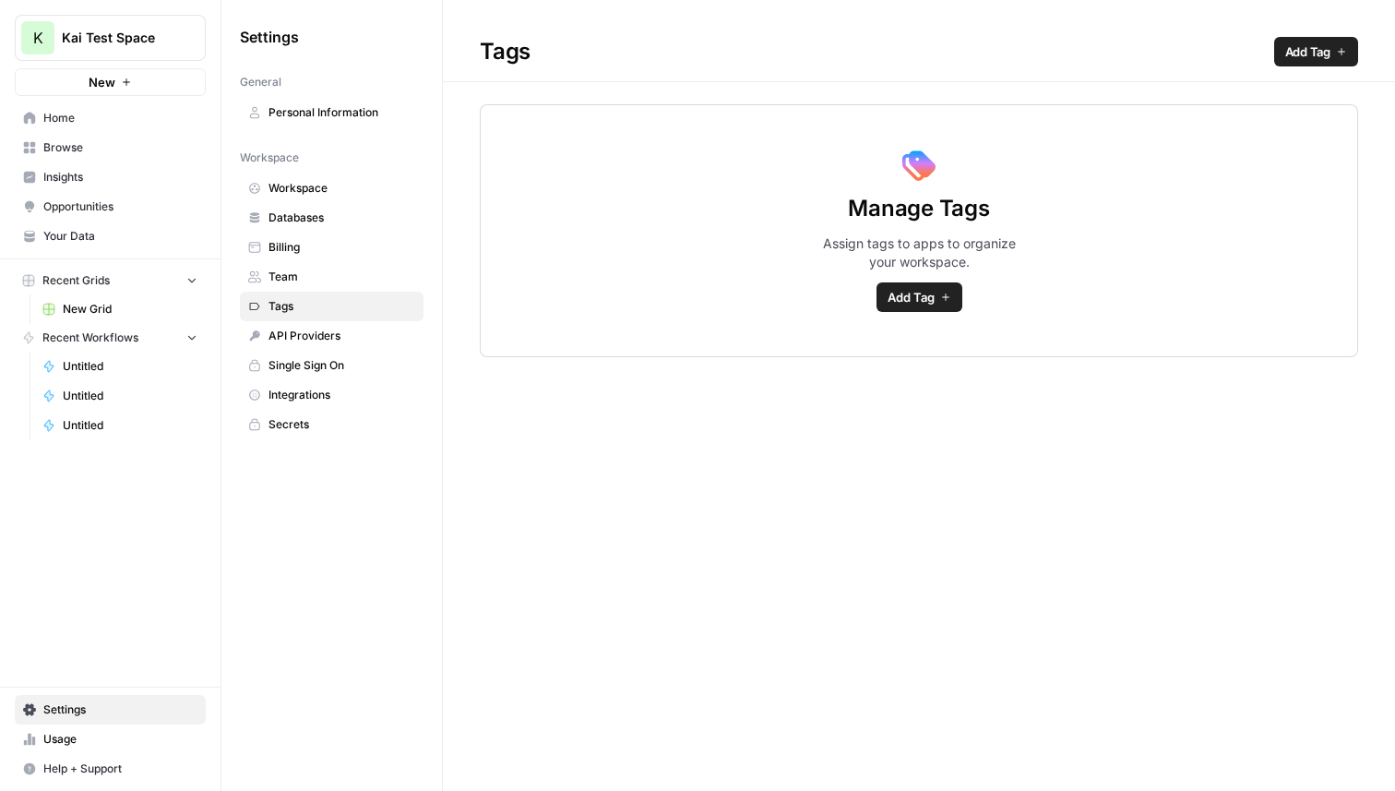
click at [329, 335] on span "API Providers" at bounding box center [342, 336] width 147 height 17
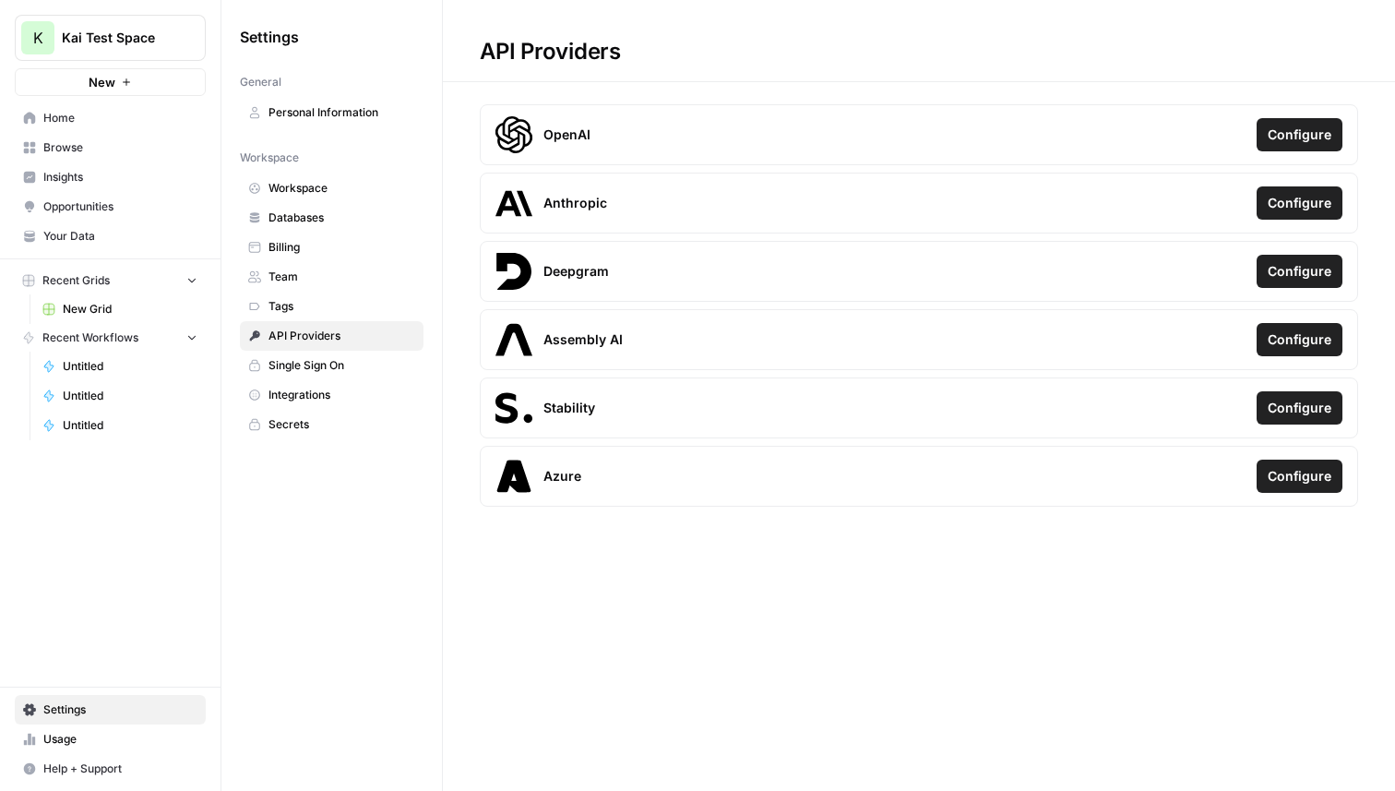
click at [329, 370] on span "Single Sign On" at bounding box center [342, 365] width 147 height 17
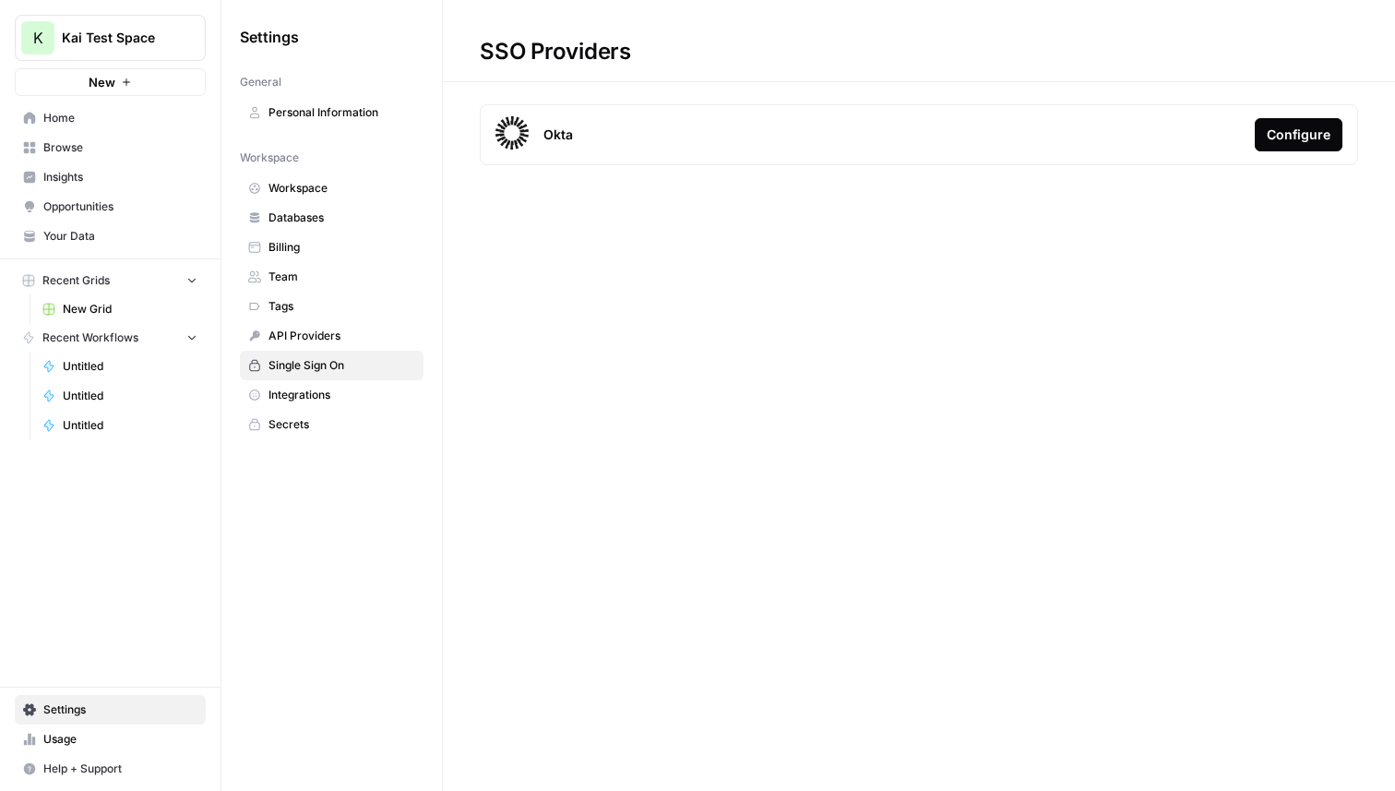
click at [328, 388] on span "Integrations" at bounding box center [342, 395] width 147 height 17
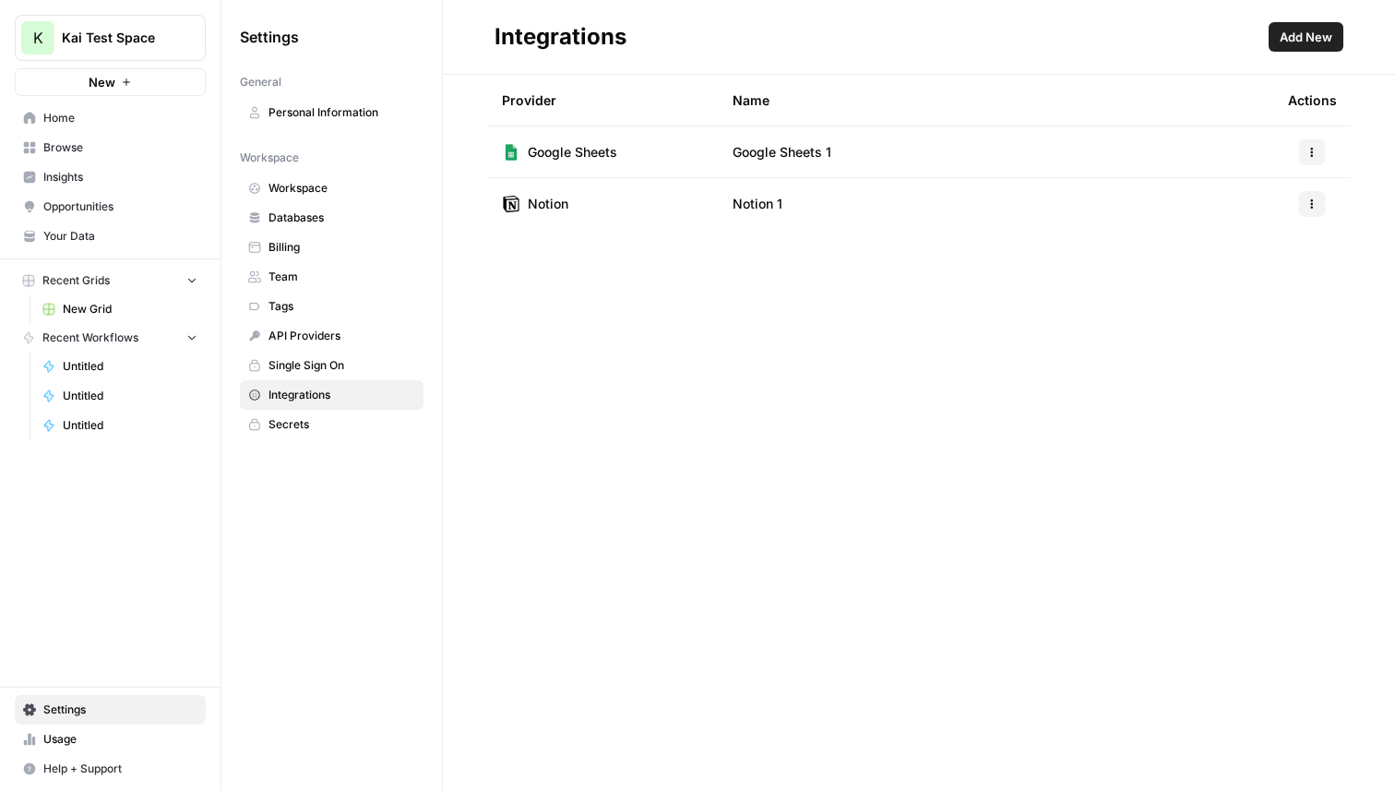
click at [1290, 34] on span "Add New" at bounding box center [1306, 37] width 53 height 18
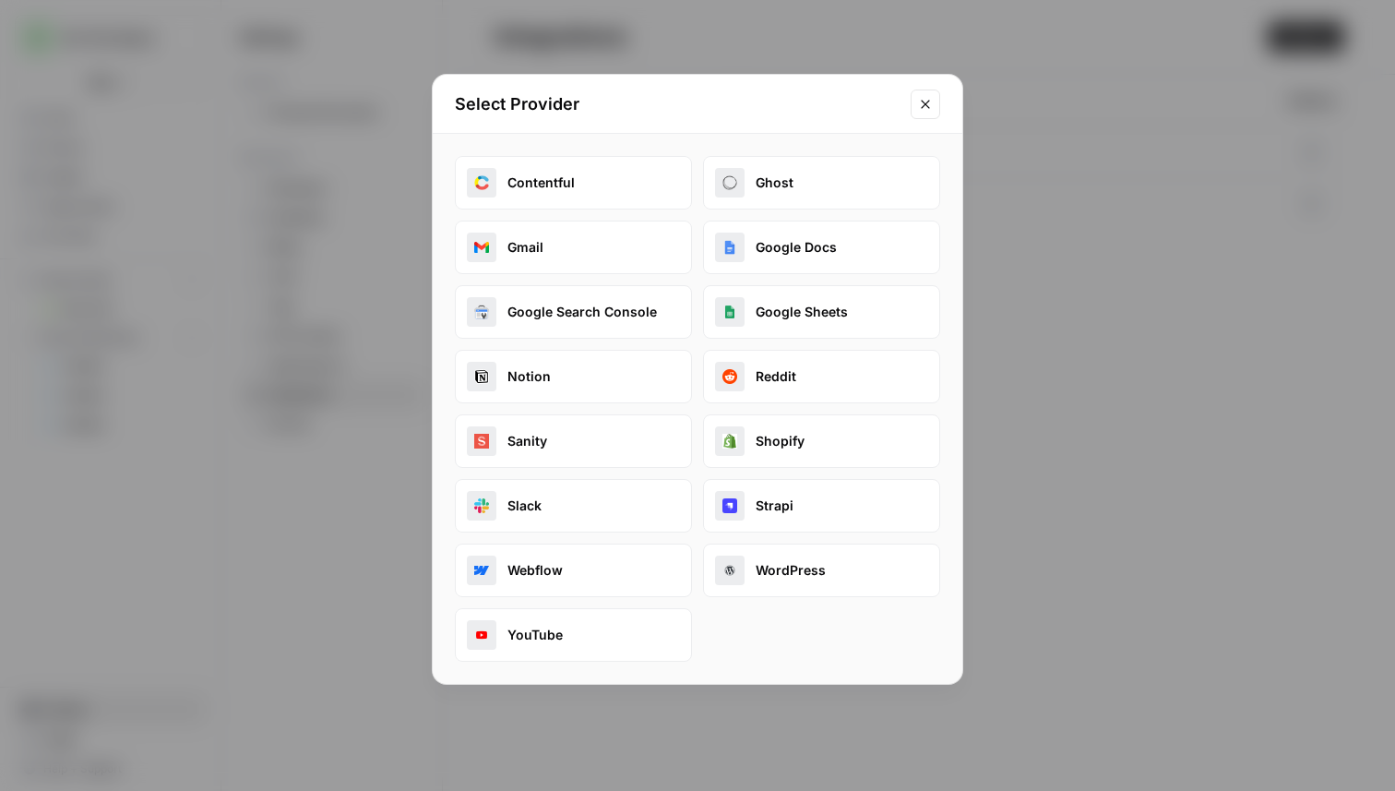
click at [539, 446] on button "Sanity" at bounding box center [573, 441] width 237 height 54
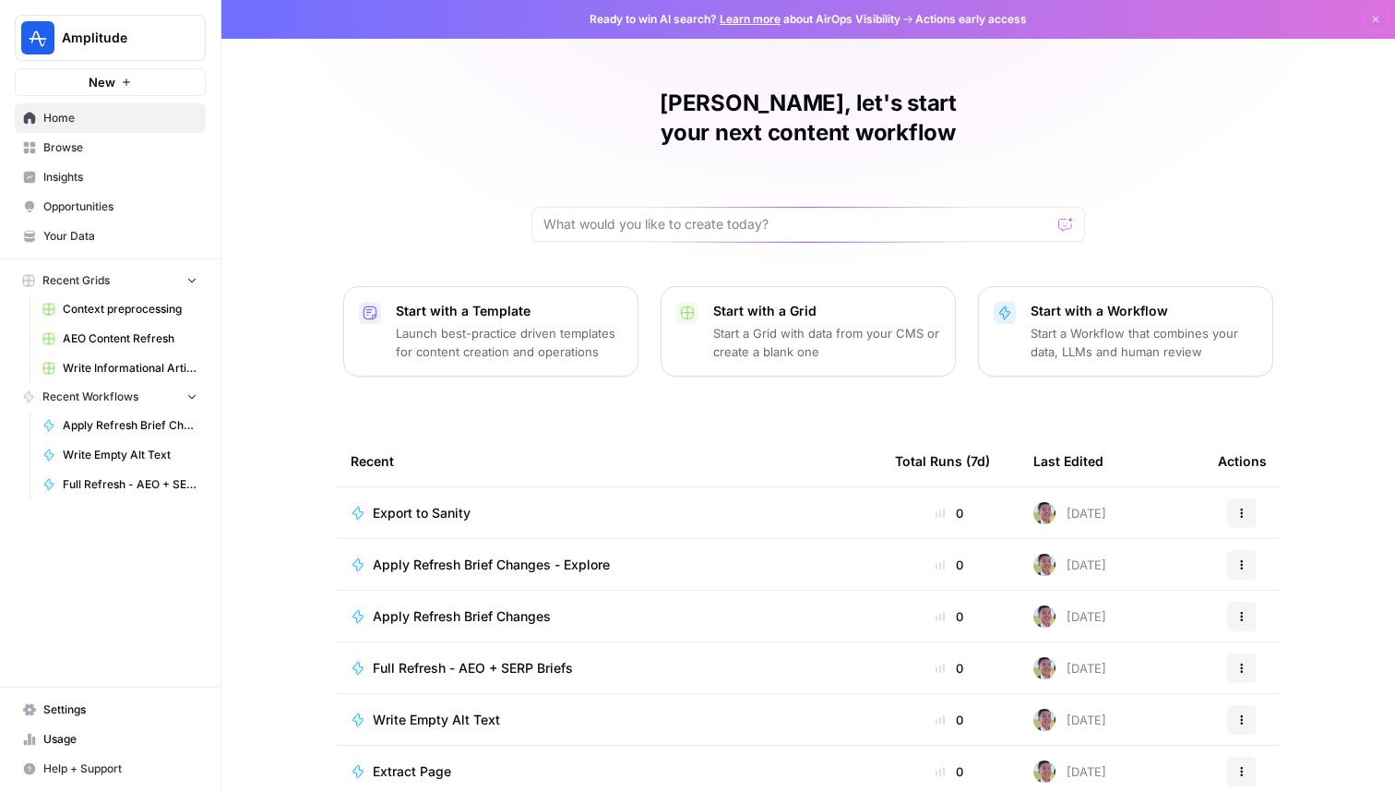
click at [78, 710] on span "Settings" at bounding box center [120, 709] width 154 height 17
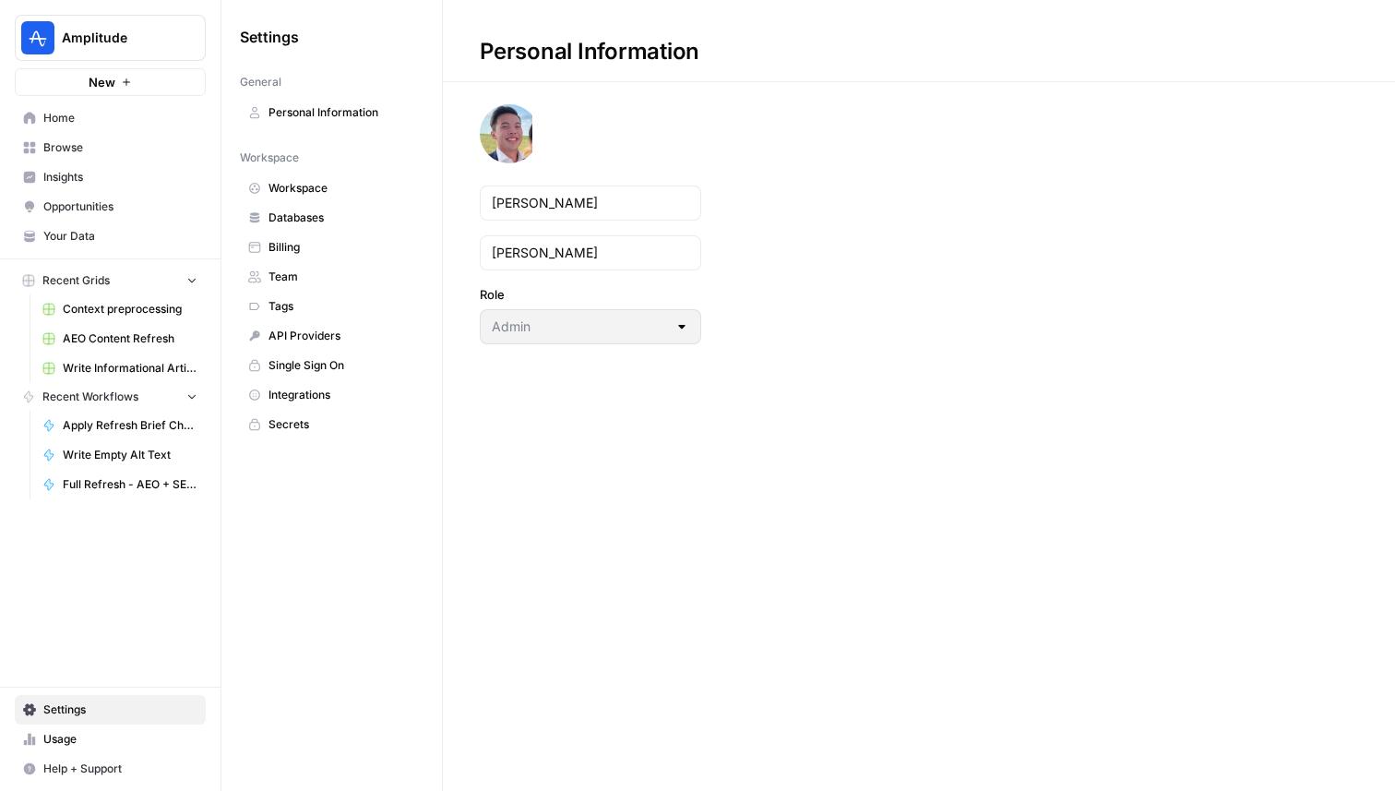
click at [329, 397] on span "Integrations" at bounding box center [342, 395] width 147 height 17
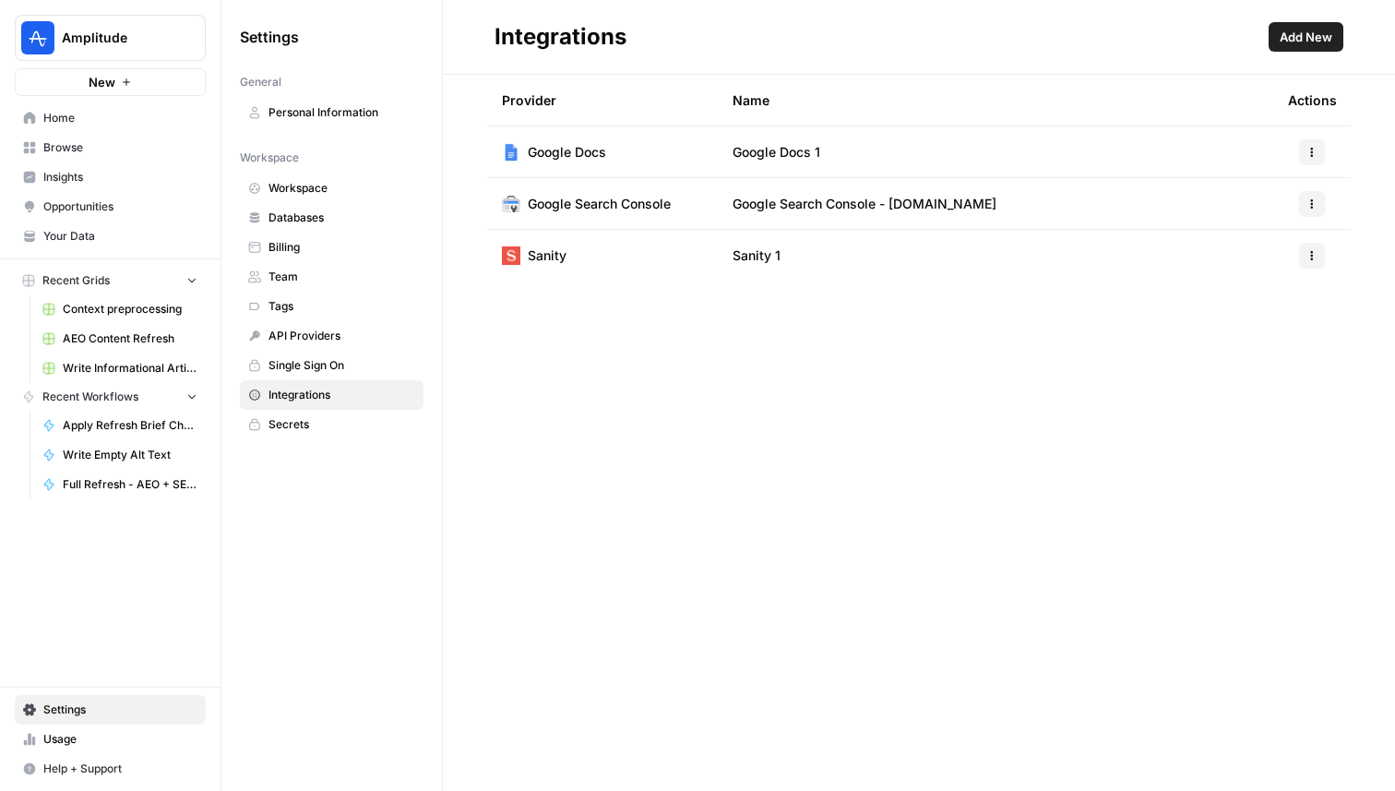
click at [1317, 249] on button "button" at bounding box center [1312, 256] width 26 height 26
click at [1260, 294] on span "Edit" at bounding box center [1272, 297] width 59 height 18
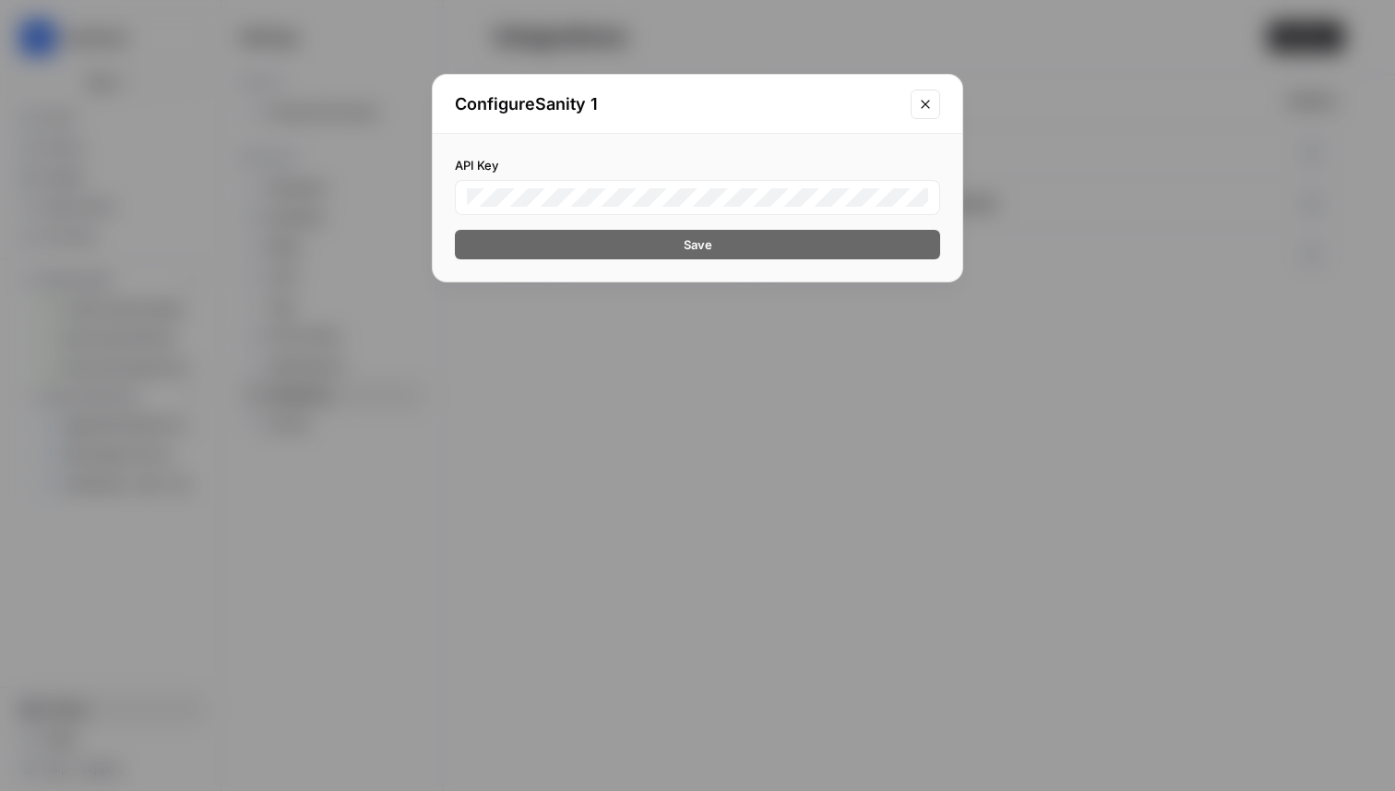
click at [931, 106] on icon "Close modal" at bounding box center [925, 104] width 15 height 15
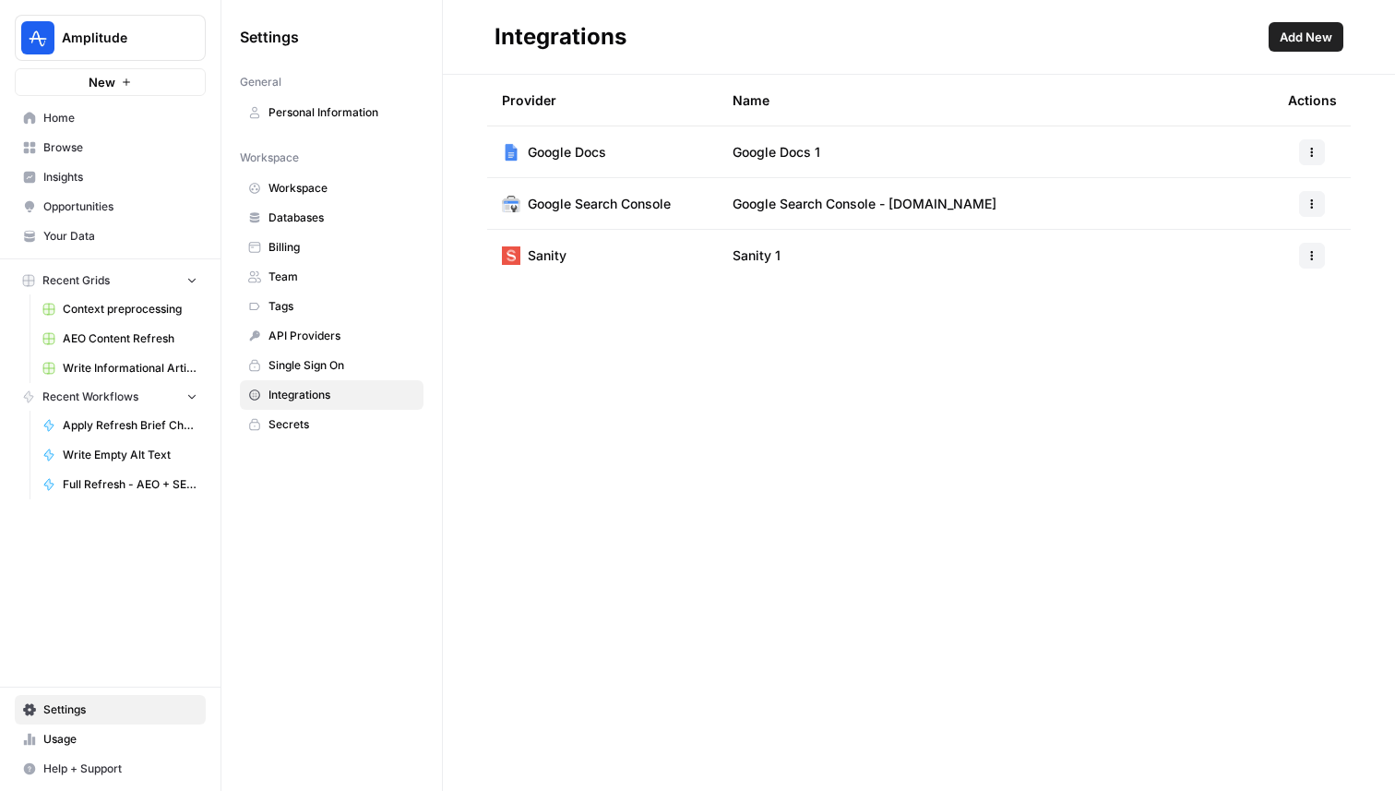
click at [1311, 200] on icon "button" at bounding box center [1312, 200] width 3 height 3
click at [1190, 194] on td "Google Search Console - amplitude.com" at bounding box center [995, 203] width 555 height 51
click at [1326, 261] on div at bounding box center [1312, 256] width 48 height 26
click at [1306, 261] on button "button" at bounding box center [1312, 256] width 26 height 26
click at [1255, 321] on span "Rename" at bounding box center [1272, 323] width 59 height 18
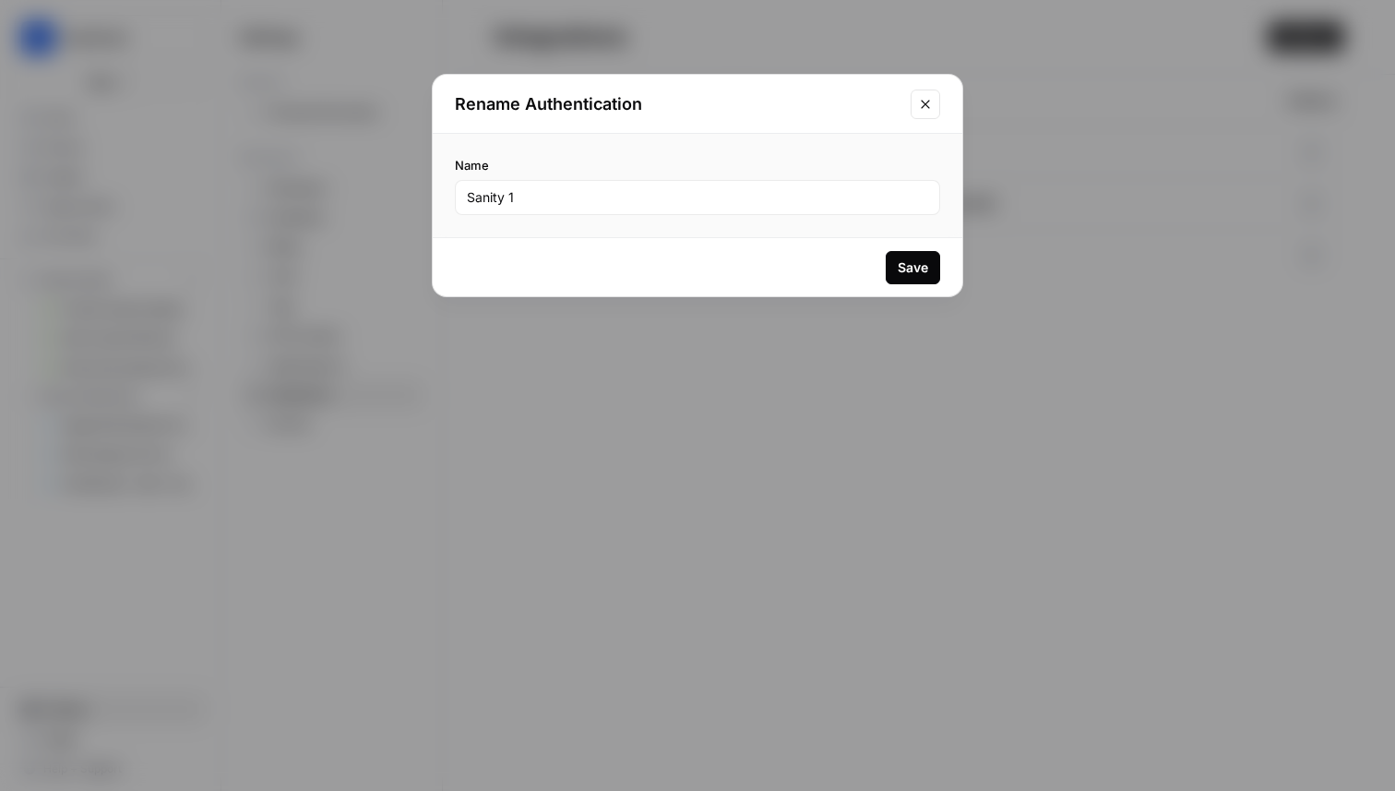
click at [912, 100] on button "Close modal" at bounding box center [926, 105] width 30 height 30
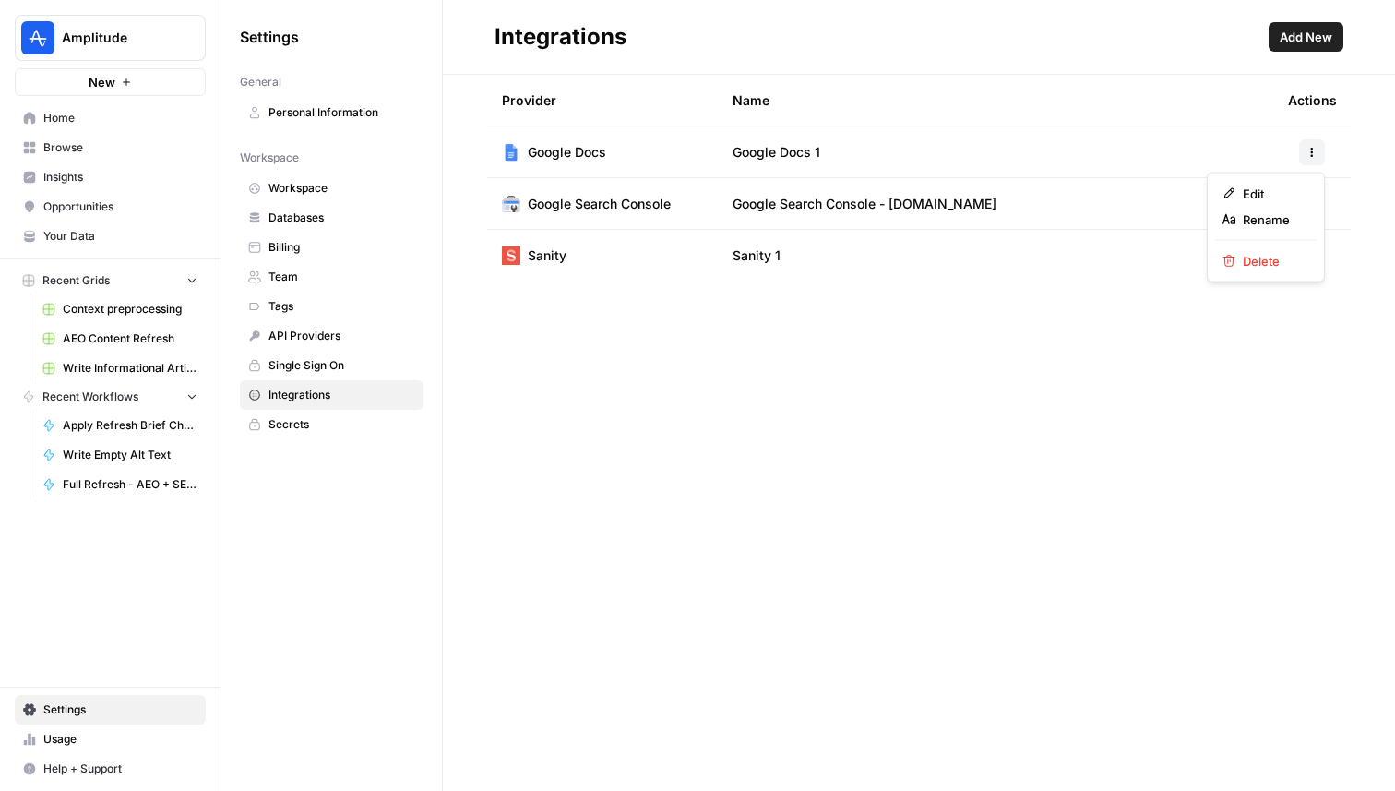
click at [1317, 152] on icon "button" at bounding box center [1312, 152] width 11 height 11
click at [1264, 185] on span "Edit" at bounding box center [1272, 194] width 59 height 18
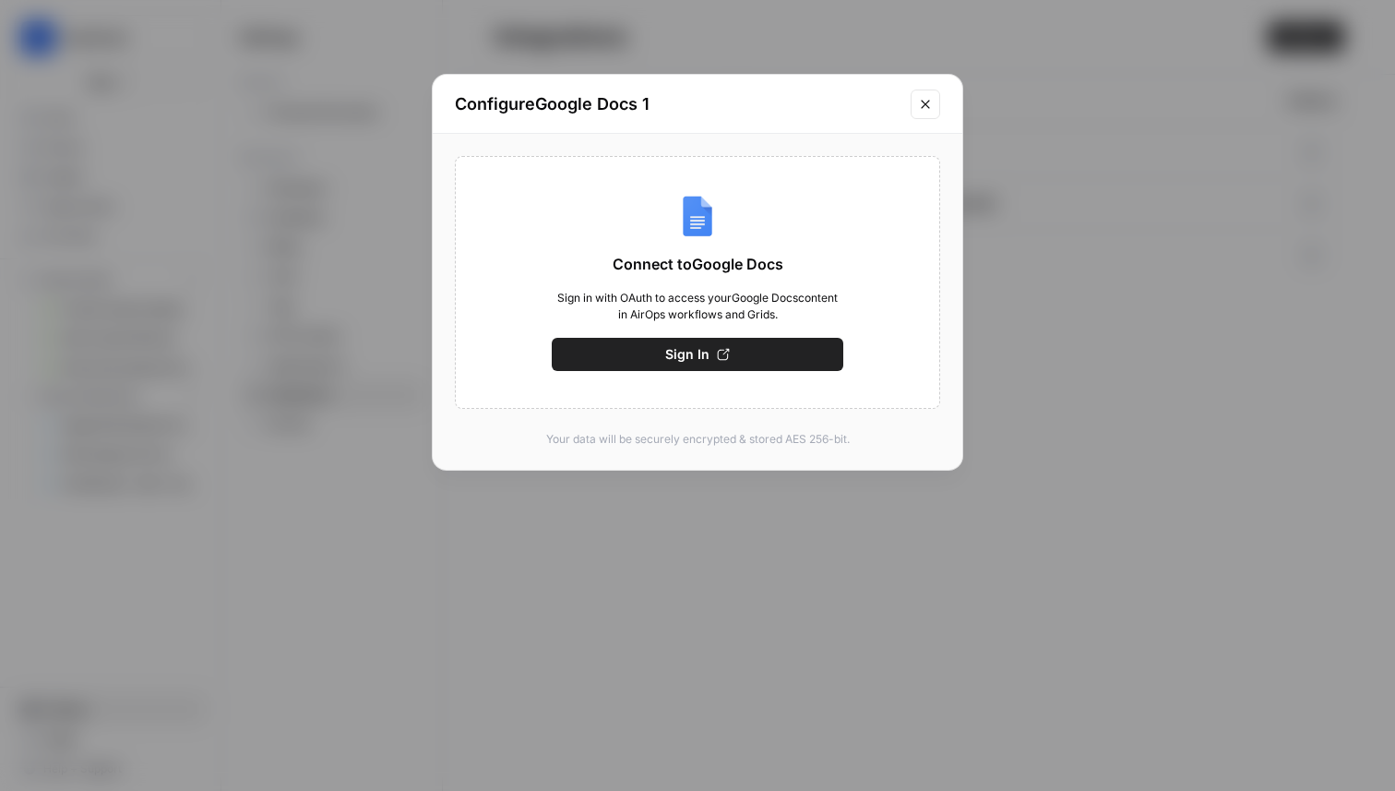
click at [933, 101] on button "Close modal" at bounding box center [926, 105] width 30 height 30
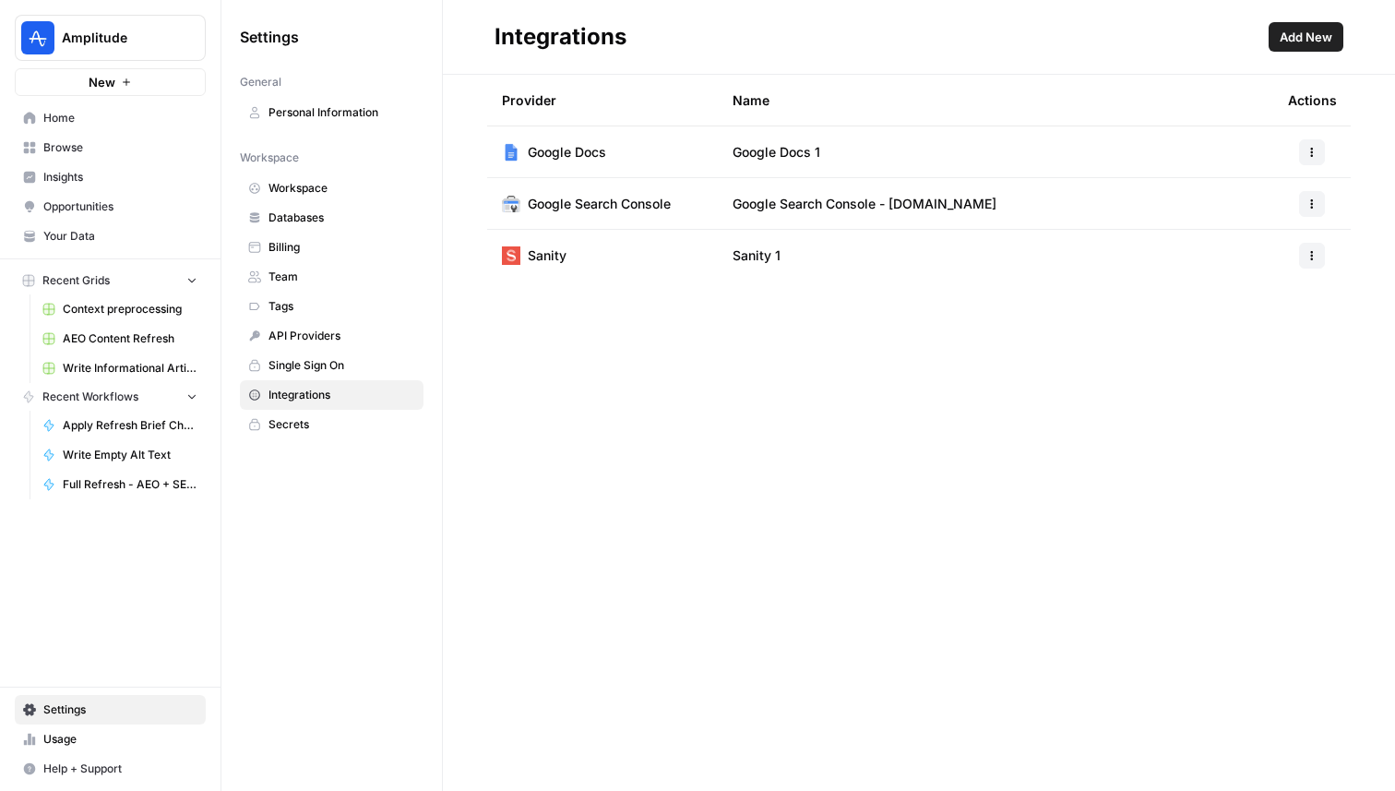
click at [90, 103] on link "Home" at bounding box center [110, 118] width 191 height 30
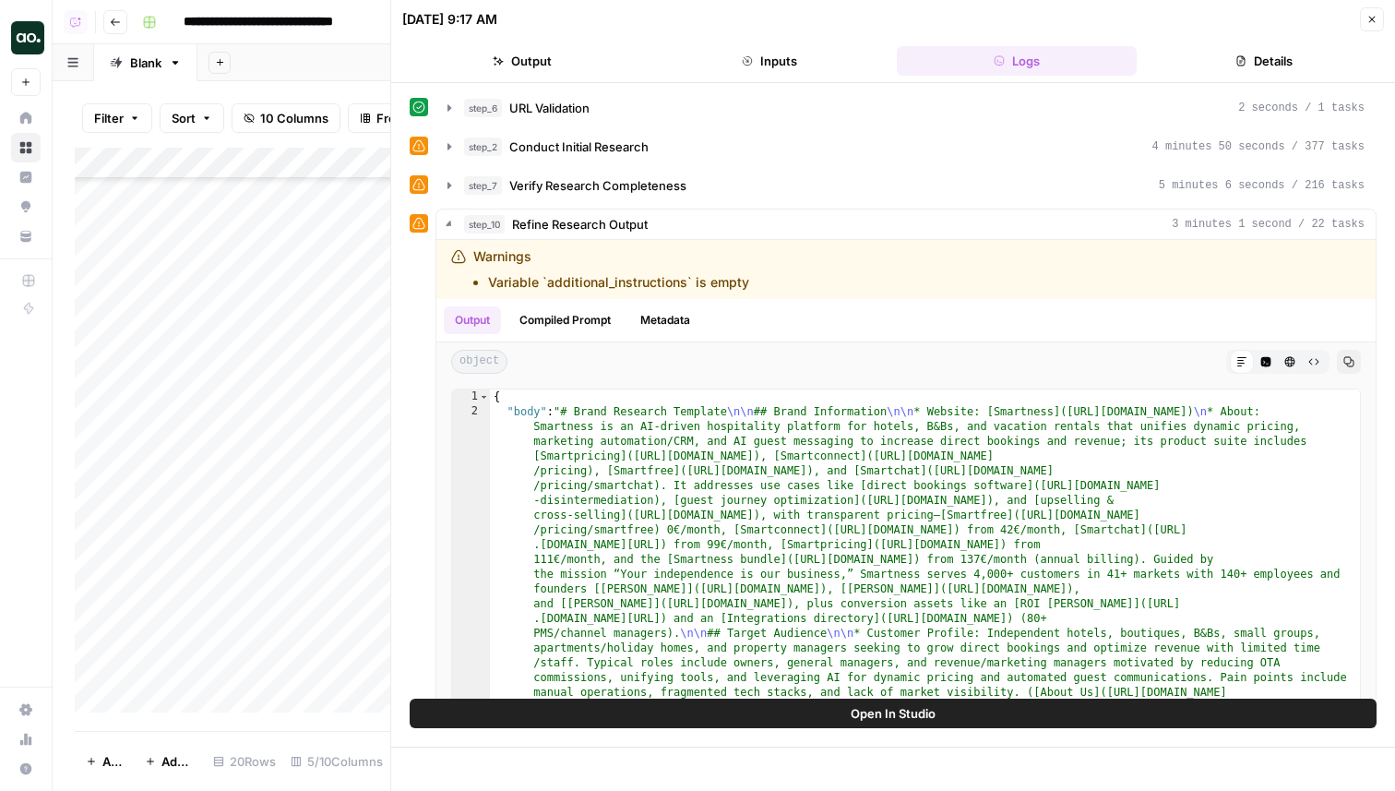
scroll to position [105, 0]
click at [1233, 373] on div "object Markdown Code Editor HTML Viewer Raw Output Copy" at bounding box center [905, 361] width 939 height 39
click at [1236, 369] on button "Markdown" at bounding box center [1242, 362] width 24 height 24
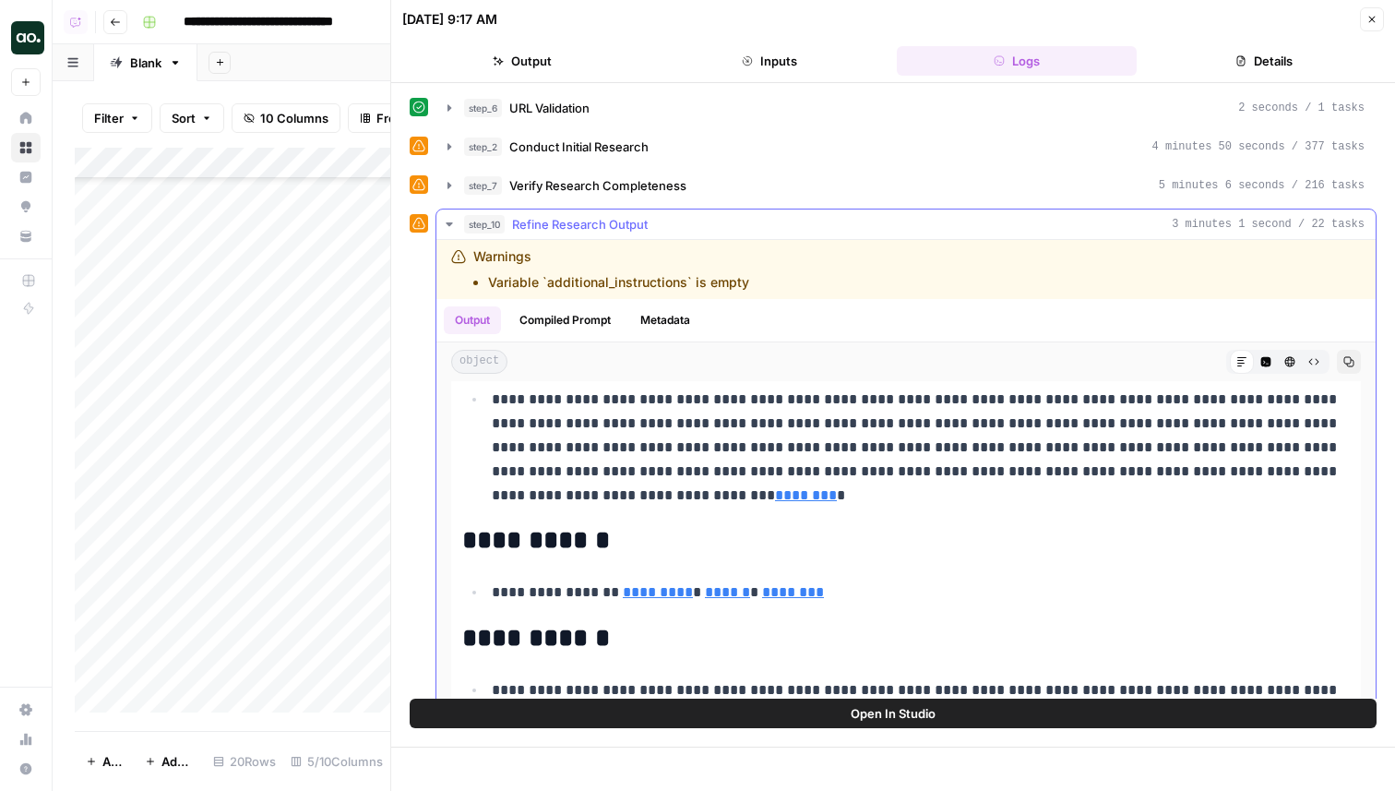
scroll to position [486, 0]
